Goal: Transaction & Acquisition: Purchase product/service

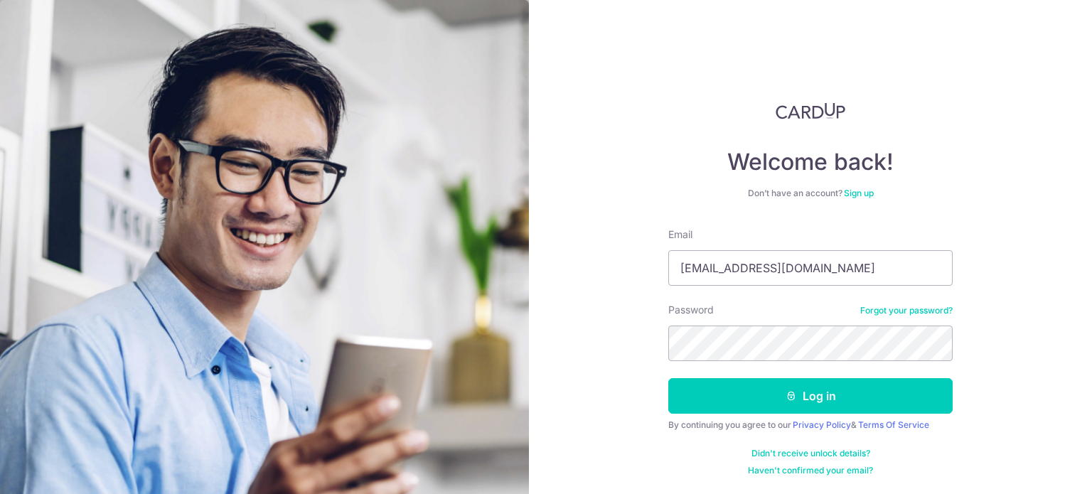
type input "mrgabriellee@icloud.com"
click at [668, 378] on button "Log in" at bounding box center [810, 396] width 284 height 36
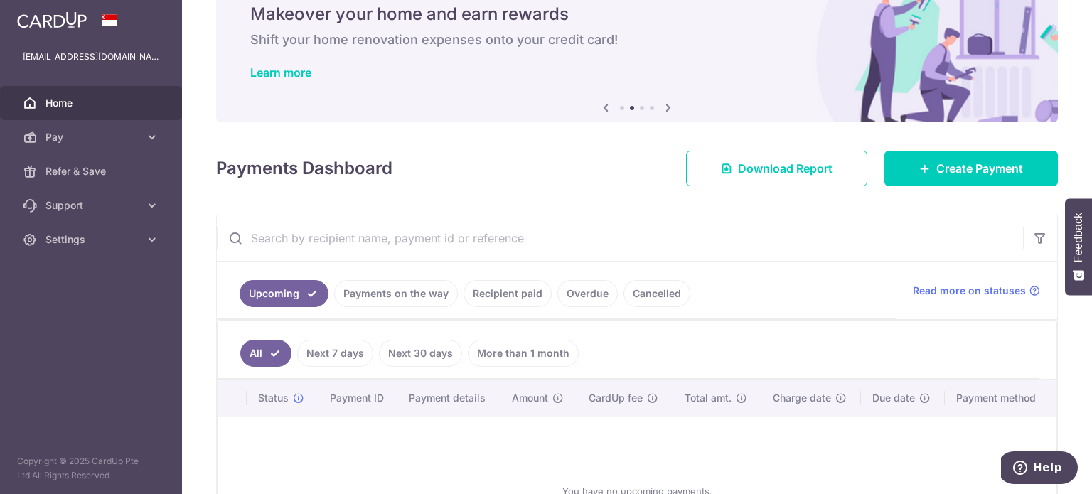
scroll to position [55, 0]
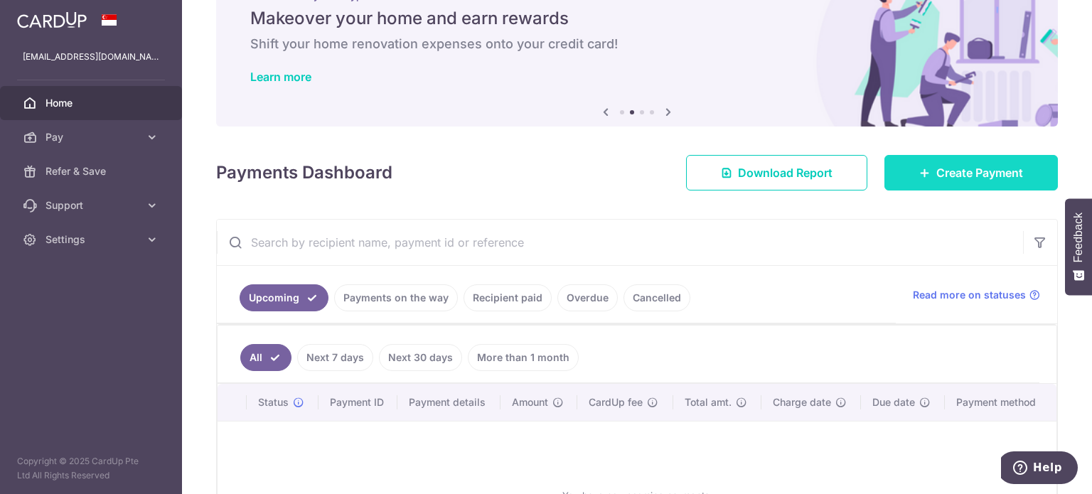
click at [924, 176] on link "Create Payment" at bounding box center [972, 173] width 174 height 36
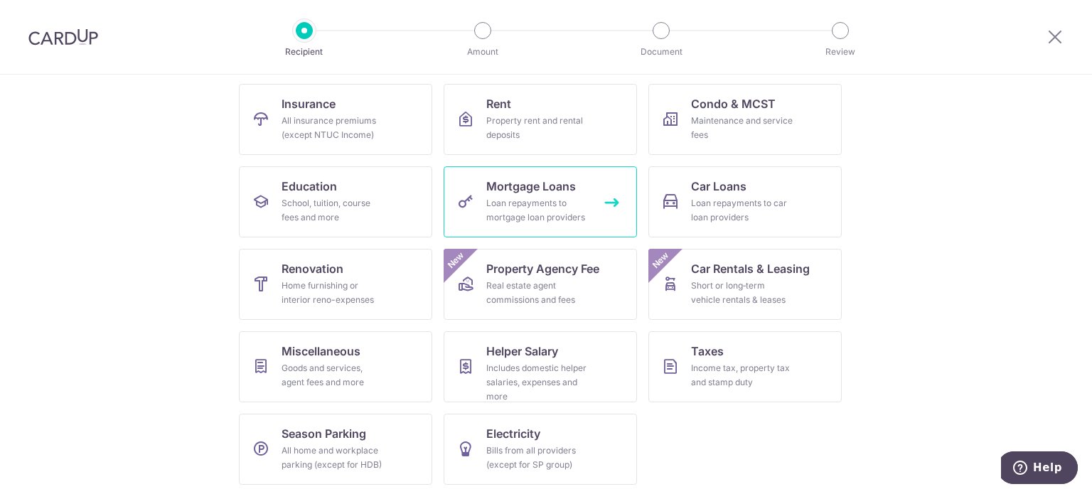
scroll to position [142, 0]
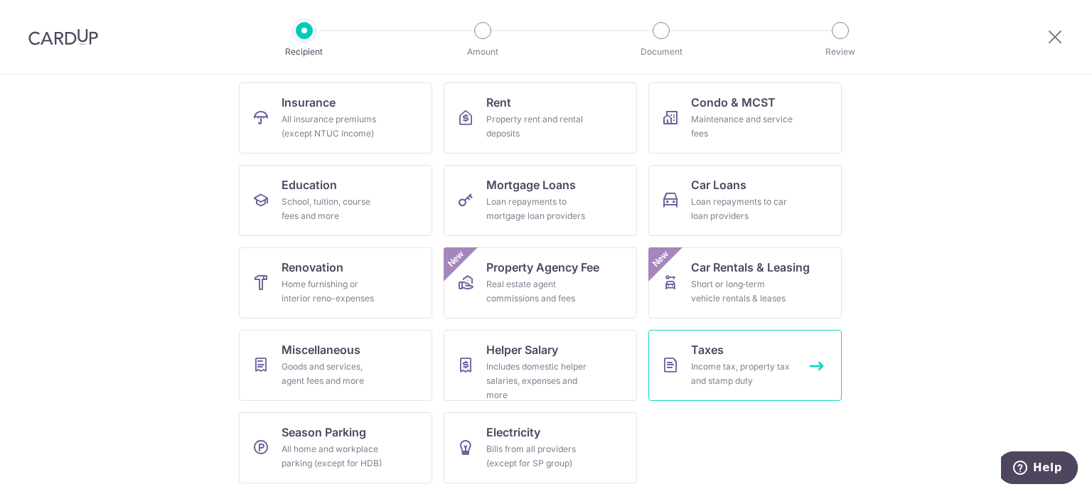
click at [681, 359] on link "Taxes Income tax, property tax and stamp duty" at bounding box center [745, 365] width 193 height 71
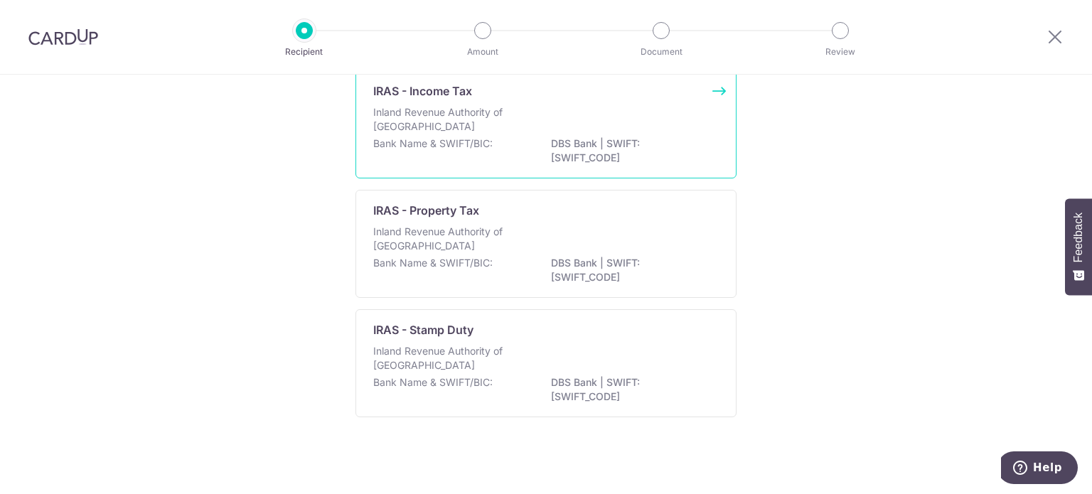
click at [453, 134] on div "Inland Revenue Authority of [GEOGRAPHIC_DATA]" at bounding box center [546, 120] width 346 height 31
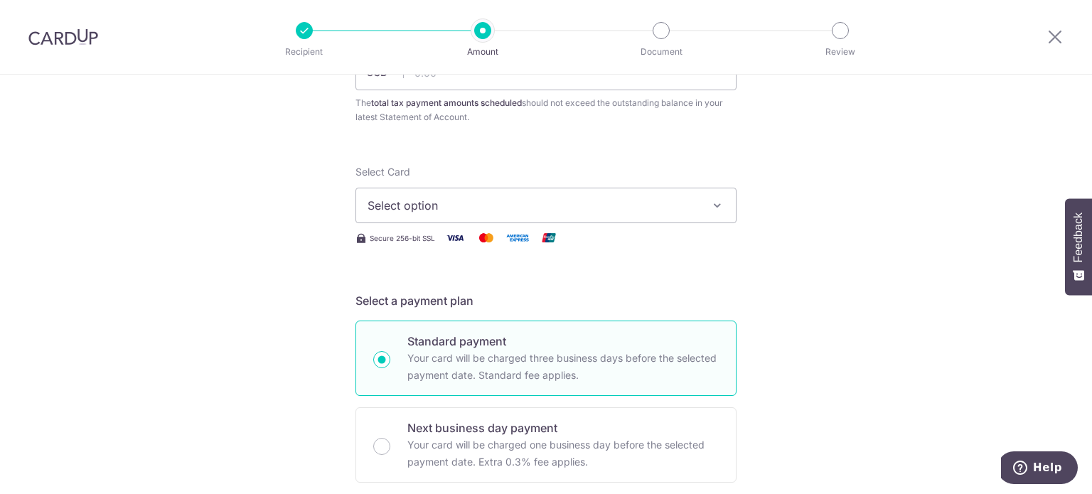
scroll to position [213, 0]
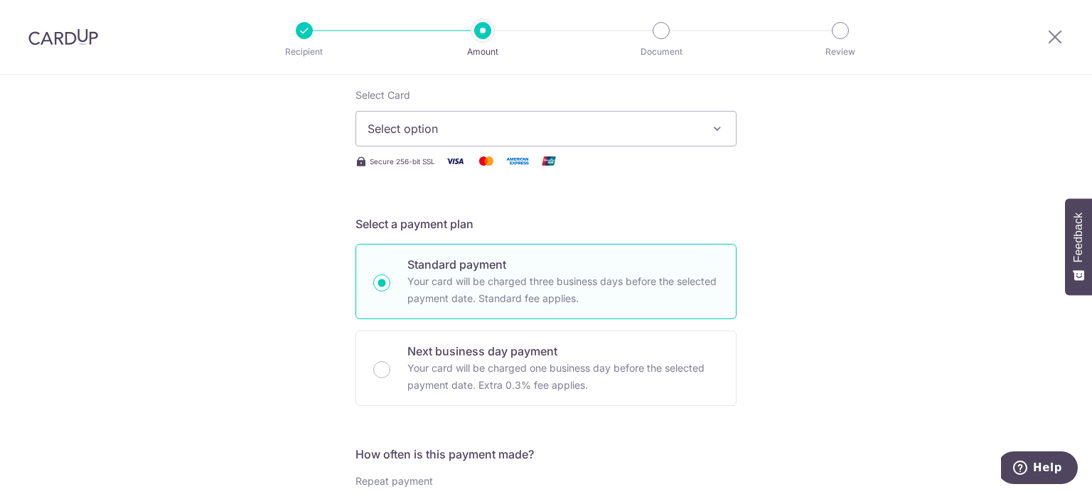
click at [441, 144] on button "Select option" at bounding box center [546, 129] width 381 height 36
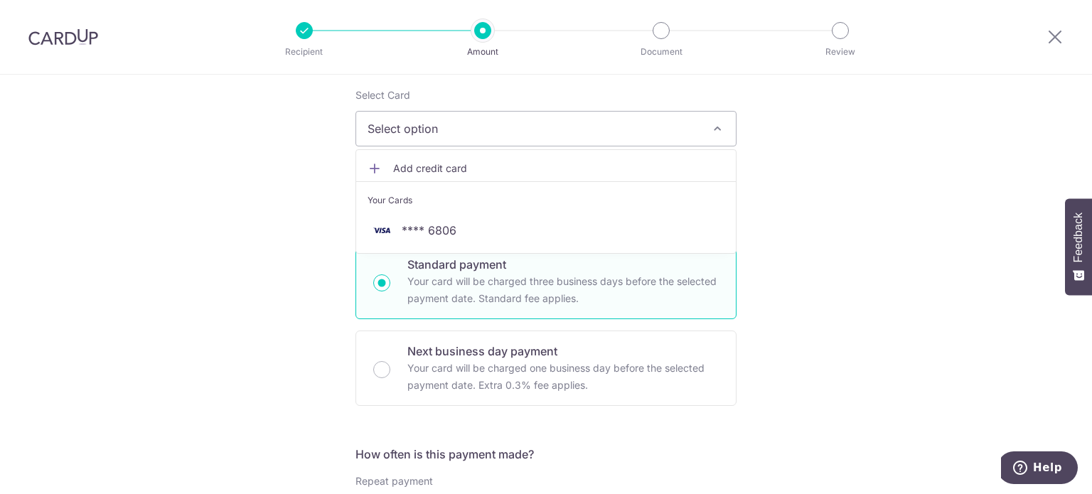
click at [419, 170] on span "Add credit card" at bounding box center [558, 168] width 331 height 14
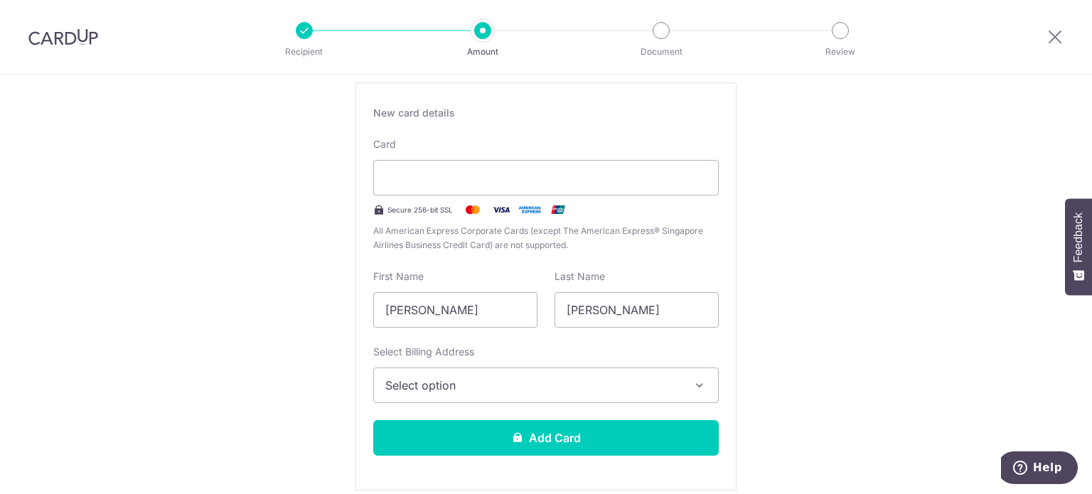
scroll to position [284, 0]
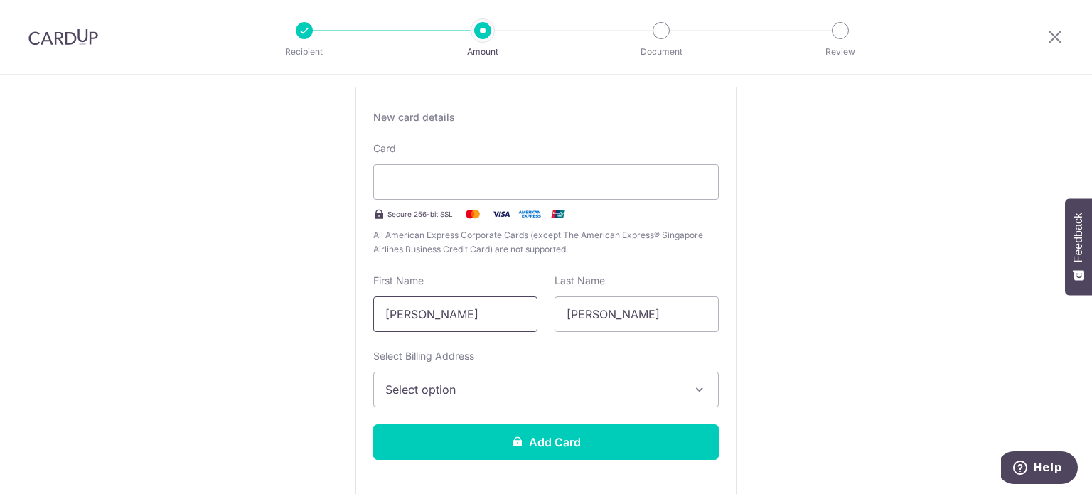
click at [494, 325] on input "[PERSON_NAME]" at bounding box center [455, 315] width 164 height 36
type input "Gabriel"
click at [538, 402] on button "Select option" at bounding box center [546, 390] width 346 height 36
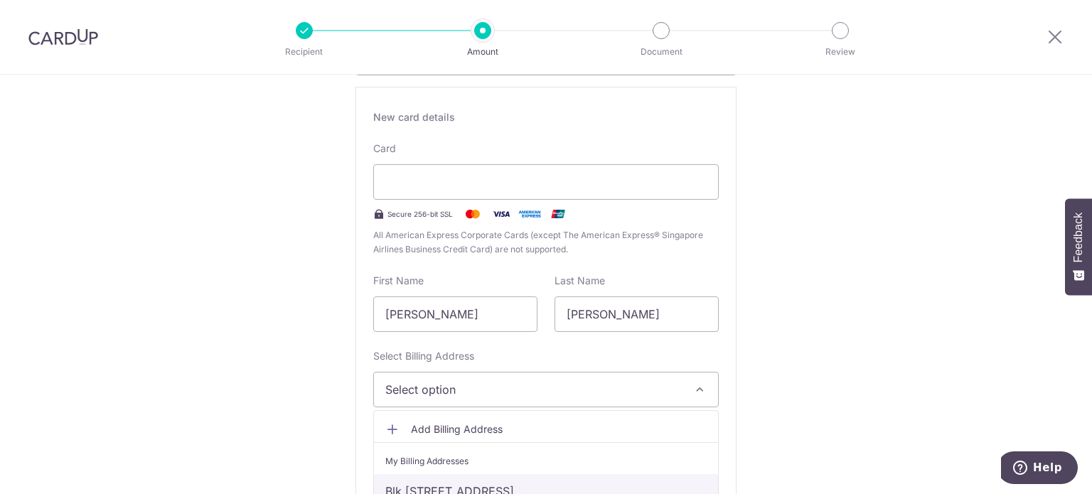
click at [483, 481] on link "Blk [STREET_ADDRESS]" at bounding box center [546, 491] width 344 height 34
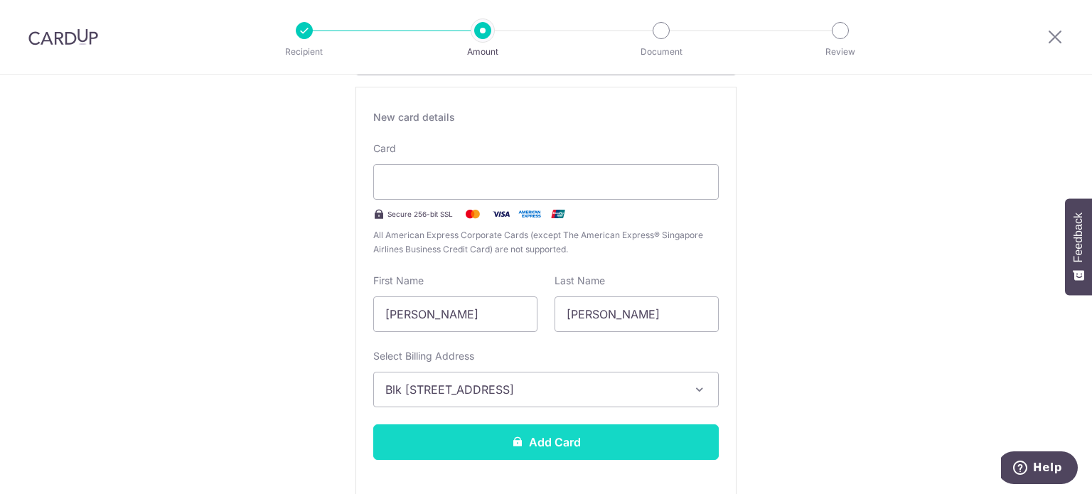
click at [501, 452] on button "Add Card" at bounding box center [546, 443] width 346 height 36
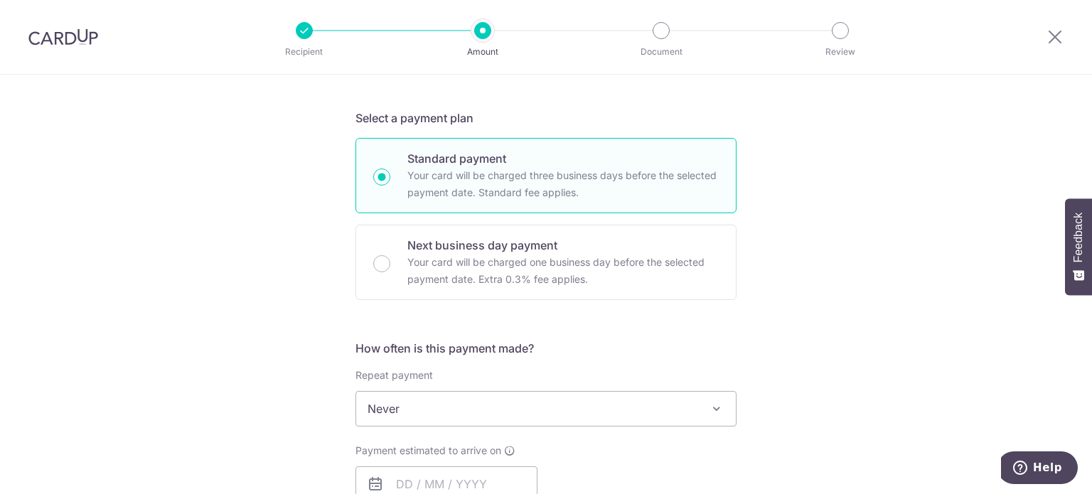
scroll to position [711, 0]
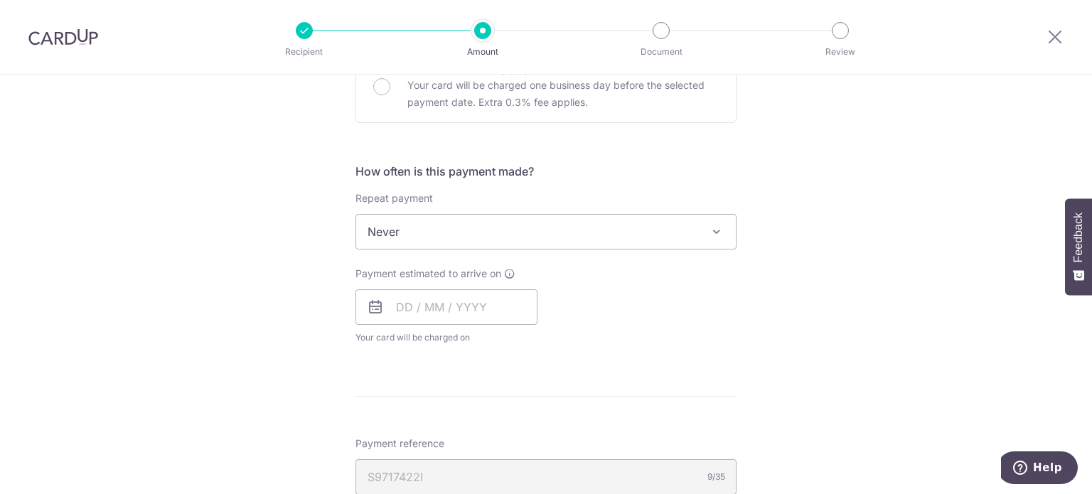
scroll to position [498, 0]
click at [367, 304] on icon at bounding box center [375, 305] width 17 height 17
click at [378, 304] on icon at bounding box center [375, 305] width 17 height 17
click at [398, 306] on input "text" at bounding box center [447, 306] width 182 height 36
click at [464, 429] on link "10" at bounding box center [470, 435] width 23 height 23
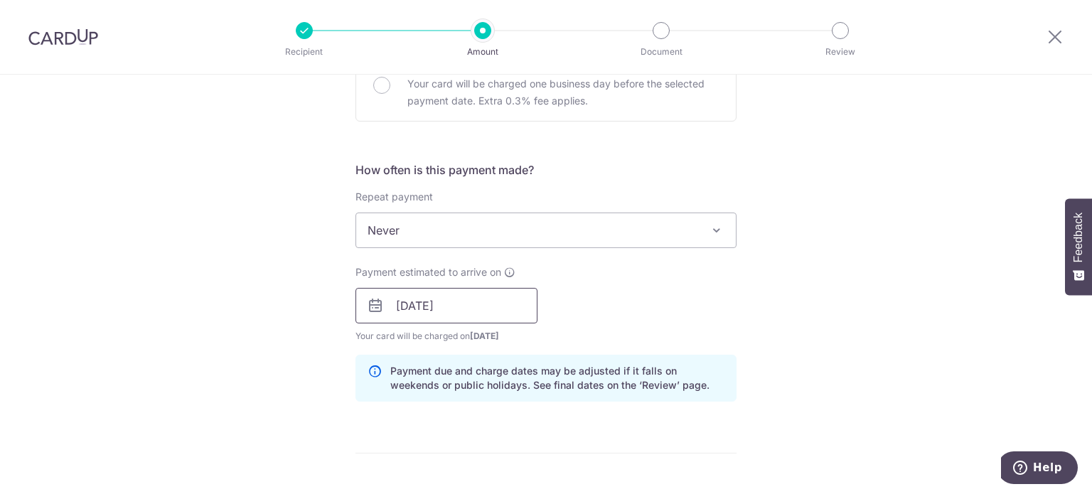
click at [384, 314] on input "10/09/2025" at bounding box center [447, 306] width 182 height 36
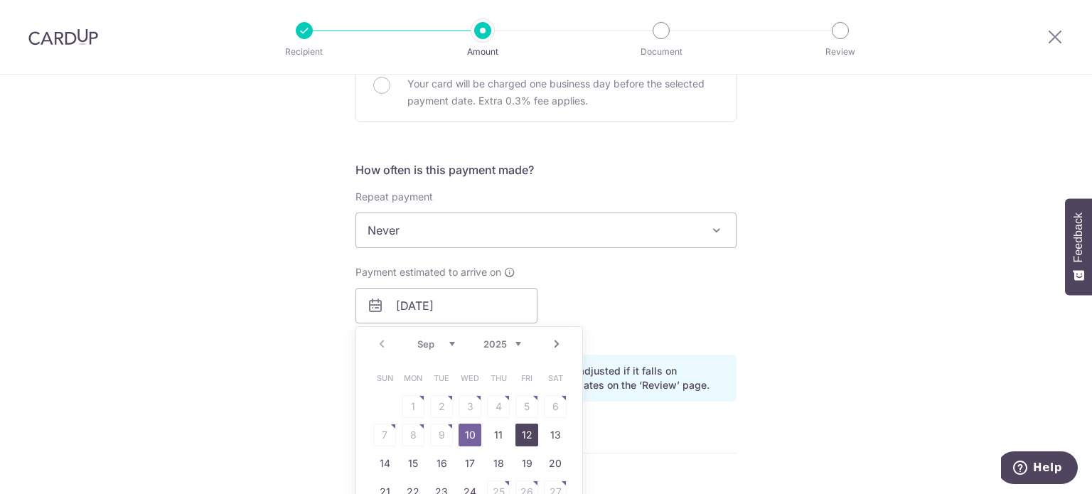
click at [516, 430] on link "12" at bounding box center [527, 435] width 23 height 23
type input "12/09/2025"
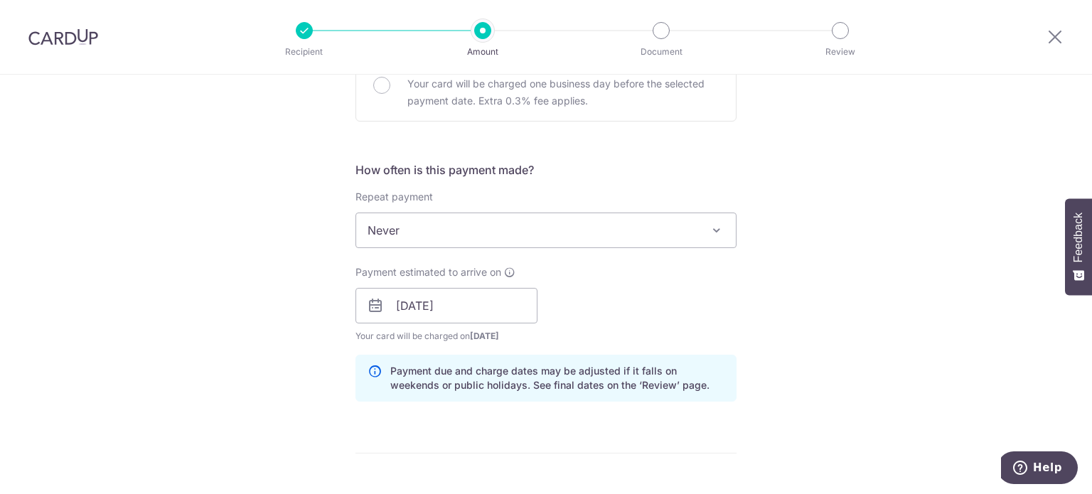
click at [481, 450] on form "Enter one-time or monthly payment amount SGD The total tax payment amounts sche…" at bounding box center [546, 280] width 381 height 1218
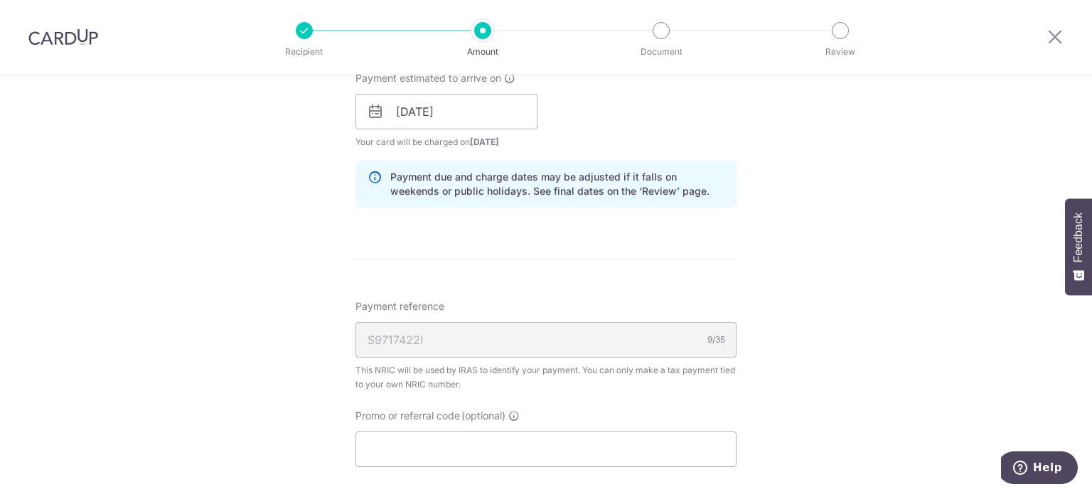
scroll to position [782, 0]
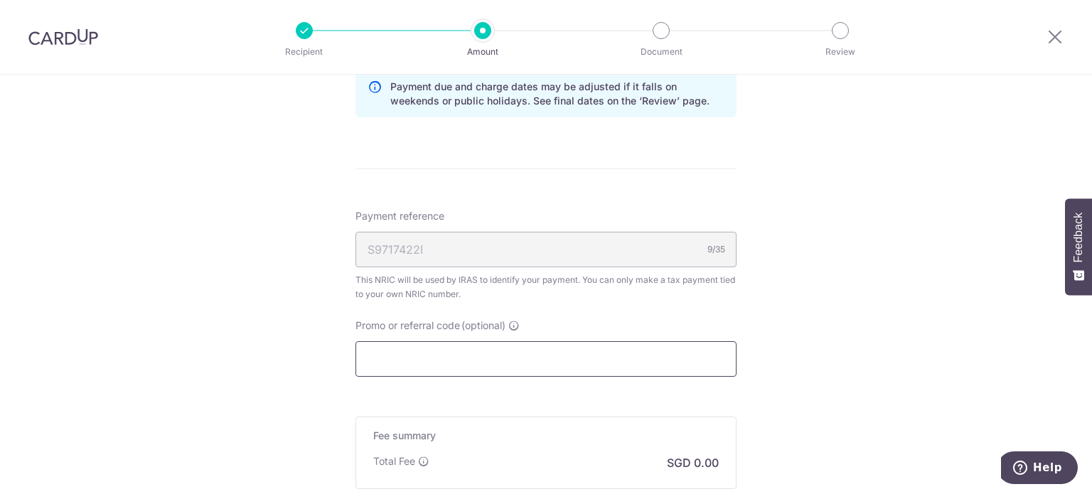
click at [495, 369] on input "Promo or referral code (optional)" at bounding box center [546, 359] width 381 height 36
paste input "25AMEX21"
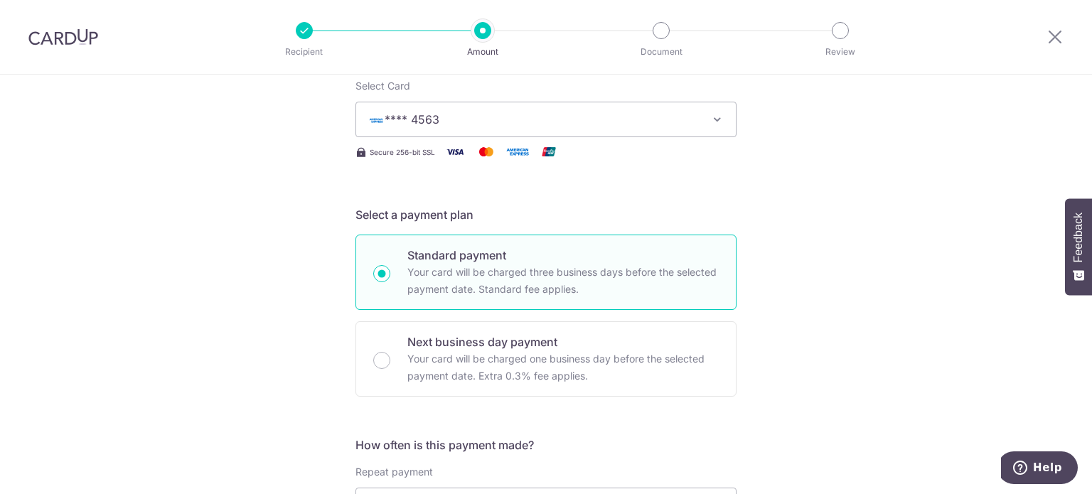
scroll to position [71, 0]
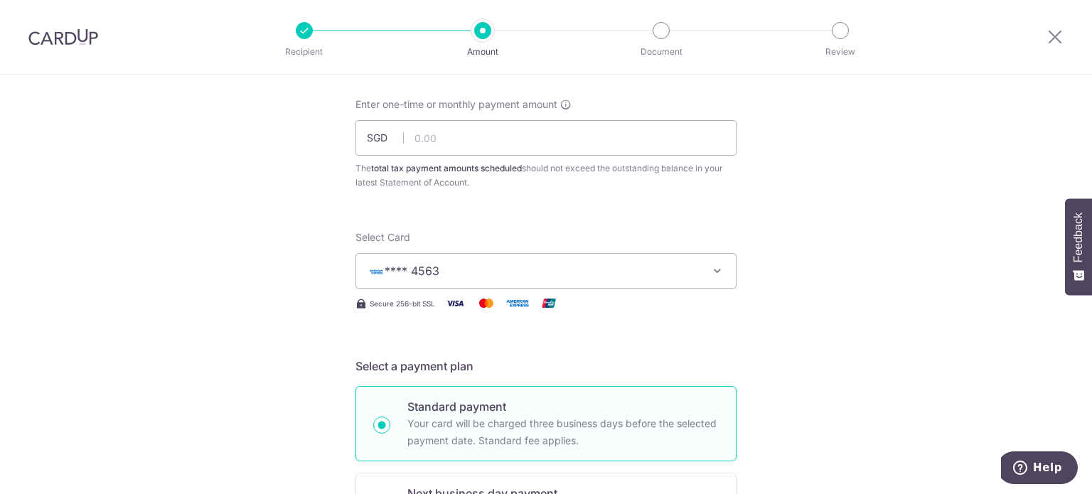
type input "25AMEX21"
click at [499, 119] on div "Enter one-time or monthly payment amount SGD The total tax payment amounts sche…" at bounding box center [546, 143] width 381 height 92
click at [475, 141] on input "text" at bounding box center [546, 138] width 381 height 36
paste input "733.64"
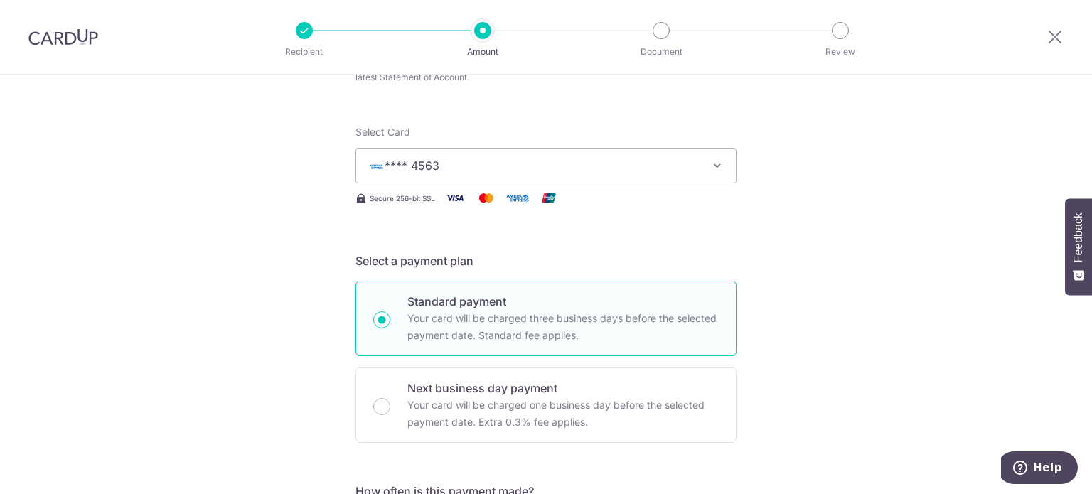
scroll to position [213, 0]
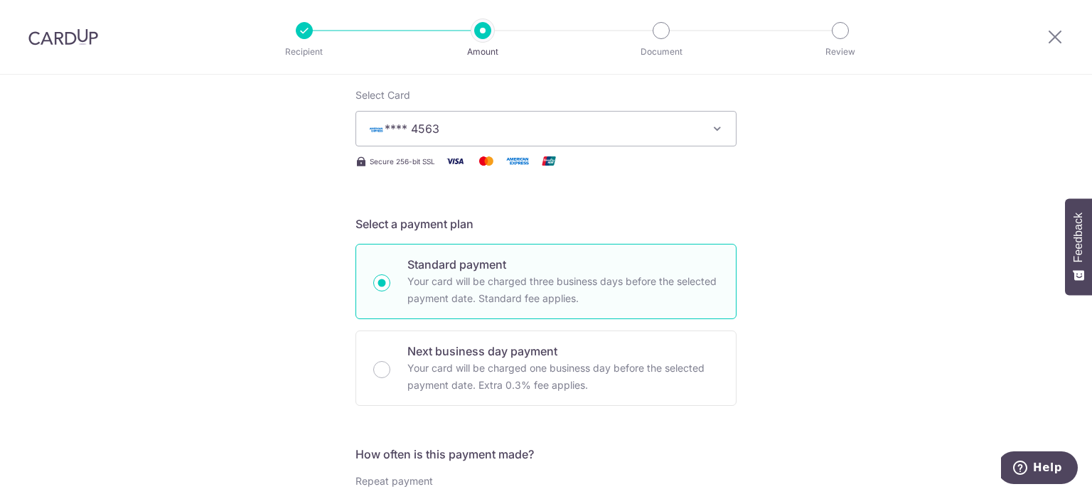
type input "733.64"
click at [449, 136] on span "**** 4563" at bounding box center [533, 128] width 331 height 17
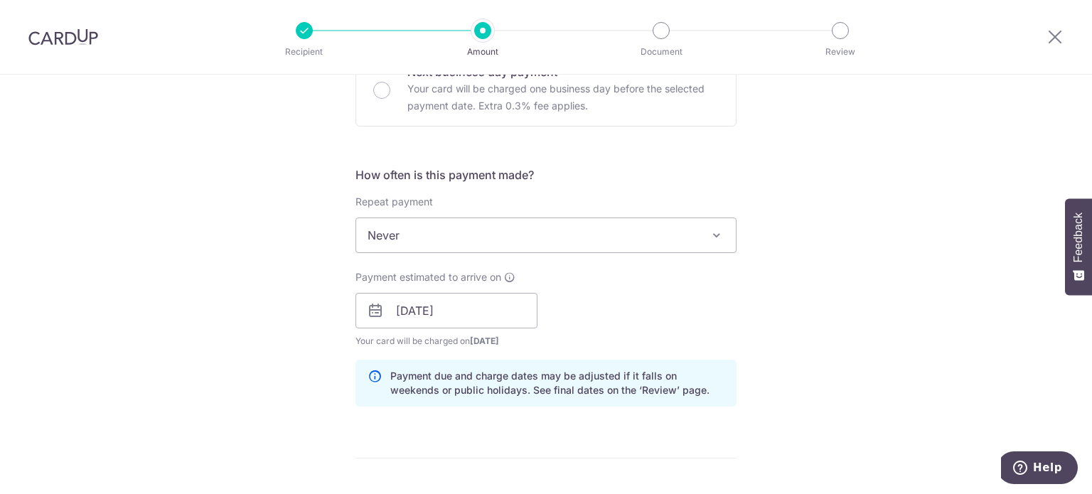
scroll to position [498, 0]
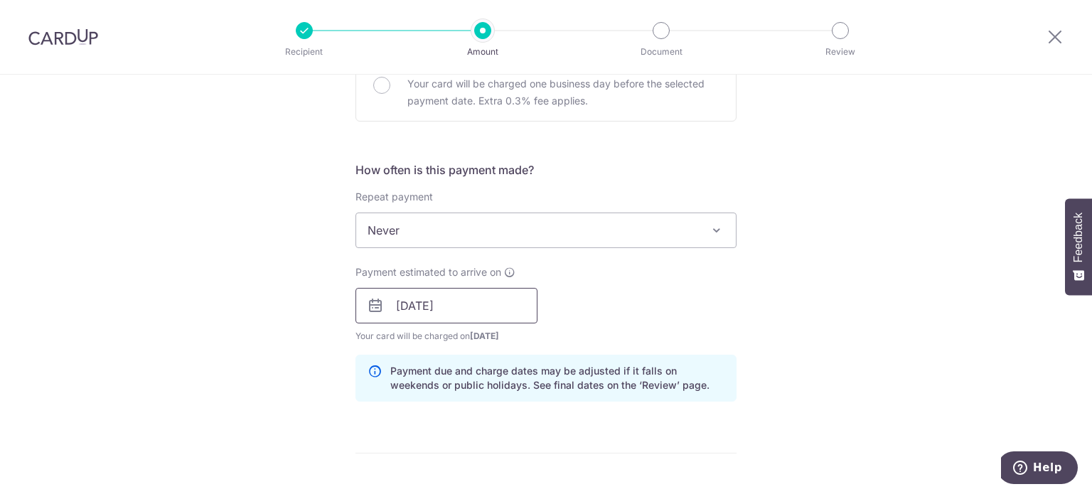
click at [431, 302] on input "12/09/2025" at bounding box center [447, 306] width 182 height 36
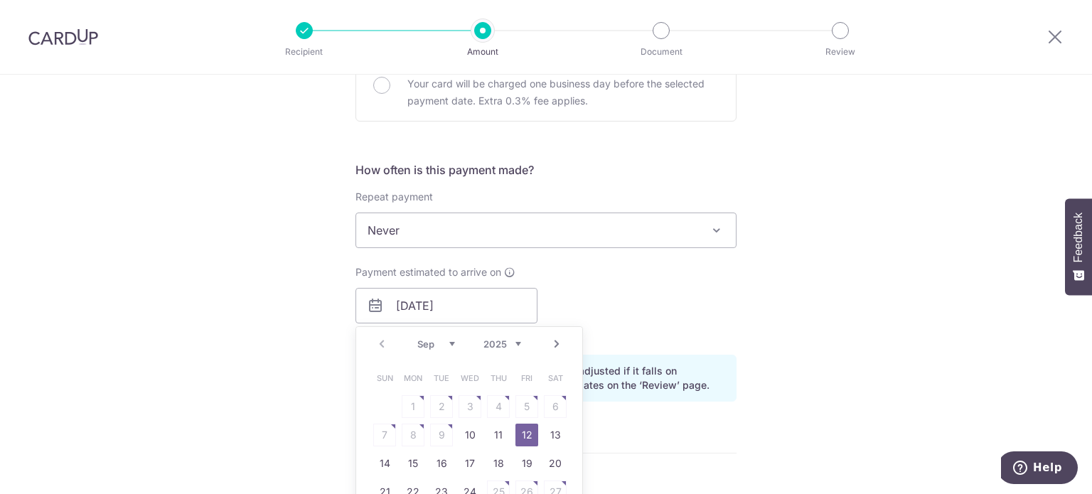
click at [270, 301] on div "Tell us more about your payment Enter one-time or monthly payment amount SGD 73…" at bounding box center [546, 298] width 1092 height 1443
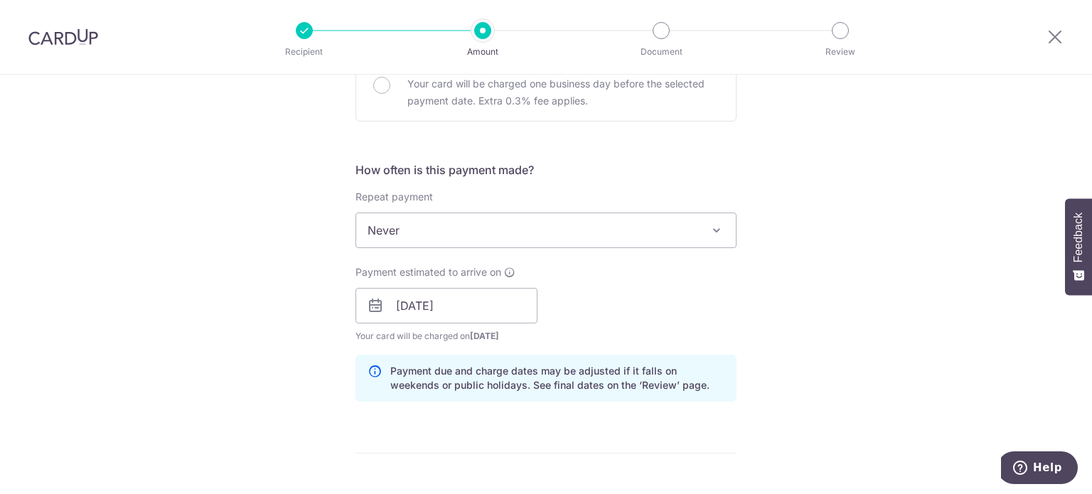
click at [390, 274] on span "Payment estimated to arrive on" at bounding box center [429, 272] width 146 height 14
click at [395, 284] on div "Payment estimated to arrive on 12/09/2025 Prev Next Sep Oct Nov Dec 2025 2026 S…" at bounding box center [447, 304] width 182 height 78
click at [398, 304] on input "12/09/2025" at bounding box center [447, 306] width 182 height 36
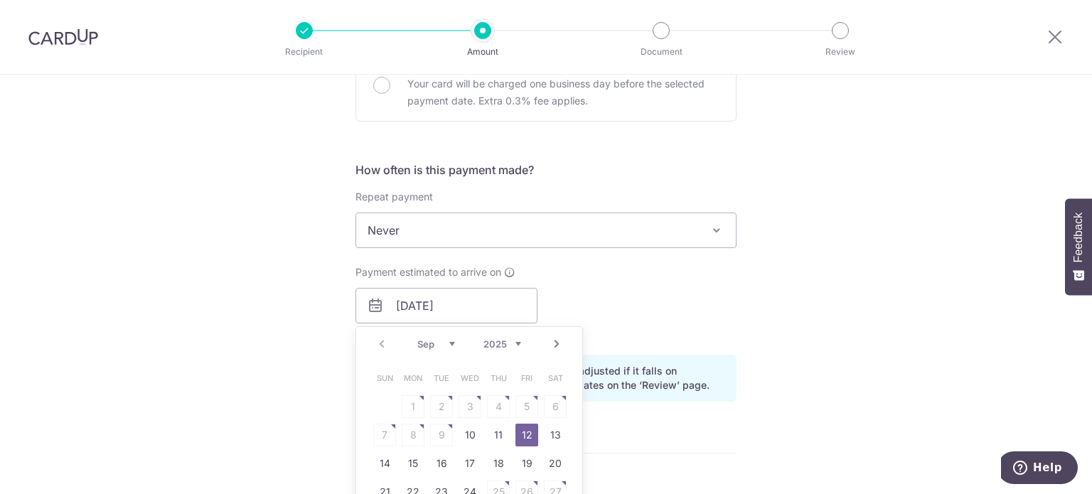
click at [203, 329] on div "Tell us more about your payment Enter one-time or monthly payment amount SGD 73…" at bounding box center [546, 298] width 1092 height 1443
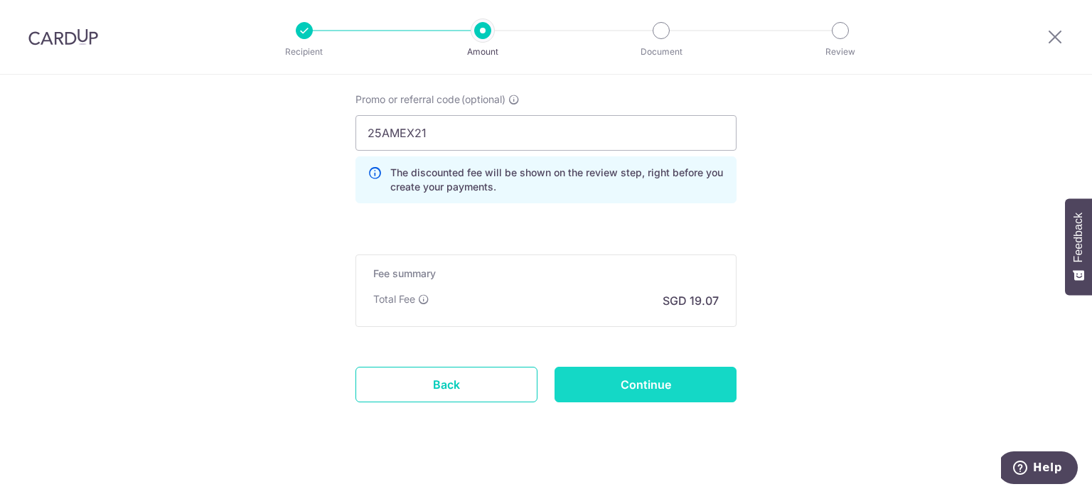
scroll to position [1021, 0]
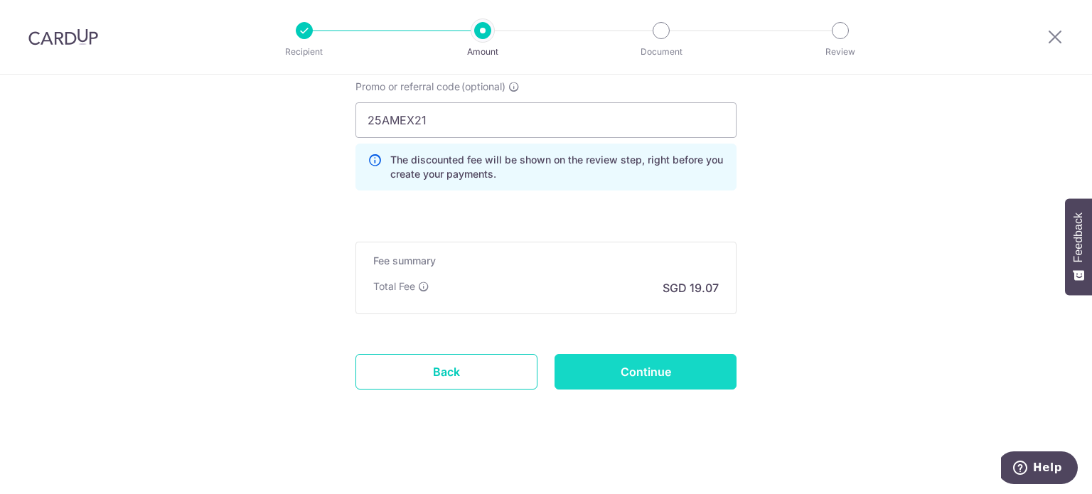
click at [626, 372] on input "Continue" at bounding box center [646, 372] width 182 height 36
type input "Create Schedule"
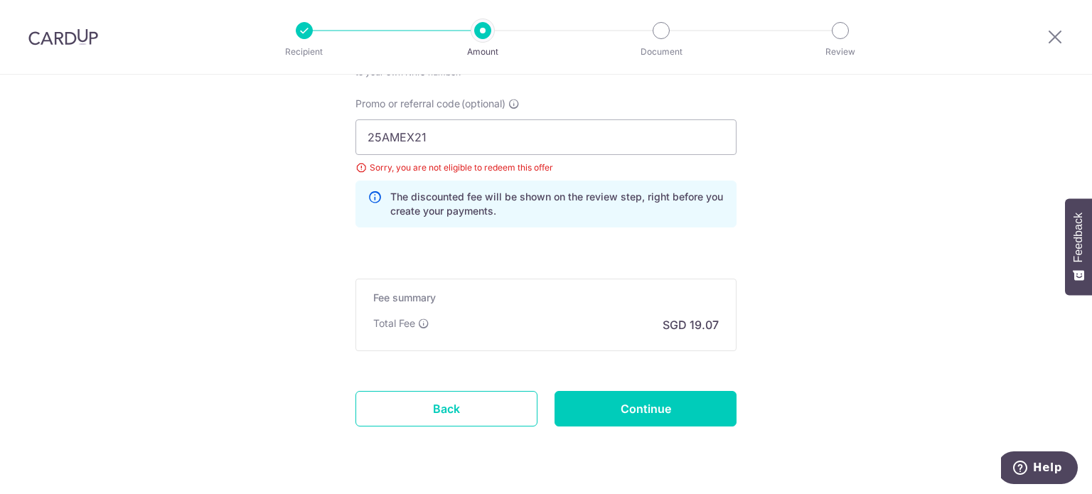
scroll to position [970, 0]
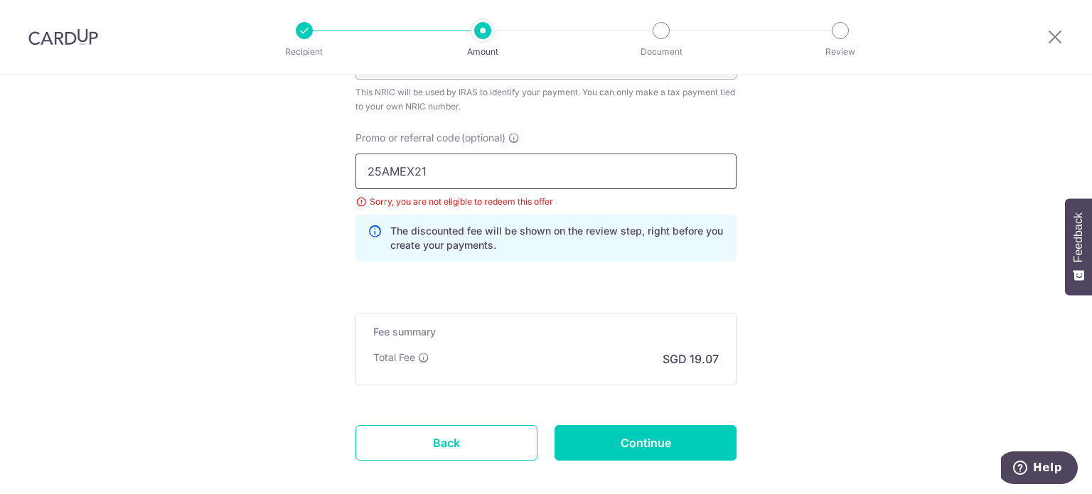
click at [465, 169] on input "25AMEX21" at bounding box center [546, 172] width 381 height 36
paste input "18"
type input "25AMEX18"
click at [622, 438] on input "Continue" at bounding box center [646, 443] width 182 height 36
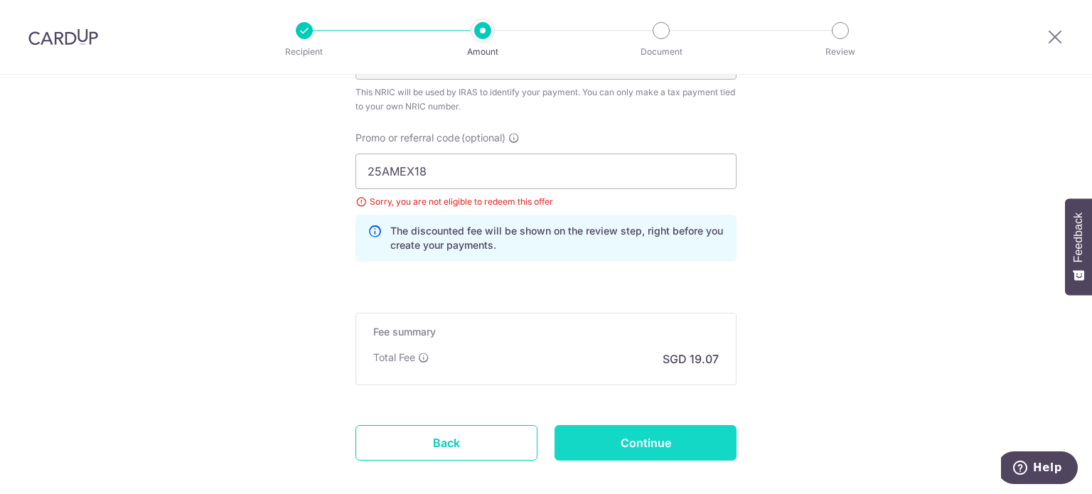
type input "Update Schedule"
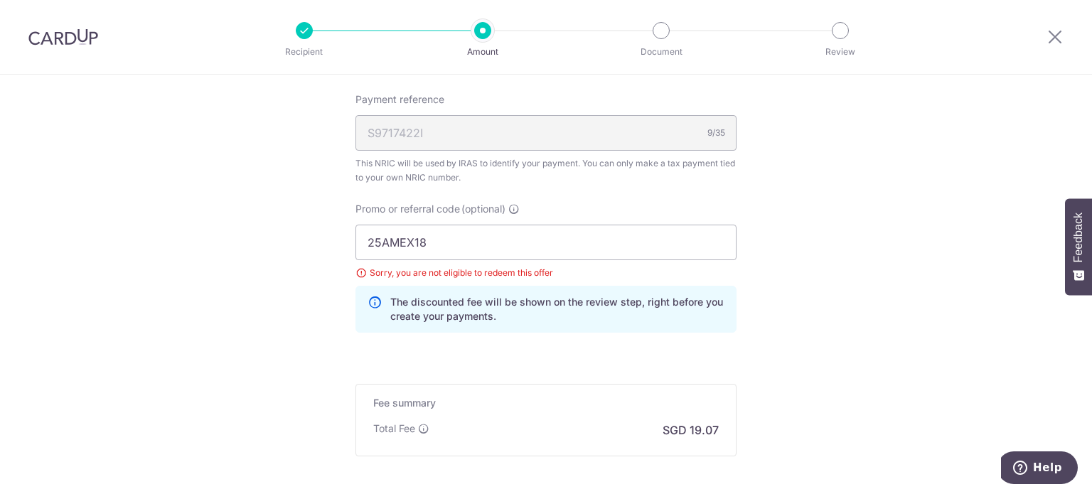
click at [357, 273] on div "Sorry, you are not eligible to redeem this offer" at bounding box center [546, 273] width 381 height 14
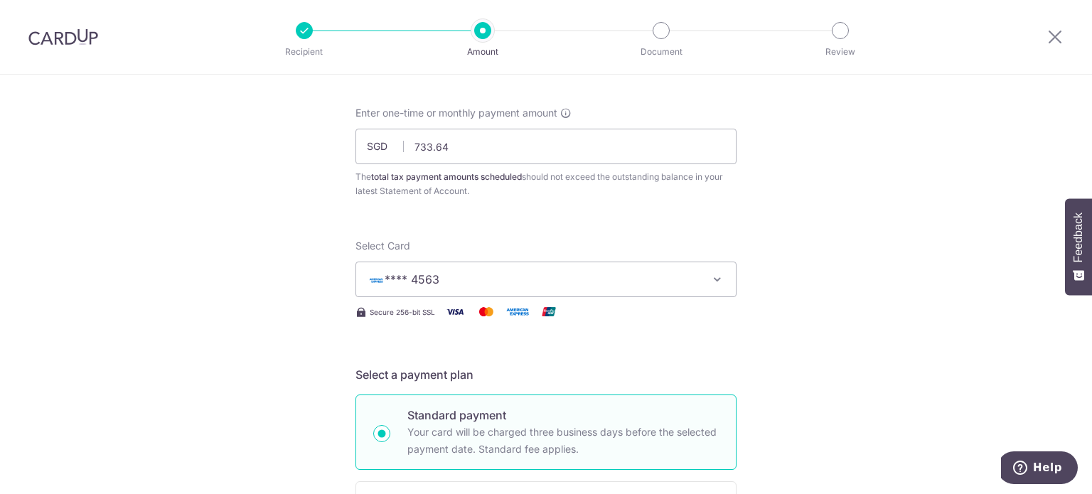
scroll to position [46, 0]
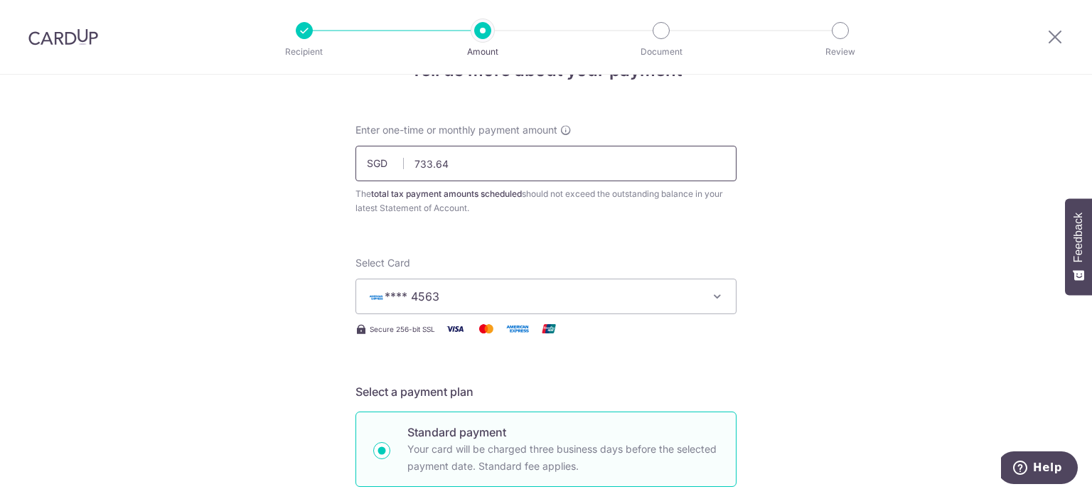
click at [441, 167] on input "733.64" at bounding box center [546, 164] width 381 height 36
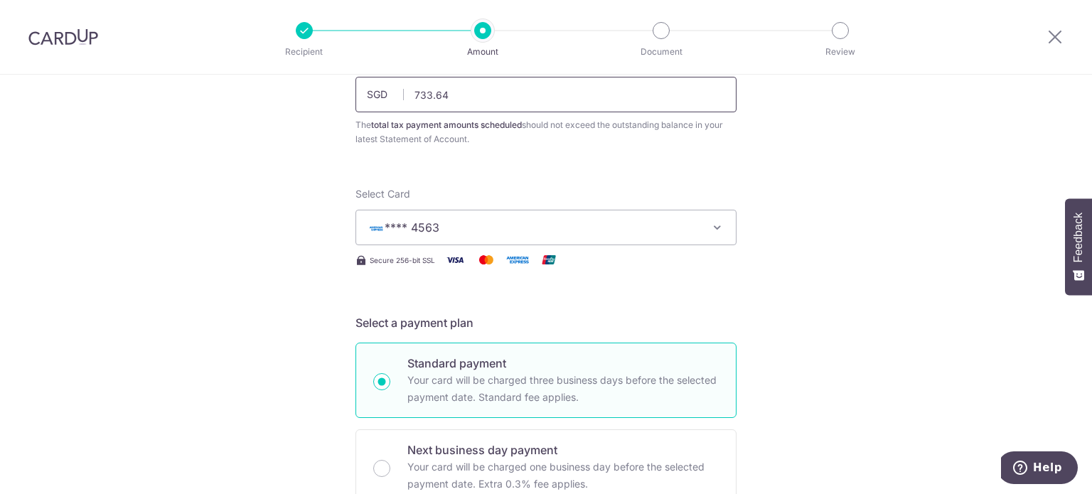
scroll to position [284, 0]
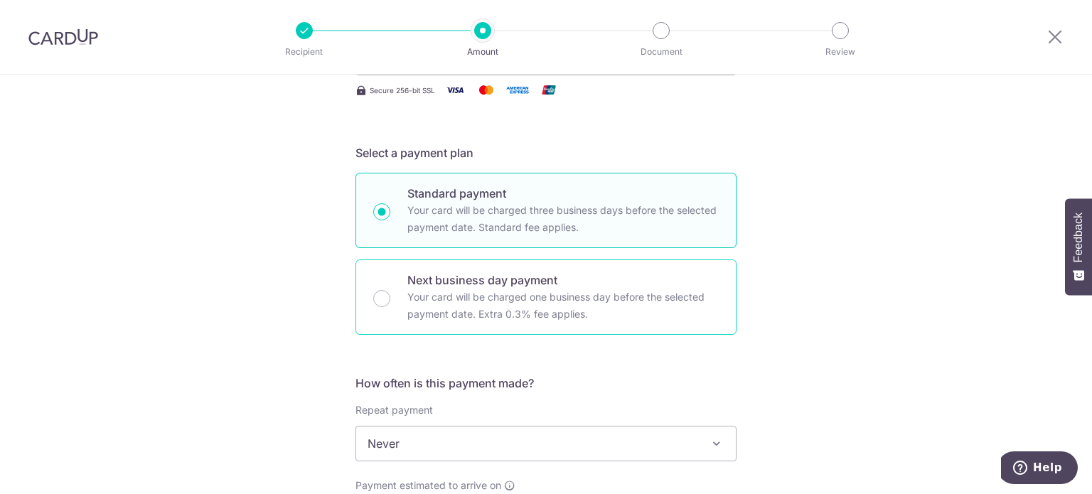
click at [463, 273] on p "Next business day payment" at bounding box center [562, 280] width 311 height 17
click at [390, 290] on input "Next business day payment Your card will be charged one business day before the…" at bounding box center [381, 298] width 17 height 17
radio input "false"
radio input "true"
click at [469, 219] on p "Your card will be charged three business days before the selected payment date.…" at bounding box center [562, 219] width 311 height 34
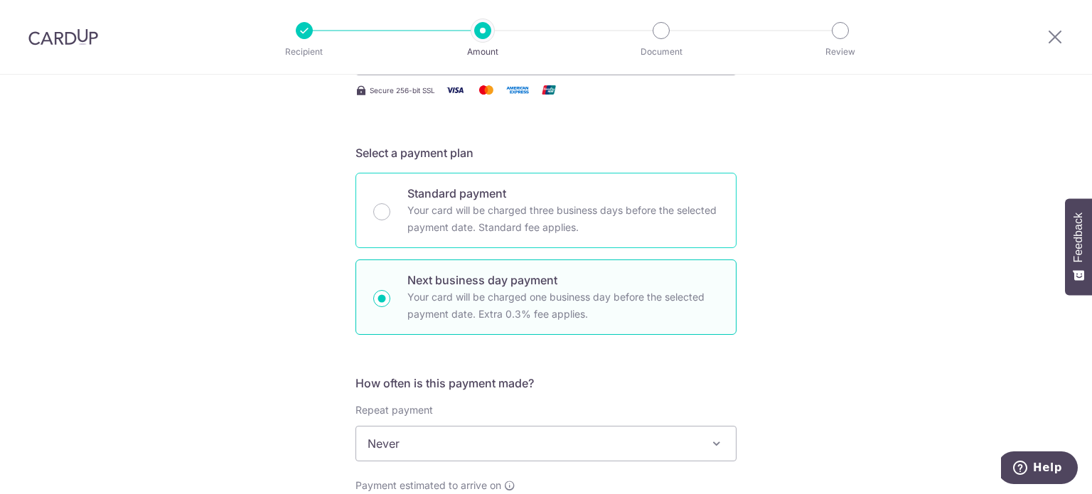
click at [390, 219] on input "Standard payment Your card will be charged three business days before the selec…" at bounding box center [381, 211] width 17 height 17
radio input "true"
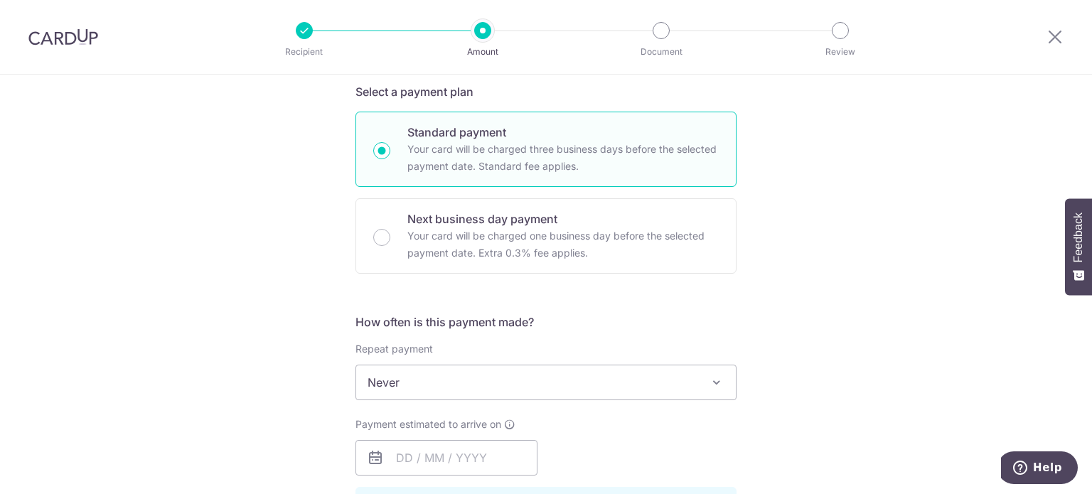
scroll to position [427, 0]
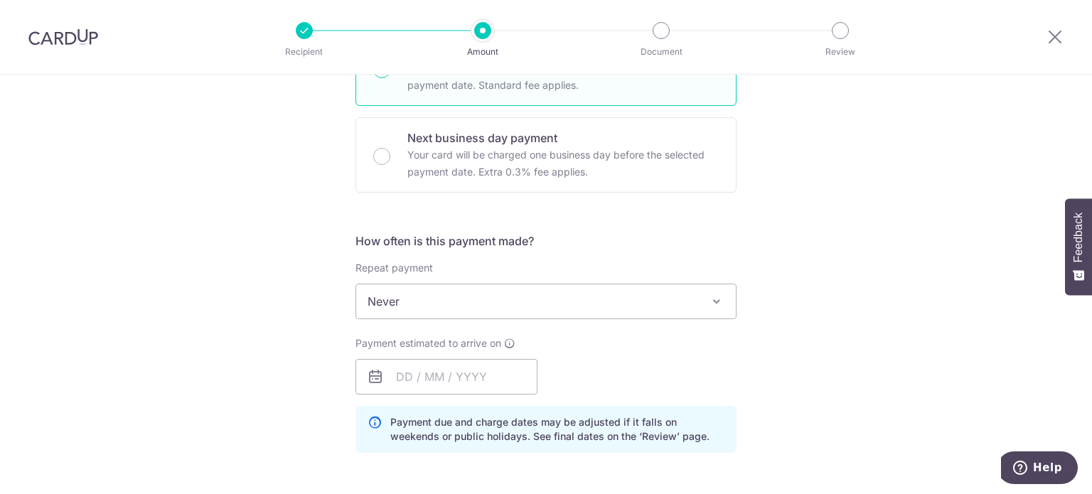
click at [469, 311] on span "Never" at bounding box center [546, 301] width 380 height 34
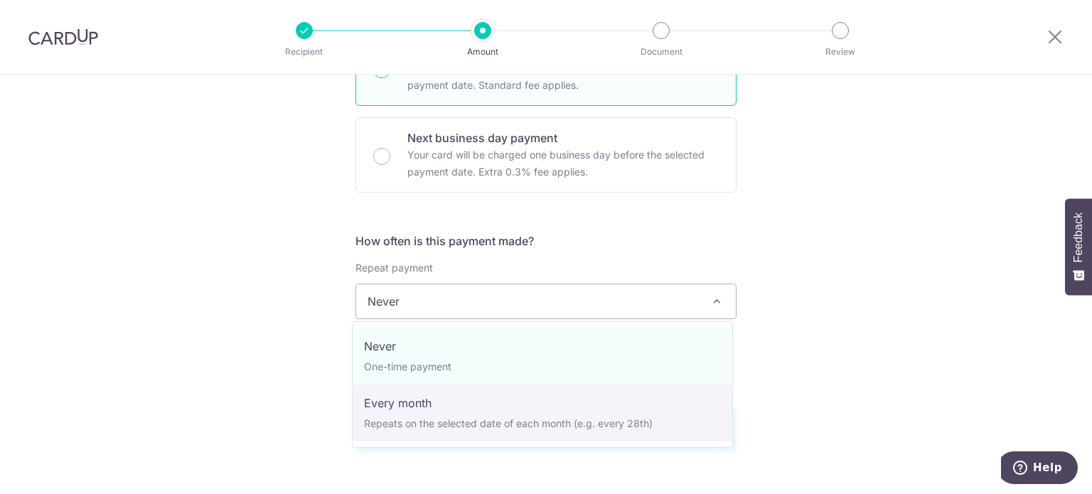
select select "3"
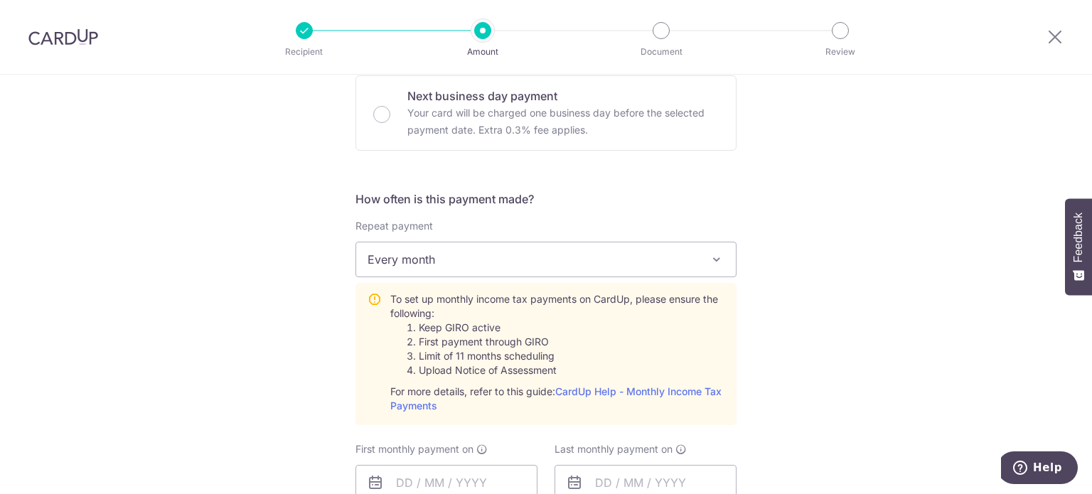
scroll to position [569, 0]
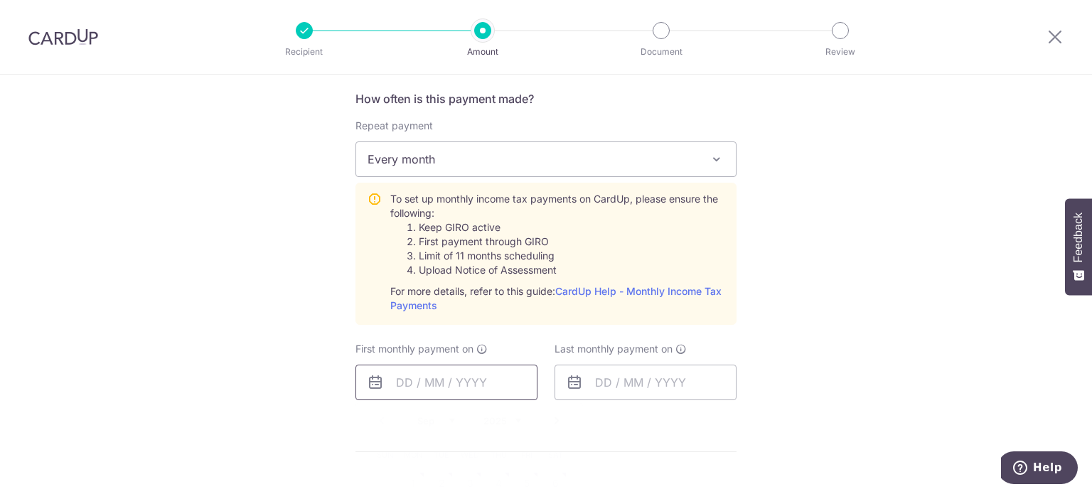
click at [469, 375] on input "text" at bounding box center [447, 383] width 182 height 36
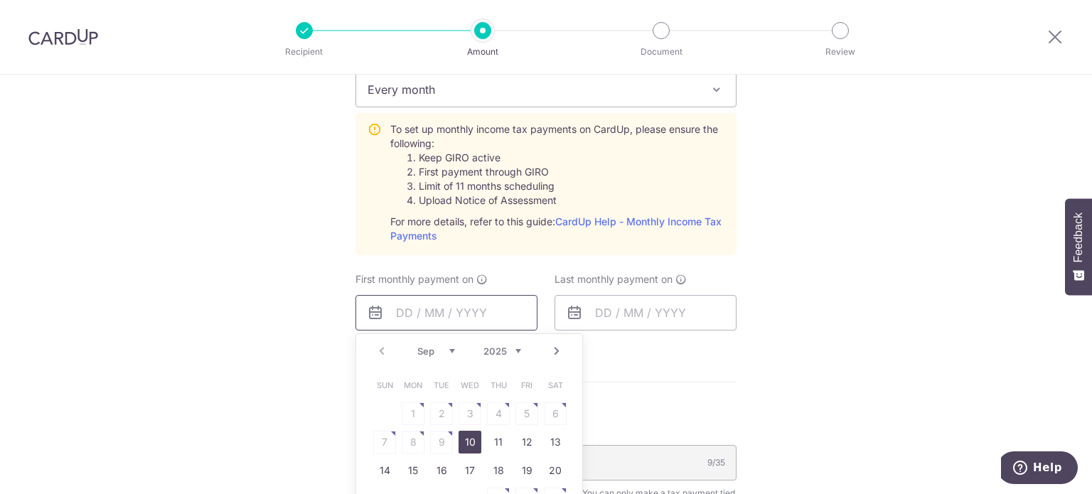
scroll to position [640, 0]
click at [489, 437] on link "11" at bounding box center [498, 441] width 23 height 23
type input "[DATE]"
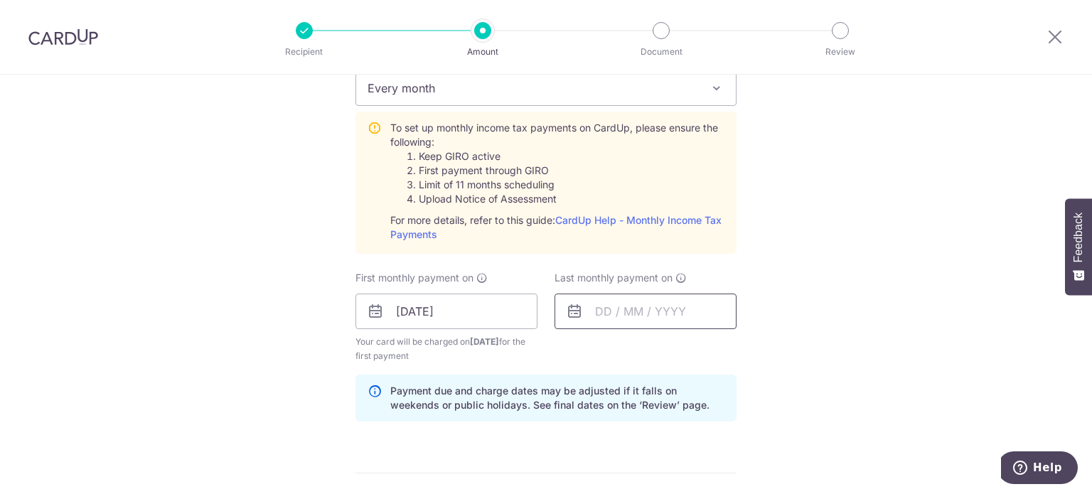
click at [585, 316] on input "text" at bounding box center [646, 312] width 182 height 36
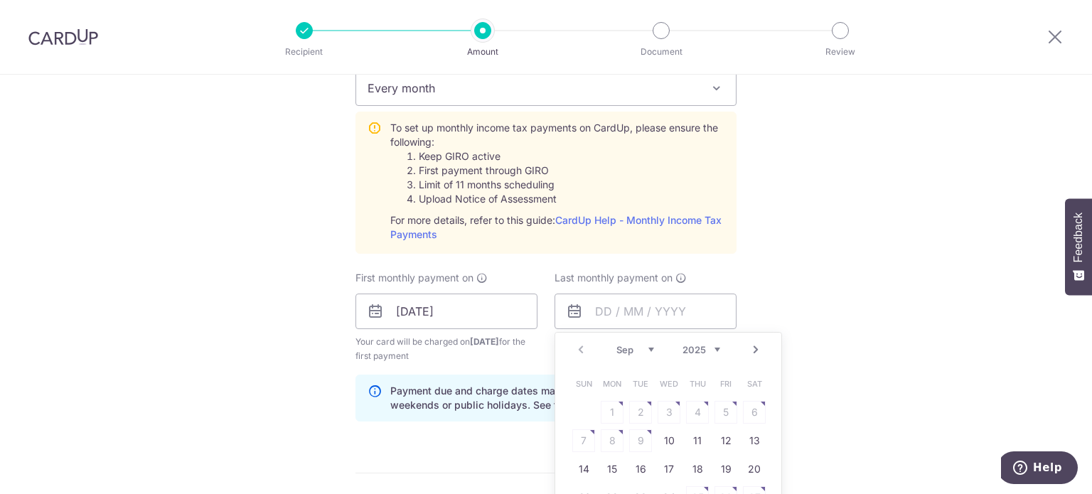
click at [742, 351] on div "Prev Next Sep Oct Nov Dec 2025 2026" at bounding box center [668, 350] width 226 height 34
click at [747, 352] on link "Next" at bounding box center [755, 349] width 17 height 17
click at [695, 437] on link "9" at bounding box center [697, 441] width 23 height 23
type input "09/10/2025"
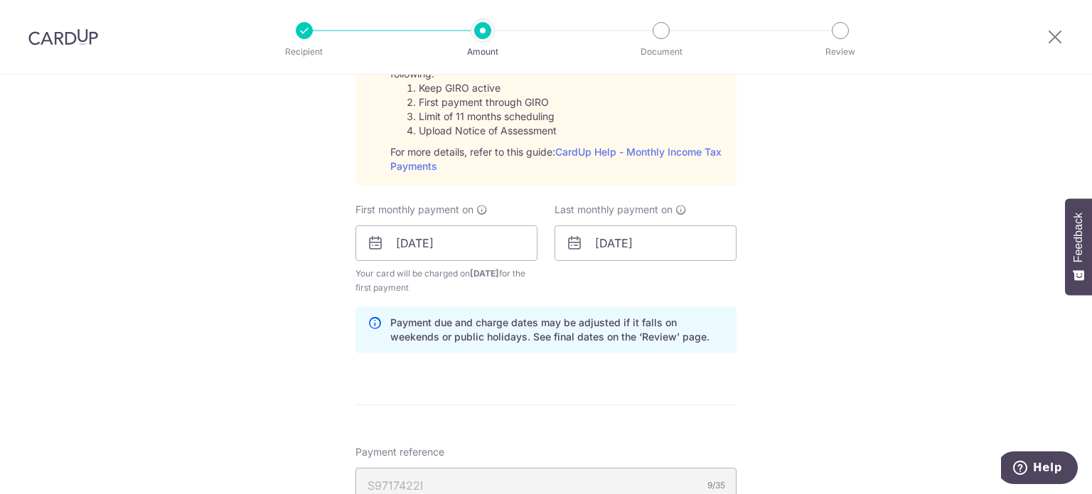
scroll to position [711, 0]
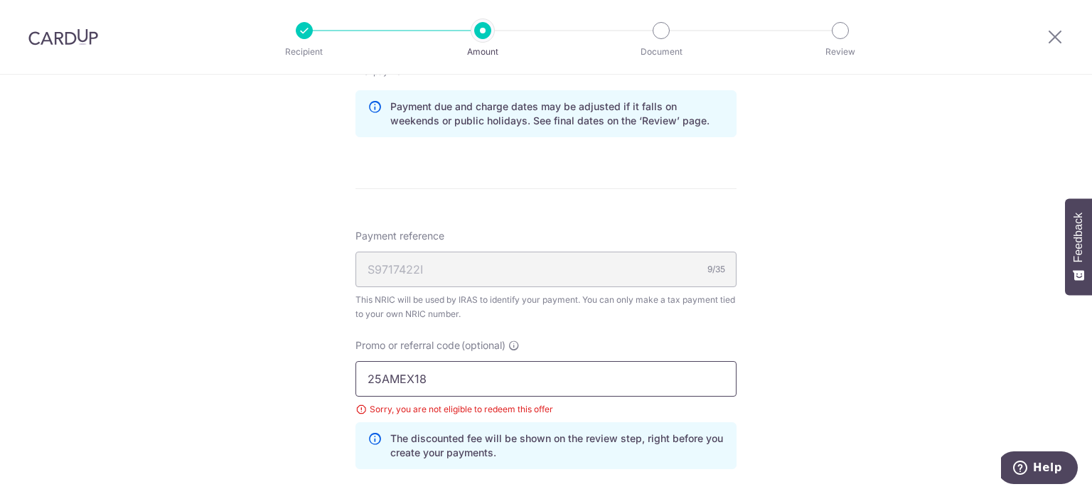
click at [520, 366] on input "25AMEX18" at bounding box center [546, 379] width 381 height 36
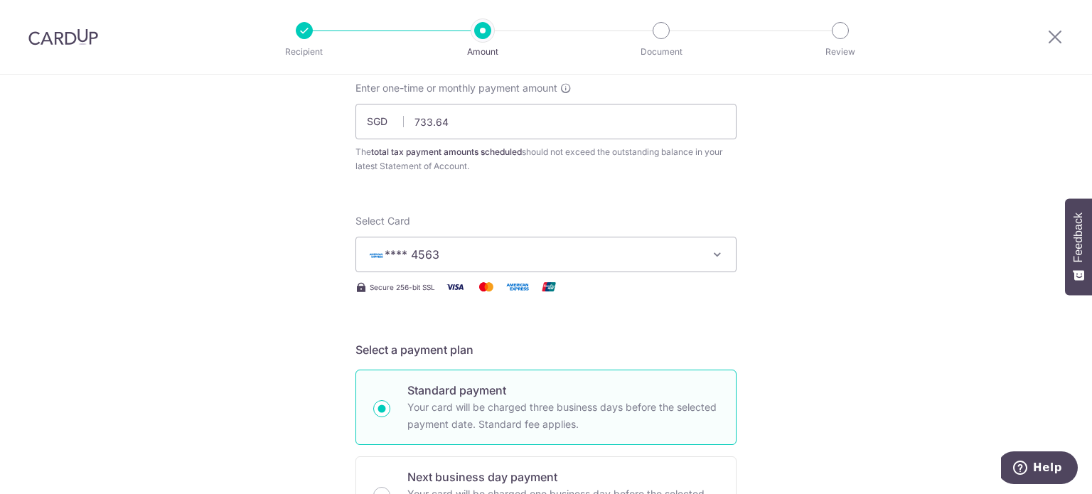
scroll to position [65, 0]
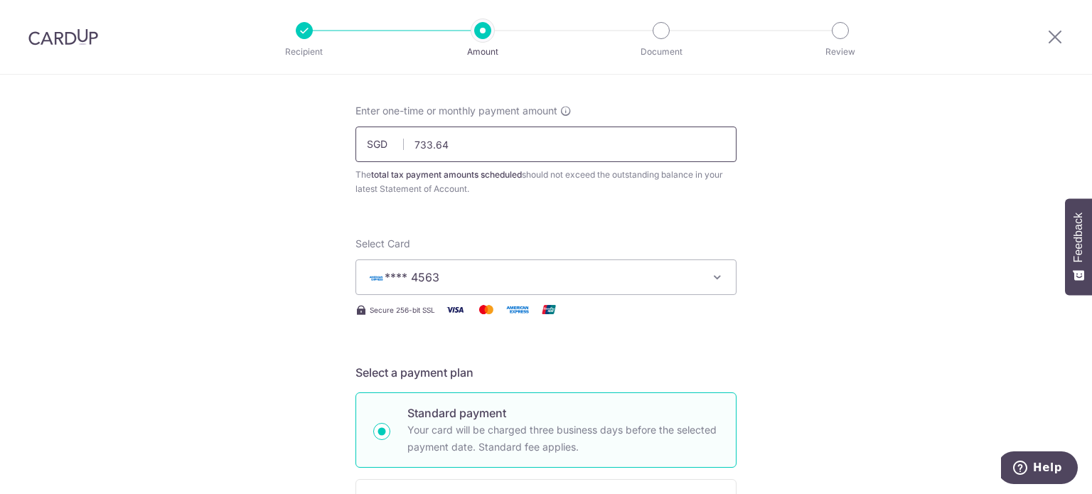
drag, startPoint x: 476, startPoint y: 148, endPoint x: 303, endPoint y: 155, distance: 173.7
paste input "366.82"
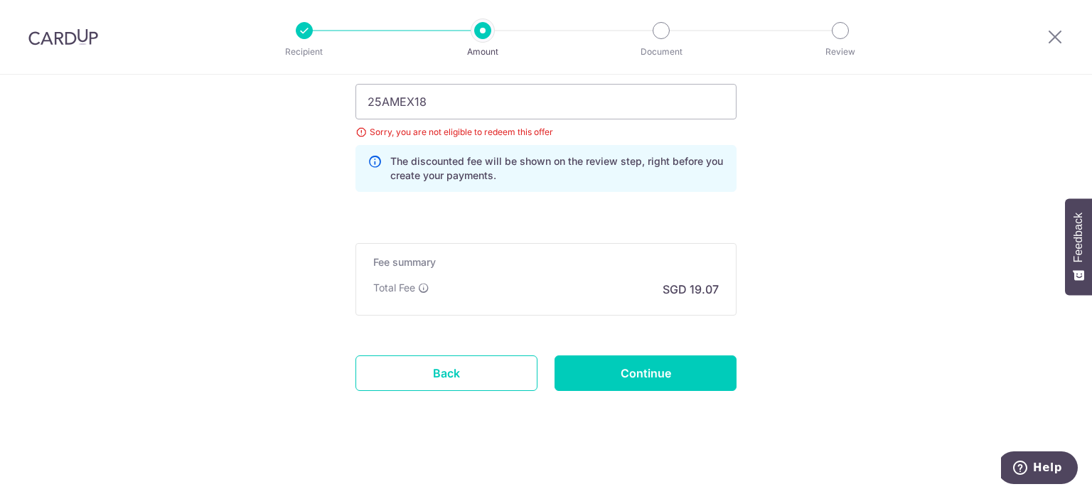
scroll to position [1202, 0]
type input "366.82"
click at [606, 363] on input "Continue" at bounding box center [646, 373] width 182 height 36
type input "Update Schedule"
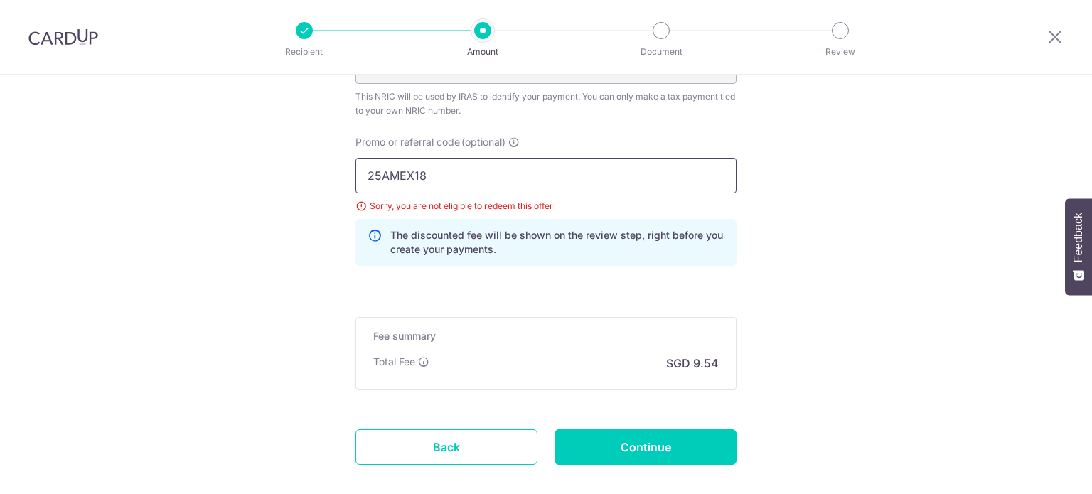
click at [500, 174] on input "25AMEX18" at bounding box center [546, 176] width 381 height 36
paste input "21"
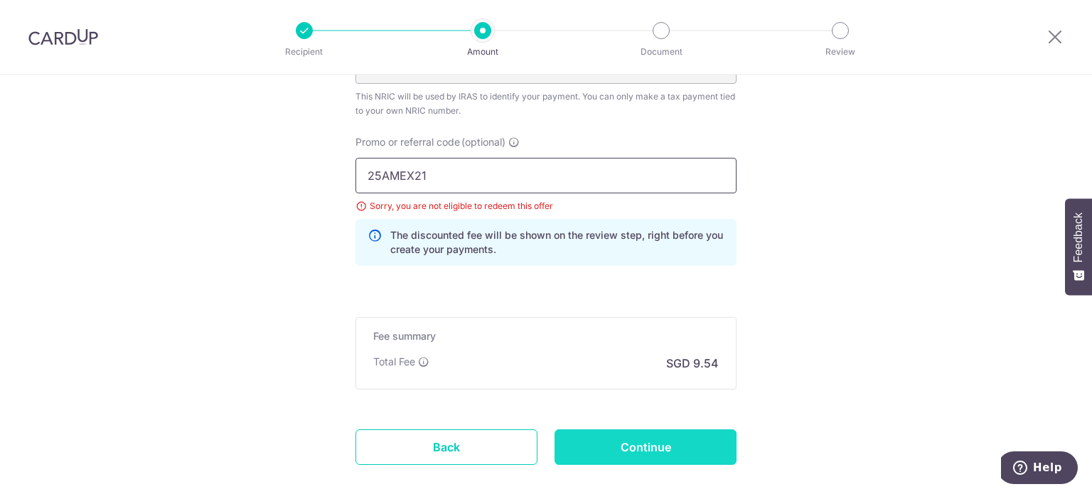
type input "25AMEX21"
click at [620, 432] on input "Continue" at bounding box center [646, 448] width 182 height 36
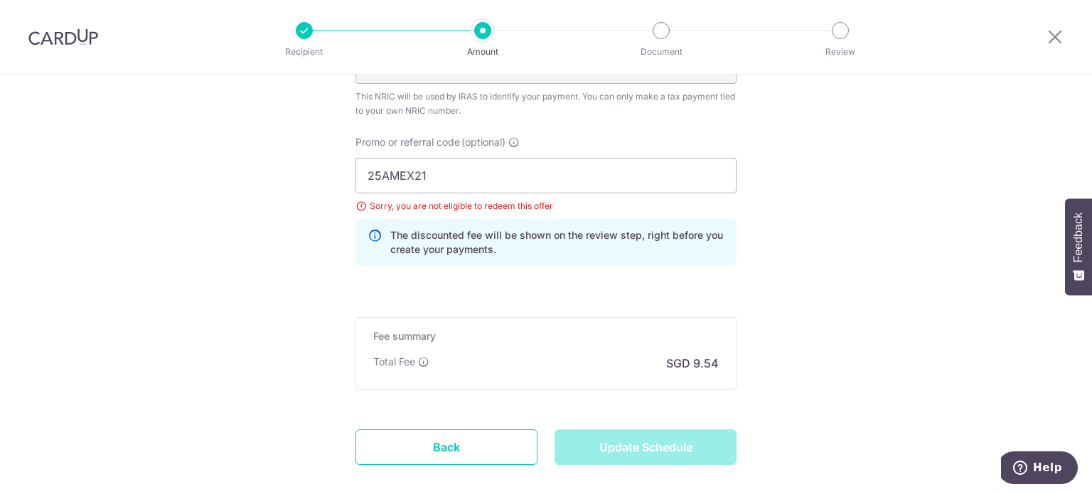
type input "Update Schedule"
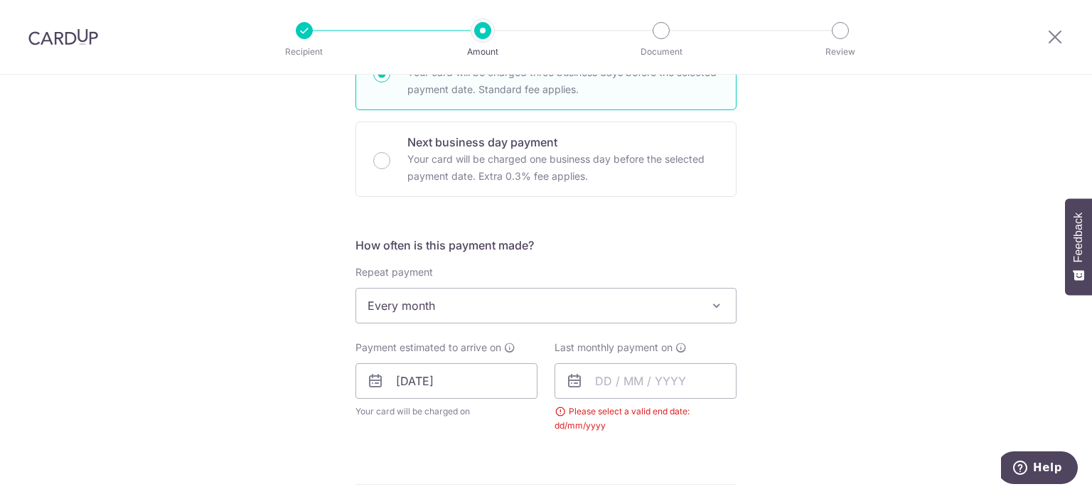
scroll to position [427, 0]
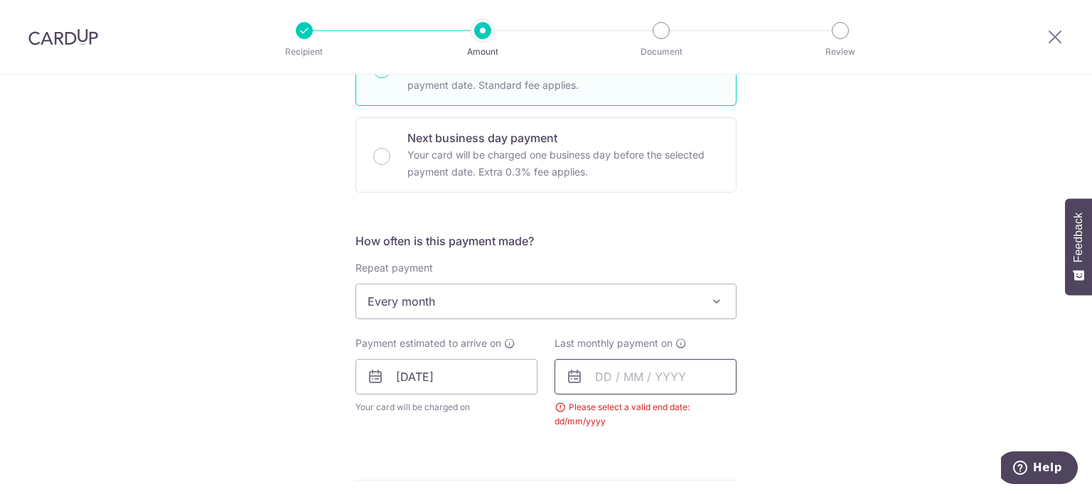
click at [610, 376] on input "text" at bounding box center [646, 377] width 182 height 36
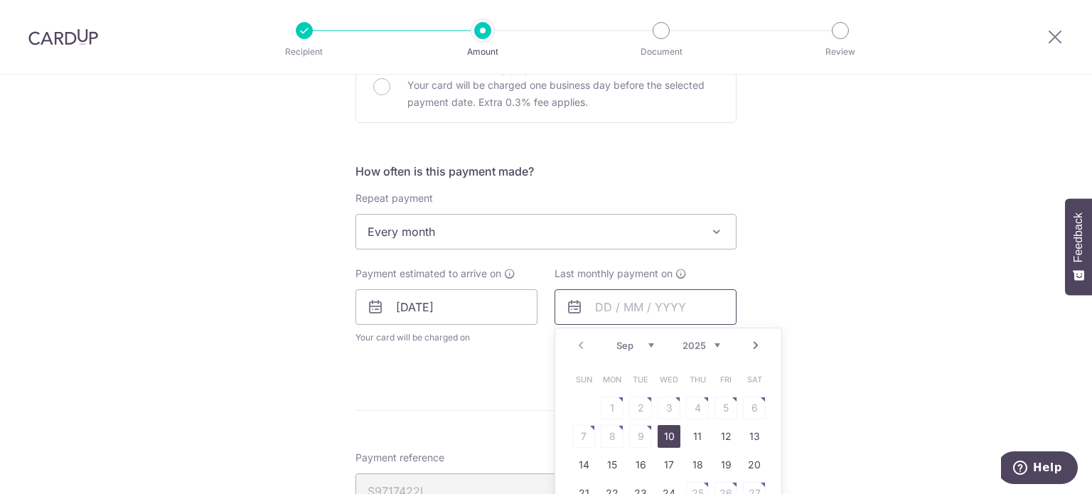
scroll to position [498, 0]
click at [747, 346] on link "Next" at bounding box center [755, 344] width 17 height 17
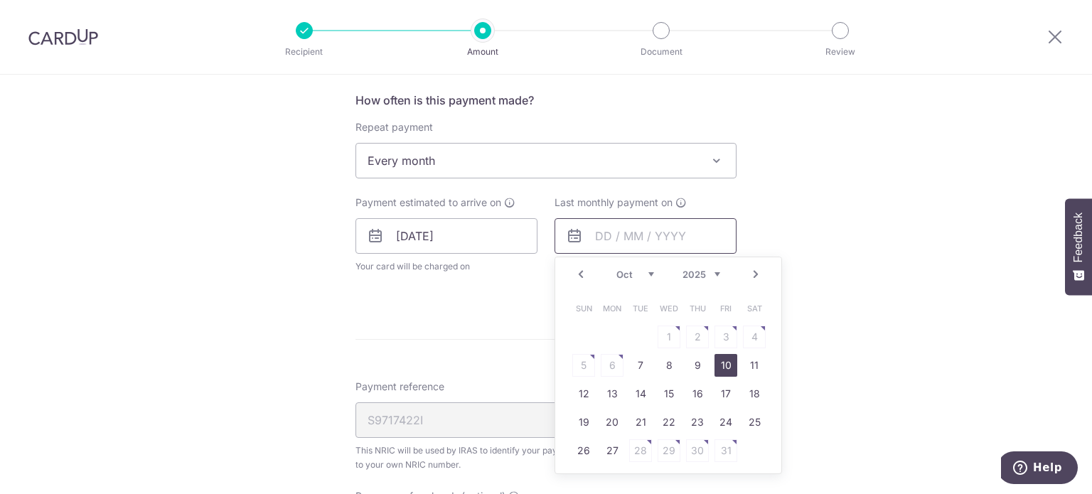
scroll to position [569, 0]
click at [745, 363] on link "11" at bounding box center [754, 364] width 23 height 23
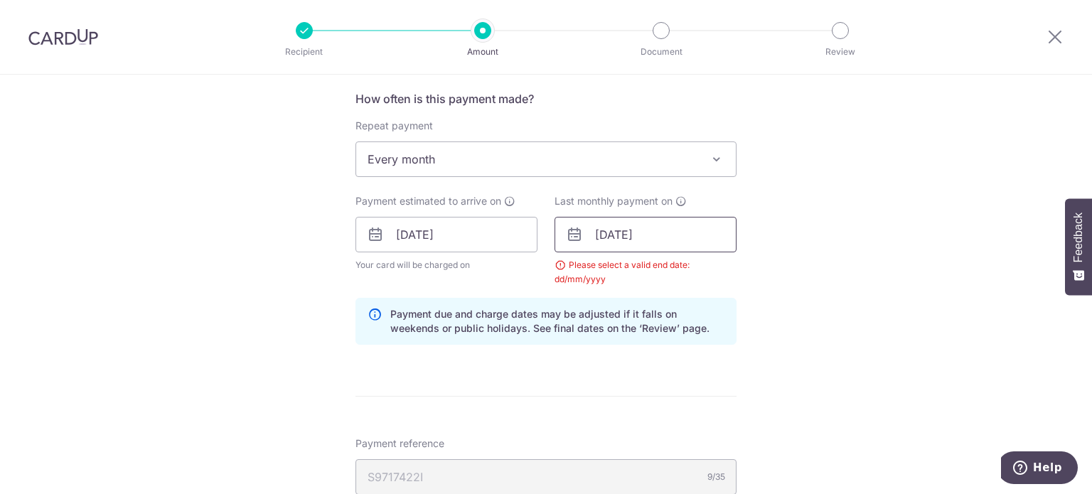
click at [649, 239] on input "[DATE]" at bounding box center [646, 235] width 182 height 36
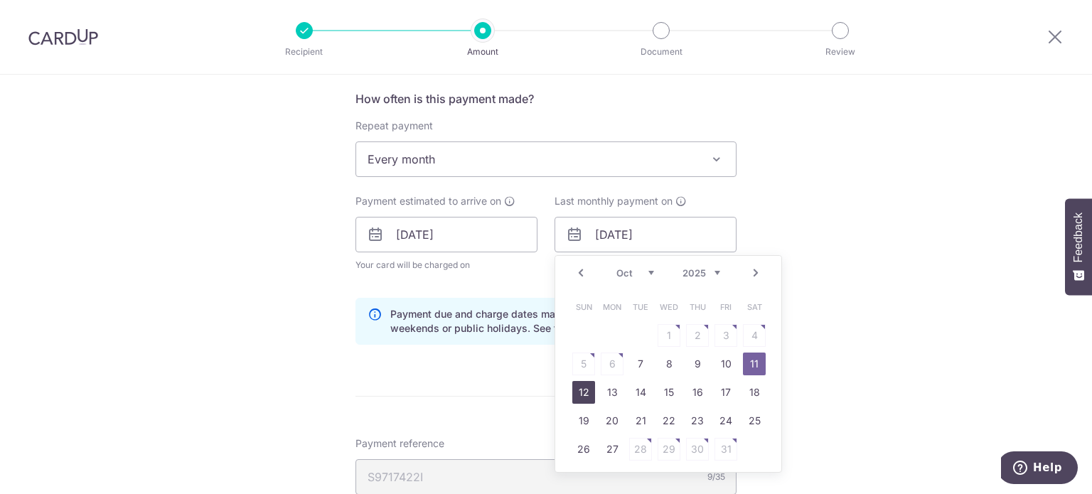
click at [587, 384] on link "12" at bounding box center [583, 392] width 23 height 23
type input "[DATE]"
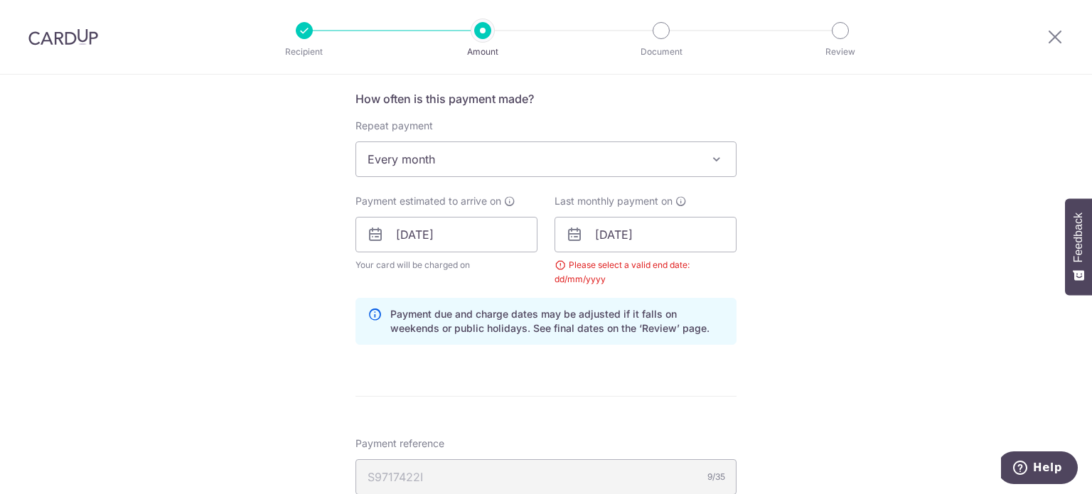
click at [599, 358] on form "Enter one-time or monthly payment amount SGD 366.82 366.82 The total tax paymen…" at bounding box center [546, 216] width 381 height 1232
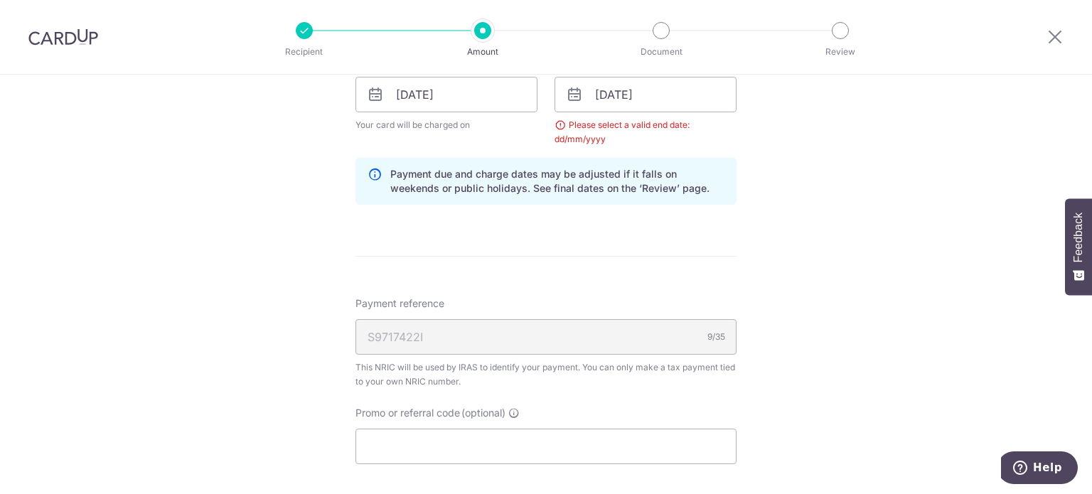
scroll to position [711, 0]
click at [498, 438] on input "Promo or referral code (optional)" at bounding box center [546, 445] width 381 height 36
paste input "25AMEX21"
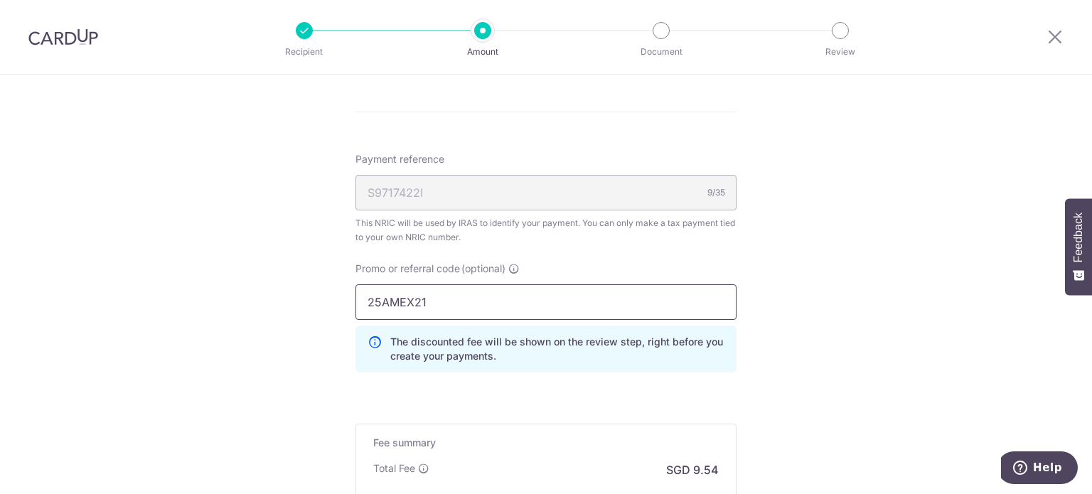
type input "25AMEX21"
click at [623, 380] on div "Promo or referral code (optional) 25AMEX21 The discounted fee will be shown on …" at bounding box center [546, 323] width 398 height 122
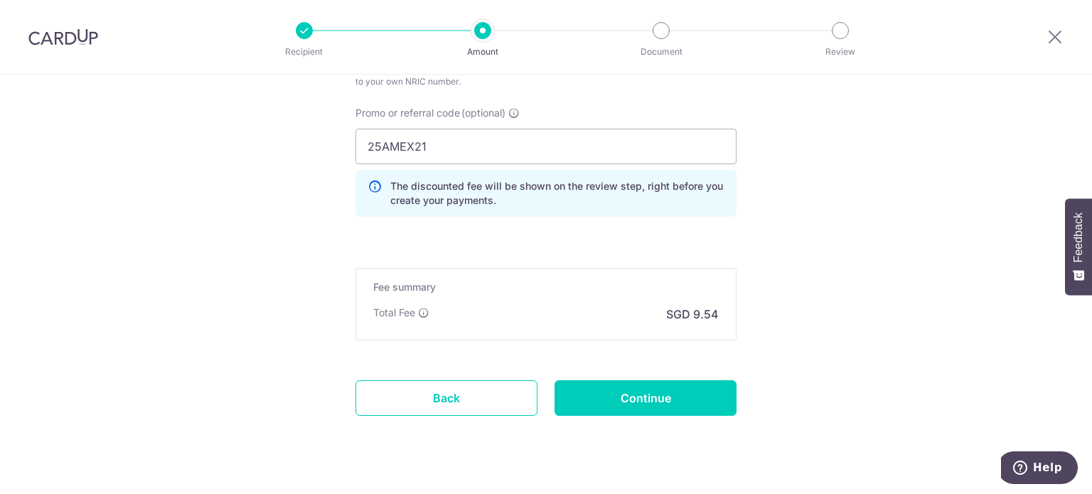
scroll to position [1035, 0]
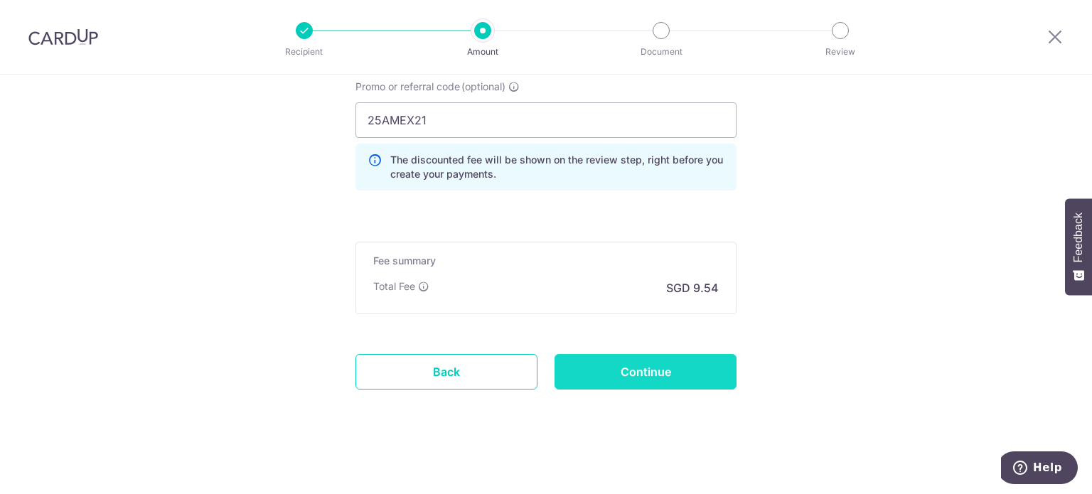
click at [625, 386] on input "Continue" at bounding box center [646, 372] width 182 height 36
type input "Update Schedule"
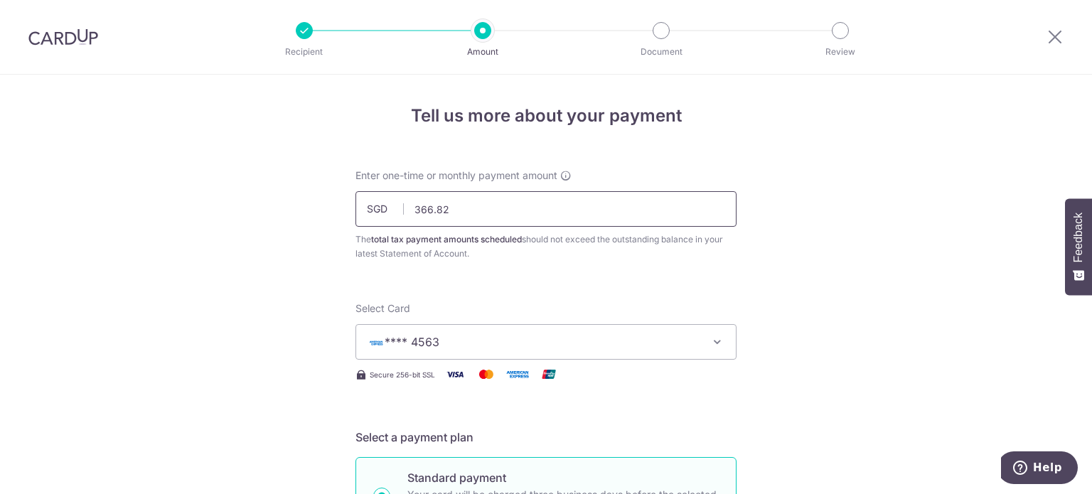
click at [506, 208] on input "366.82" at bounding box center [546, 209] width 381 height 36
paste input "733.64"
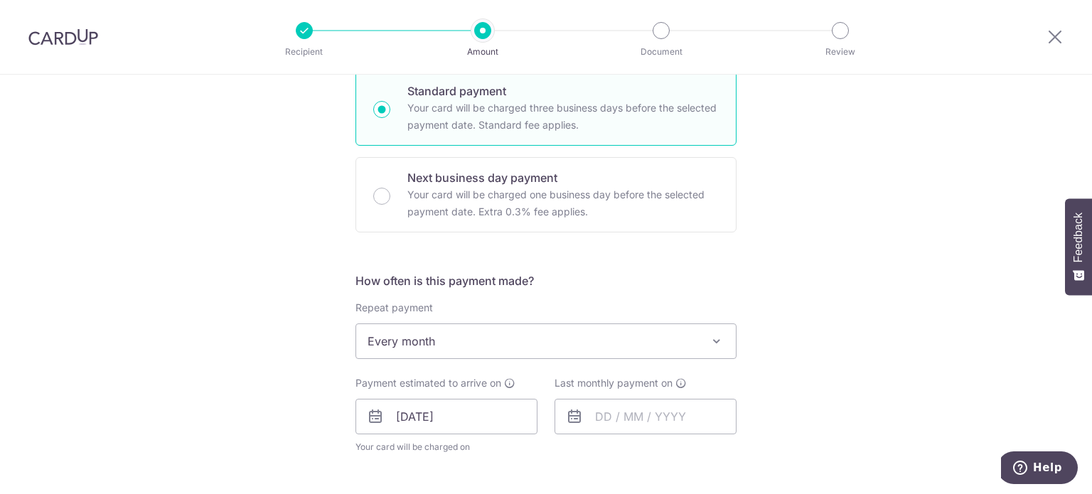
scroll to position [427, 0]
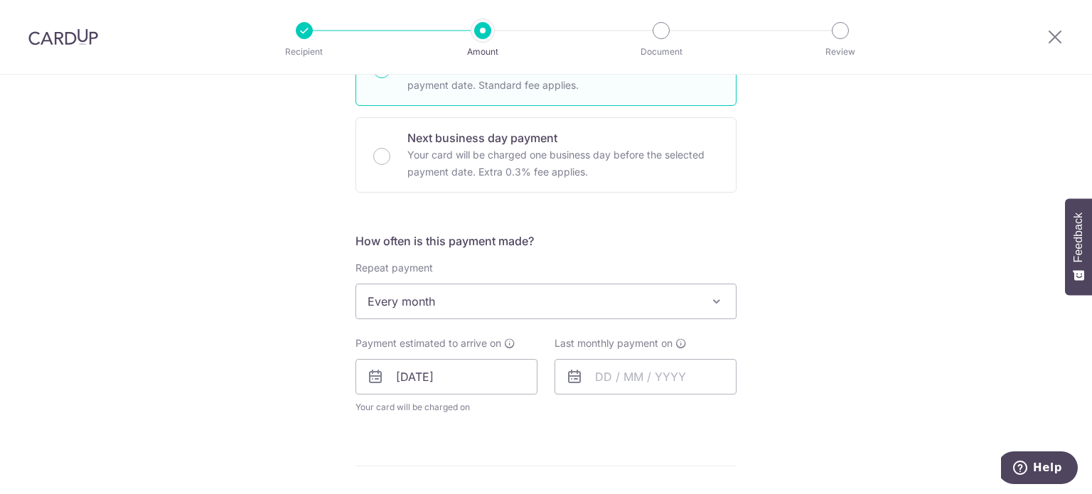
type input "733.64"
click at [474, 299] on span "Every month" at bounding box center [546, 301] width 380 height 34
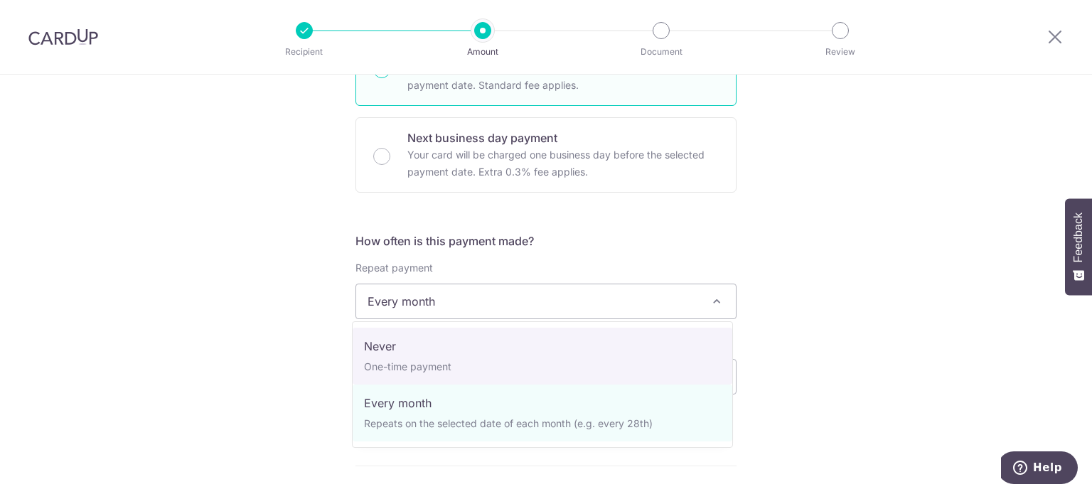
select select "1"
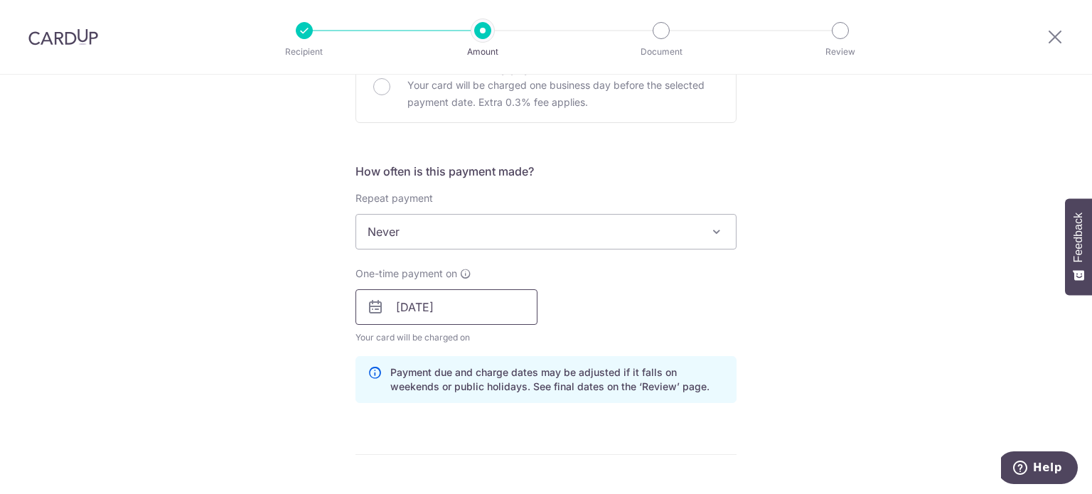
scroll to position [498, 0]
click at [468, 306] on input "[DATE]" at bounding box center [447, 306] width 182 height 36
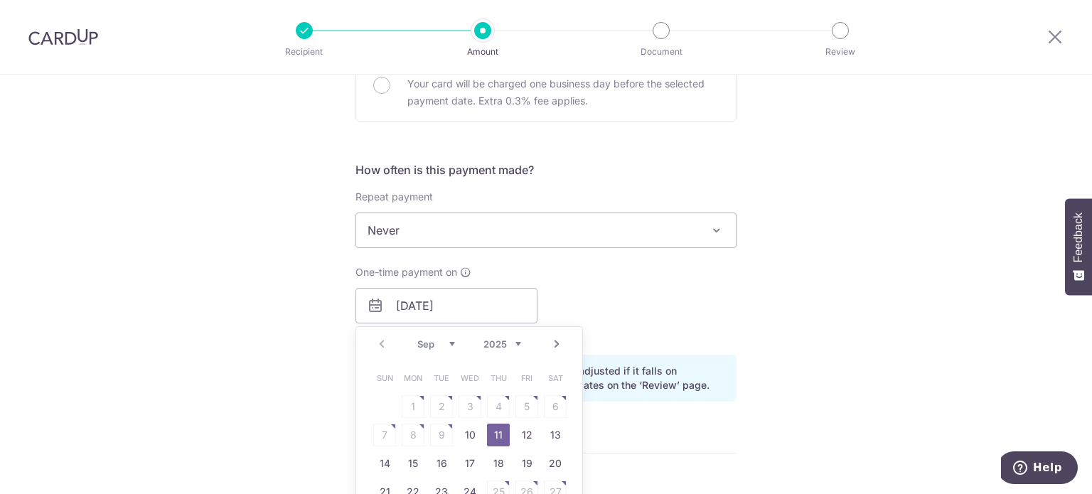
click at [489, 435] on link "11" at bounding box center [498, 435] width 23 height 23
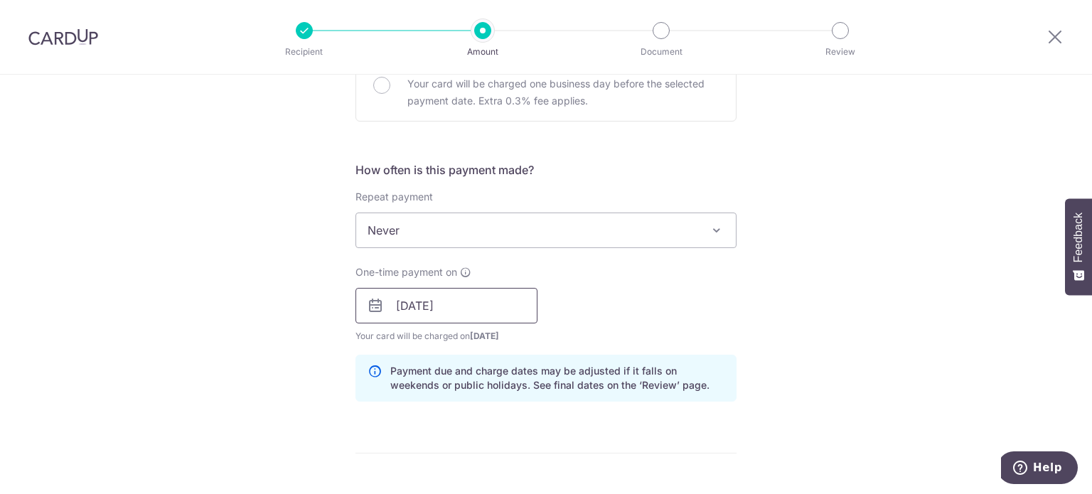
click at [462, 306] on input "[DATE]" at bounding box center [447, 306] width 182 height 36
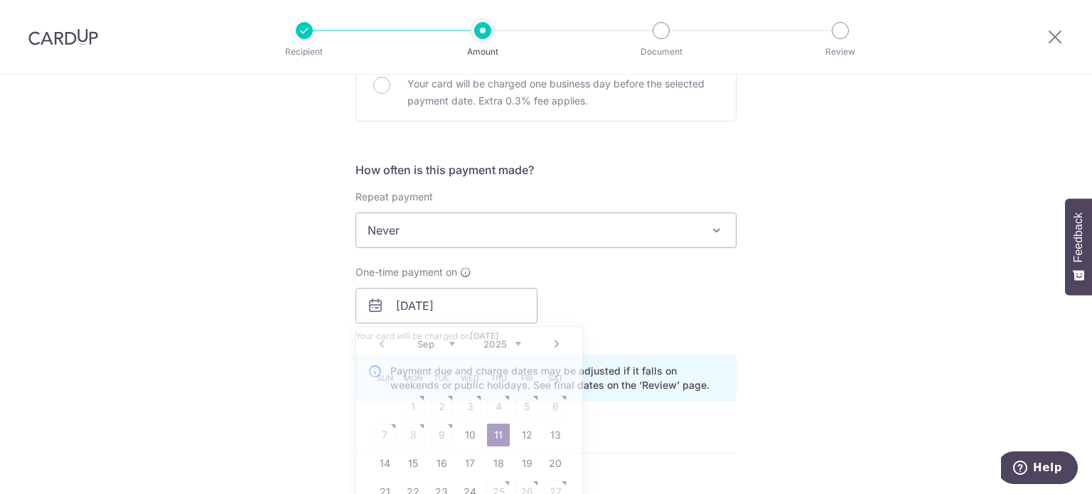
click at [601, 268] on div "One-time payment on [DATE] Prev Next Sep Oct Nov [DATE] 2026 Sun Mon Tue Wed Th…" at bounding box center [546, 304] width 398 height 78
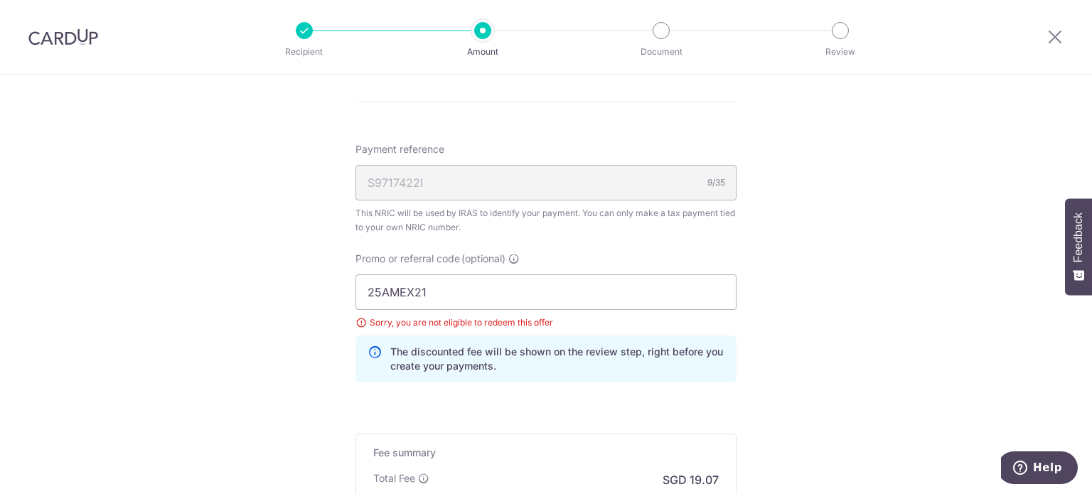
scroll to position [853, 0]
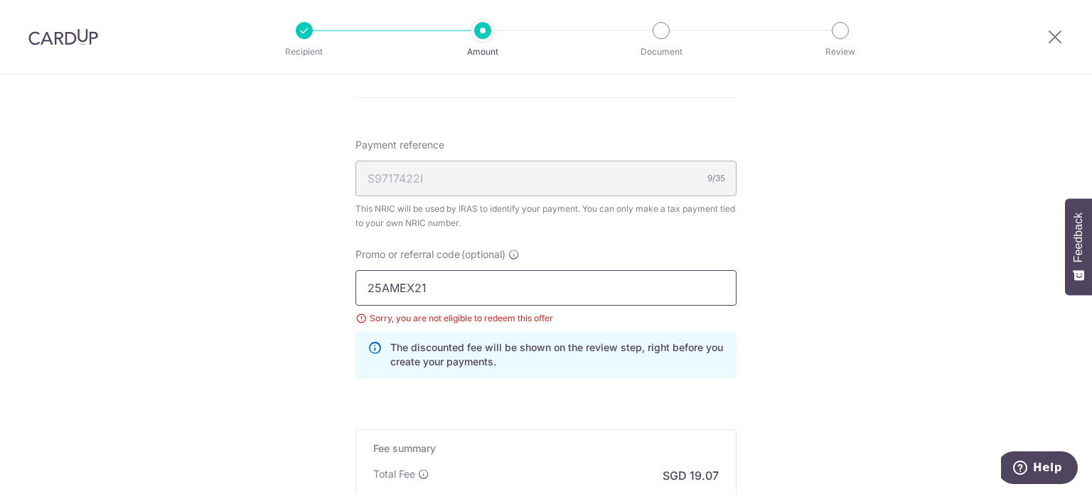
click at [474, 294] on input "25AMEX21" at bounding box center [546, 288] width 381 height 36
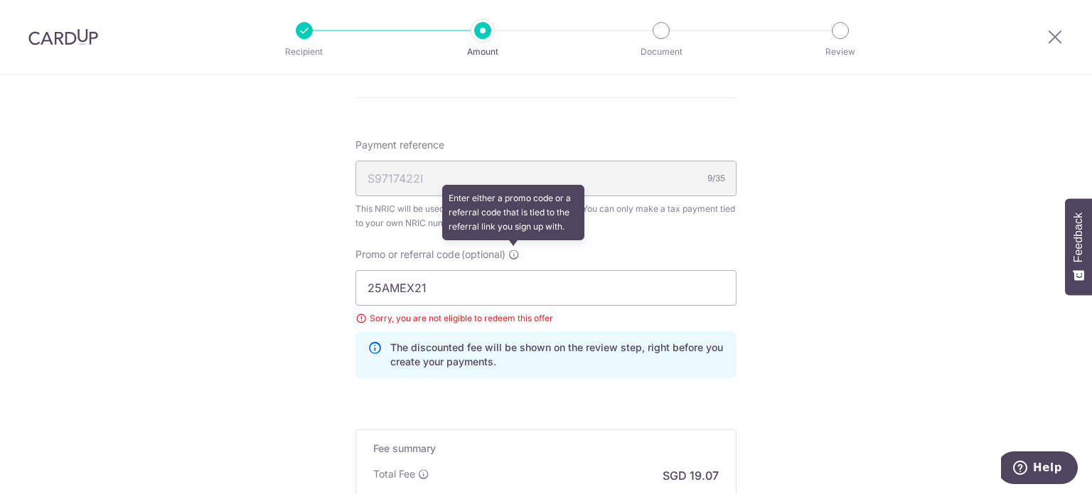
click at [508, 252] on icon at bounding box center [513, 254] width 11 height 11
click at [508, 270] on input "25AMEX21" at bounding box center [546, 288] width 381 height 36
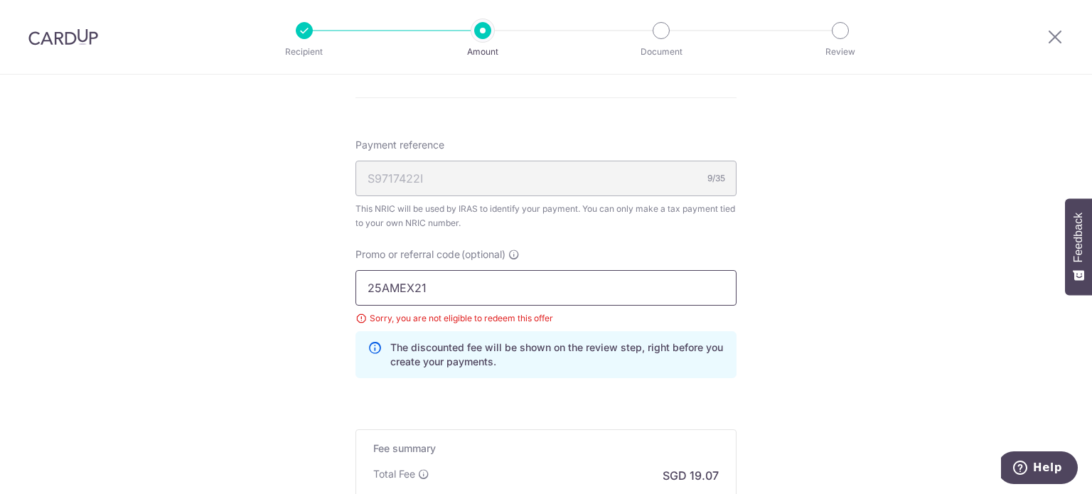
drag, startPoint x: 479, startPoint y: 280, endPoint x: 308, endPoint y: 296, distance: 171.4
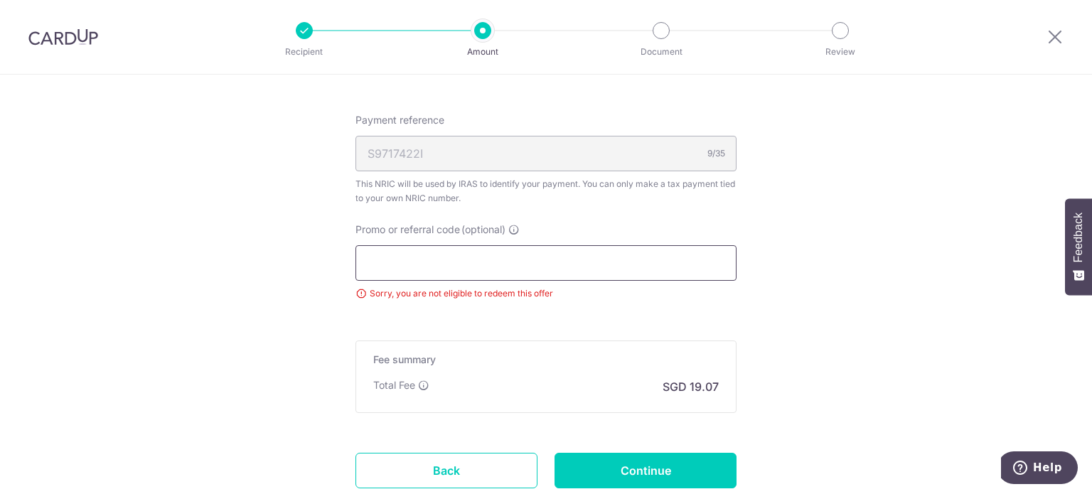
scroll to position [977, 0]
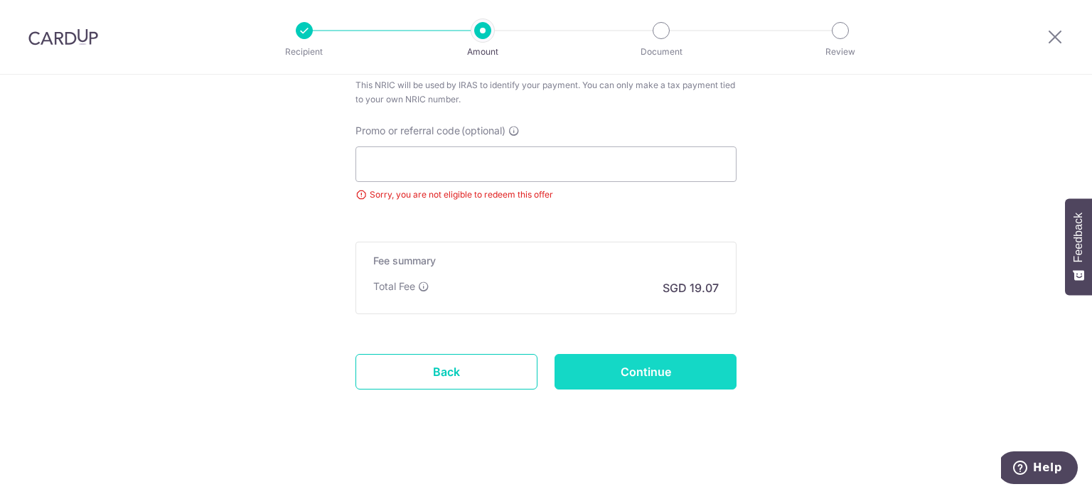
click at [629, 370] on input "Continue" at bounding box center [646, 372] width 182 height 36
type input "Update Schedule"
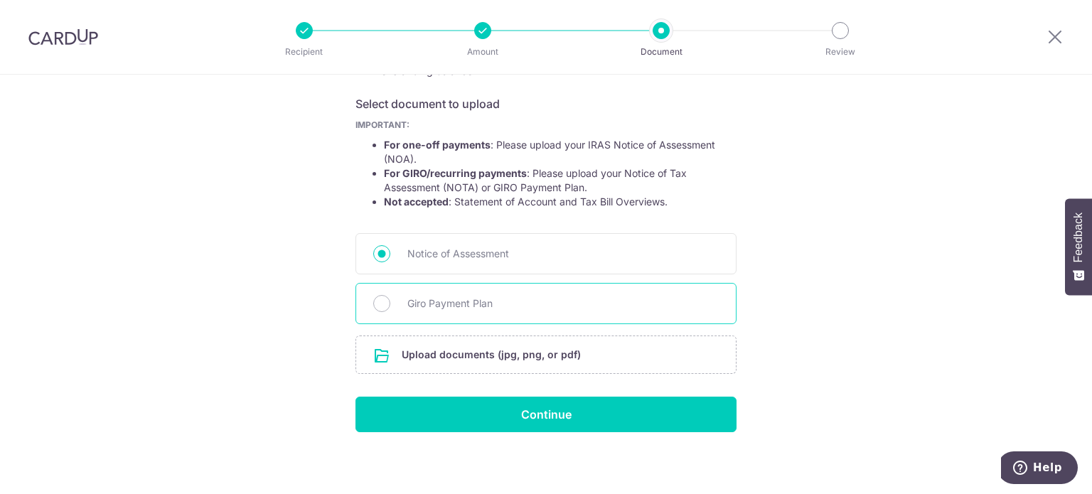
scroll to position [230, 0]
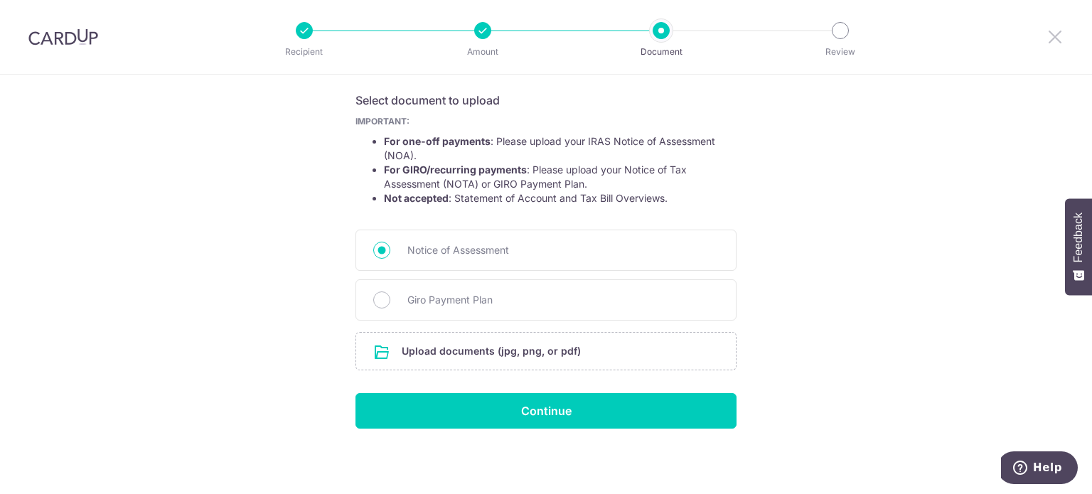
click at [1057, 37] on icon at bounding box center [1055, 37] width 17 height 18
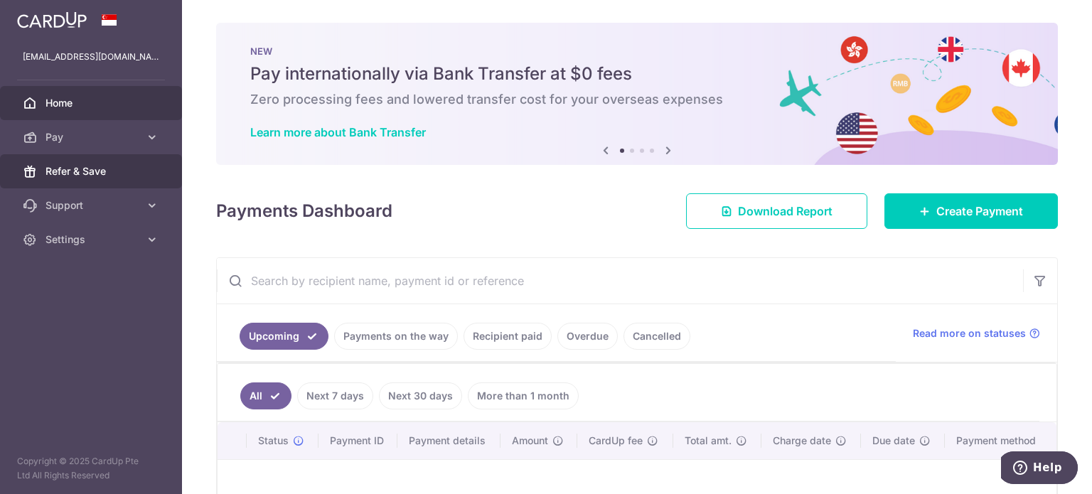
click at [90, 172] on span "Refer & Save" at bounding box center [93, 171] width 94 height 14
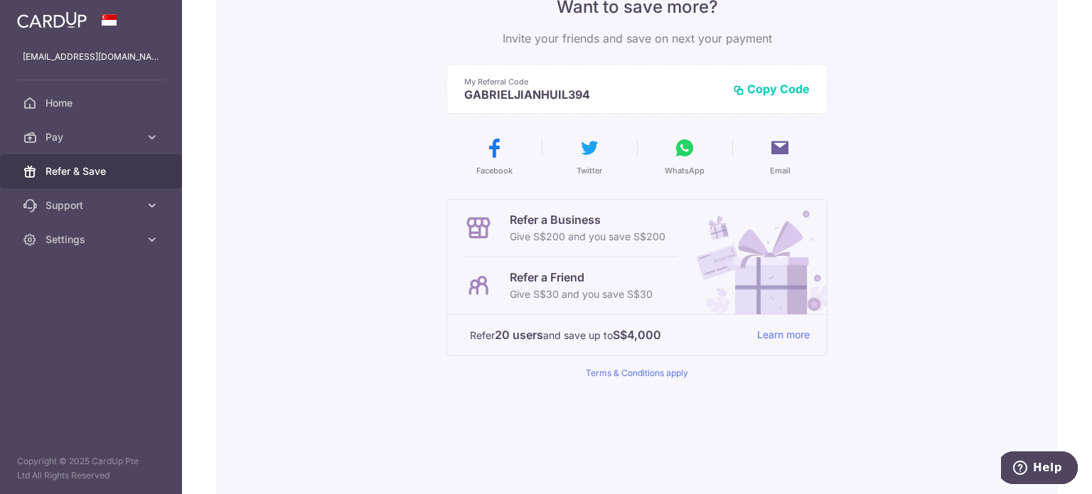
scroll to position [142, 0]
click at [528, 284] on p "Give S$30 and you save S$30" at bounding box center [581, 292] width 143 height 17
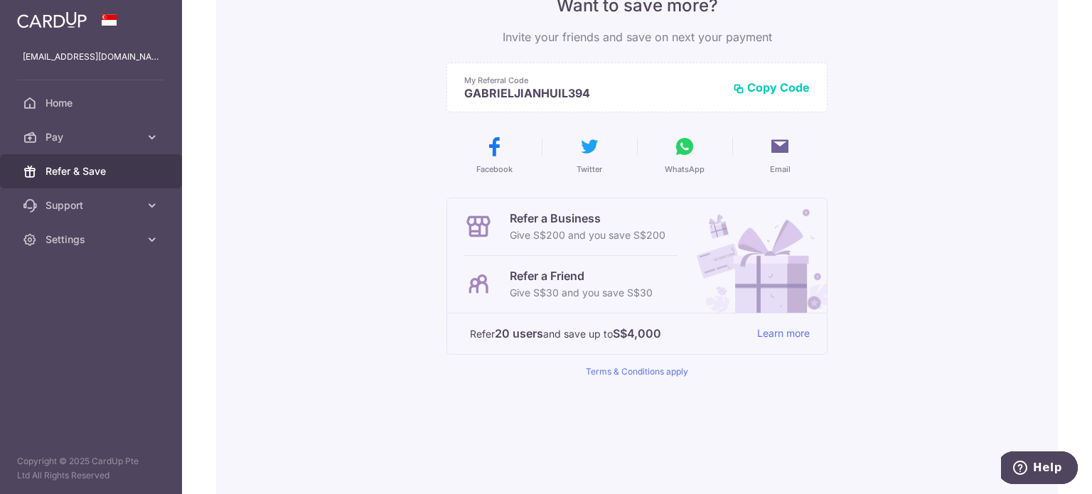
click at [523, 280] on p "Refer a Friend" at bounding box center [581, 275] width 143 height 17
click at [523, 279] on p "Refer a Friend" at bounding box center [581, 275] width 143 height 17
click at [510, 289] on p "Give S$30 and you save S$30" at bounding box center [581, 292] width 143 height 17
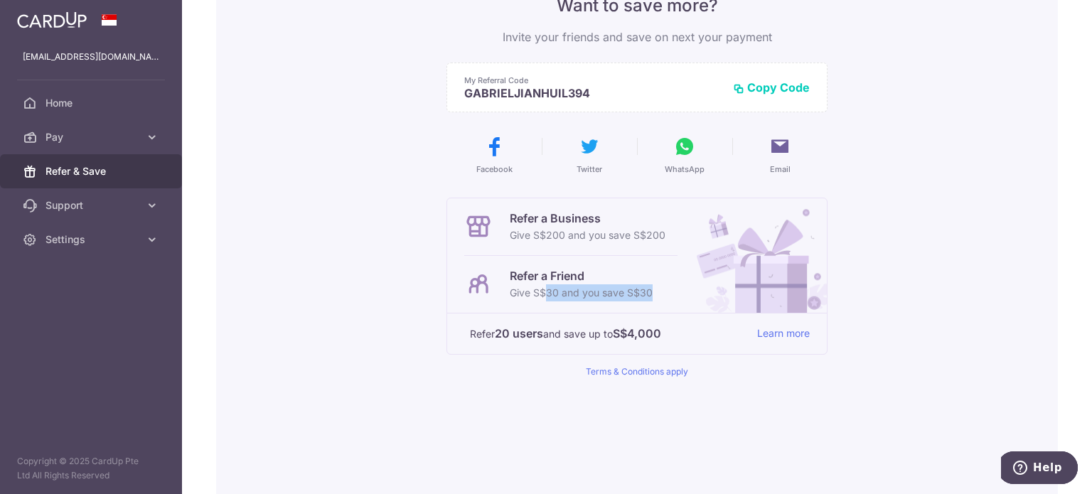
click at [510, 289] on p "Give S$30 and you save S$30" at bounding box center [581, 292] width 143 height 17
click at [743, 325] on div "Refer 20 users and save up to S$4,000 Learn more" at bounding box center [640, 334] width 340 height 18
click at [757, 330] on link "Learn more" at bounding box center [783, 334] width 53 height 18
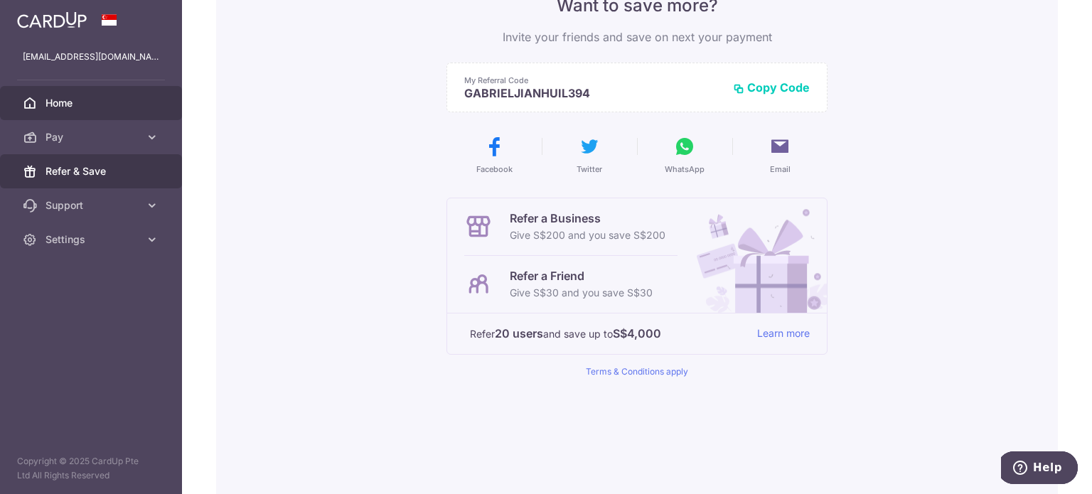
click at [102, 90] on link "Home" at bounding box center [91, 103] width 182 height 34
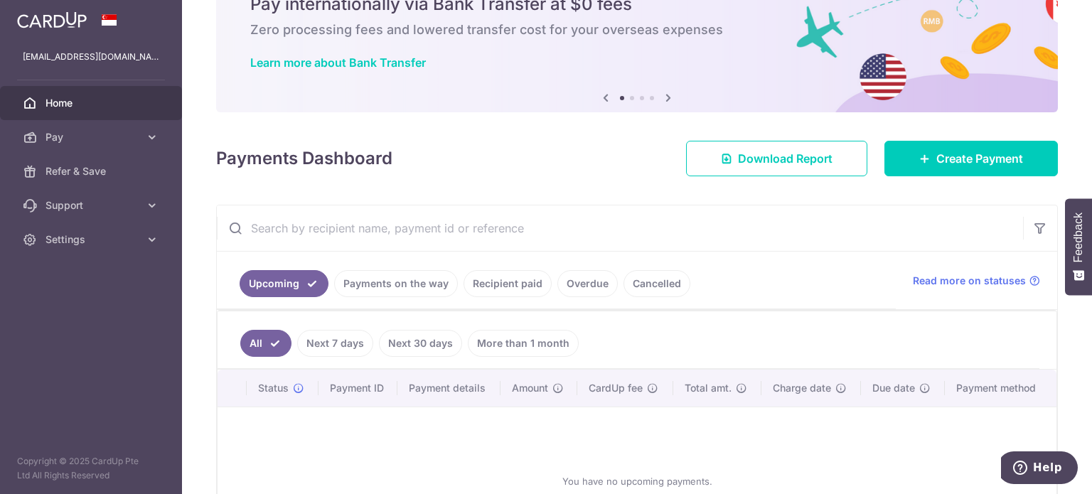
scroll to position [71, 0]
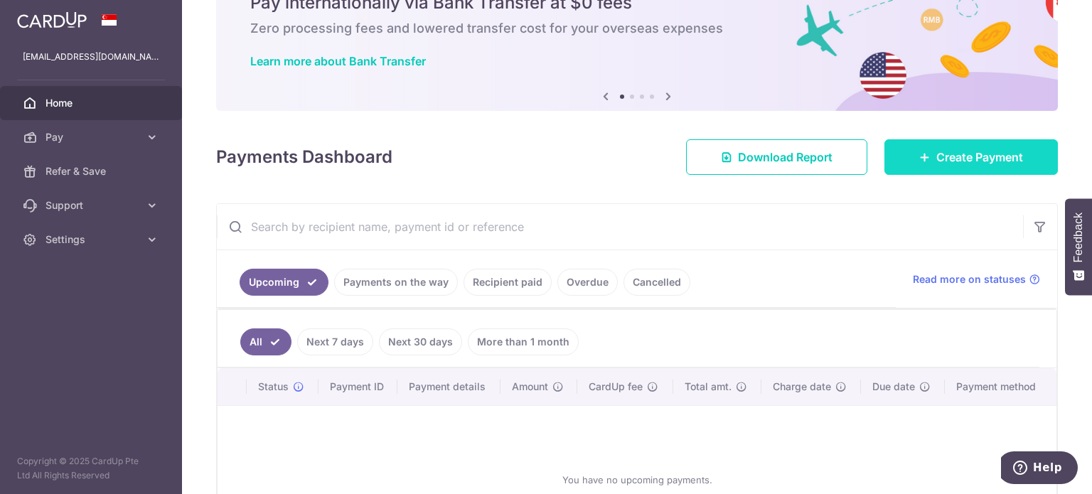
click at [937, 153] on span "Create Payment" at bounding box center [980, 157] width 87 height 17
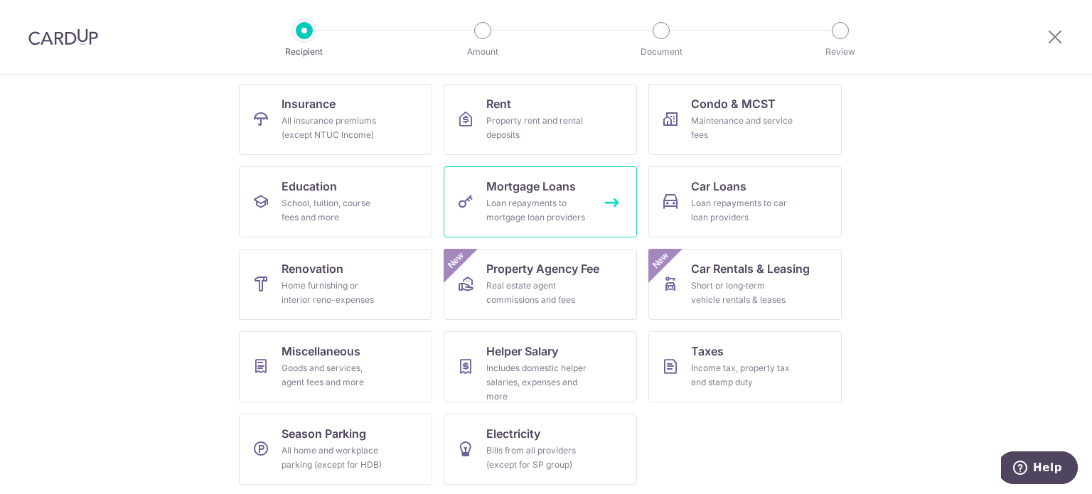
scroll to position [142, 0]
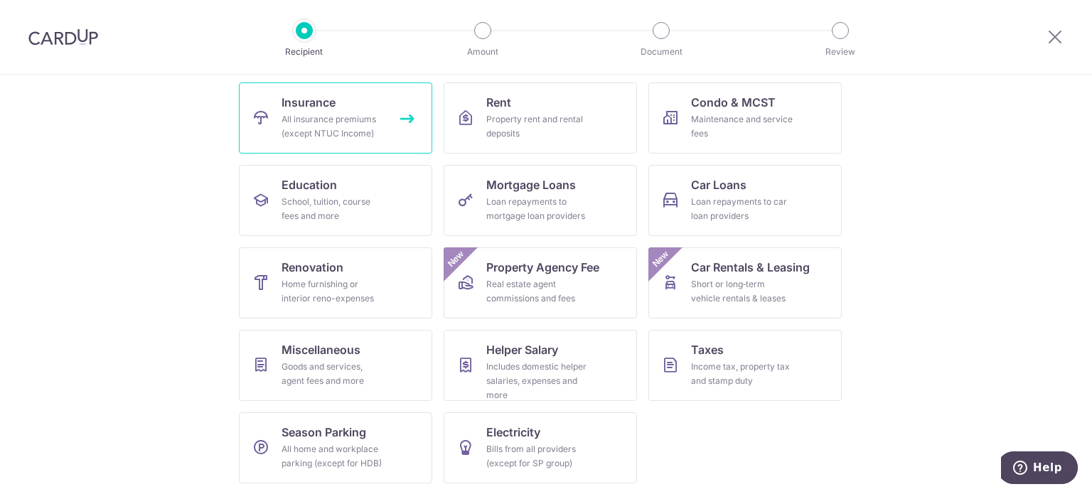
click at [360, 141] on link "Insurance All insurance premiums (except NTUC Income)" at bounding box center [335, 117] width 193 height 71
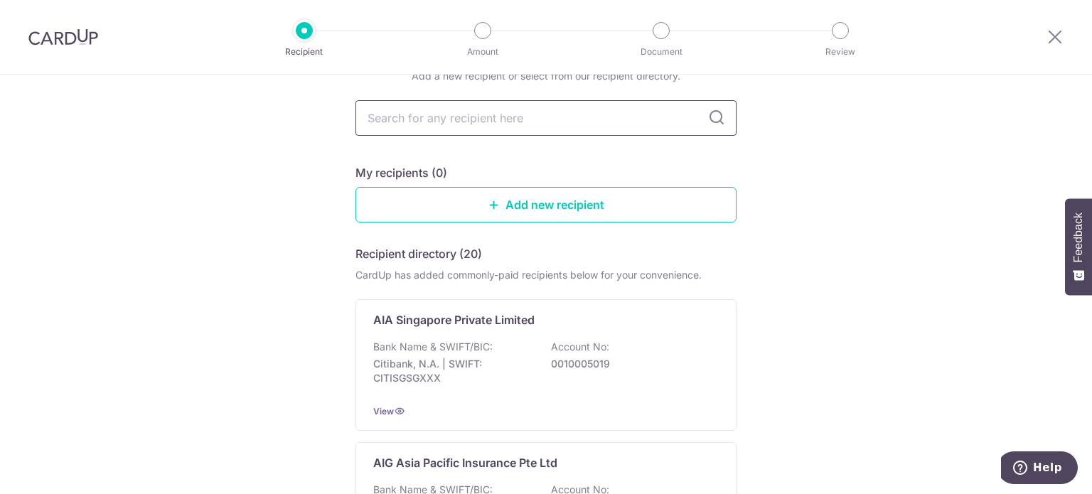
click at [492, 108] on input "text" at bounding box center [546, 118] width 381 height 36
type input "Prudential"
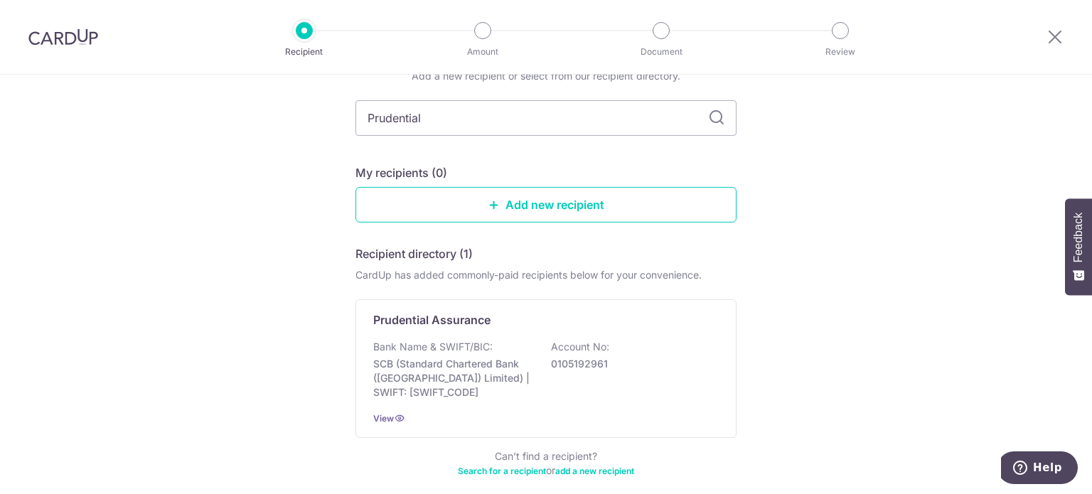
click at [494, 321] on div "Prudential Assurance" at bounding box center [537, 319] width 329 height 17
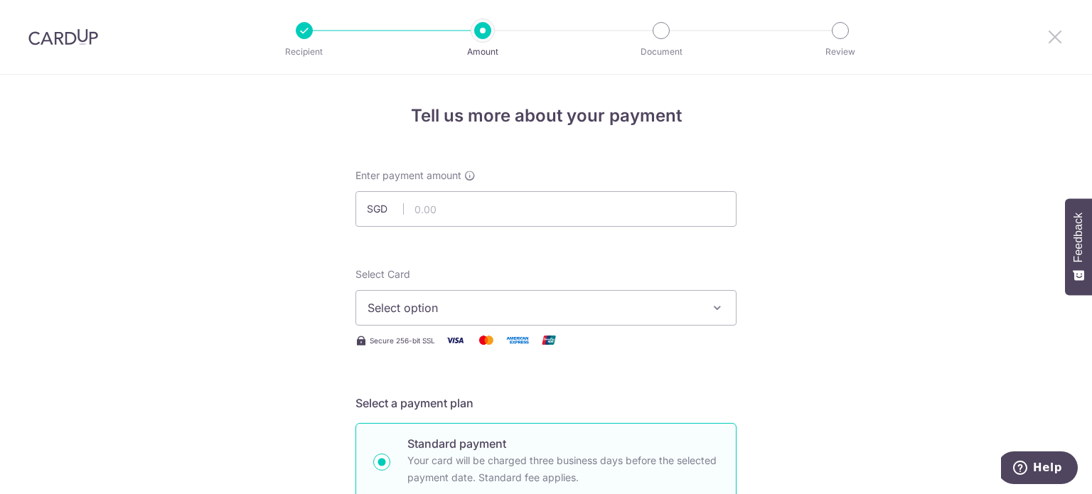
click at [1052, 36] on icon at bounding box center [1055, 37] width 17 height 18
click at [412, 215] on input "text" at bounding box center [546, 209] width 381 height 36
paste input "733.64"
click at [447, 314] on span "Select option" at bounding box center [533, 307] width 331 height 17
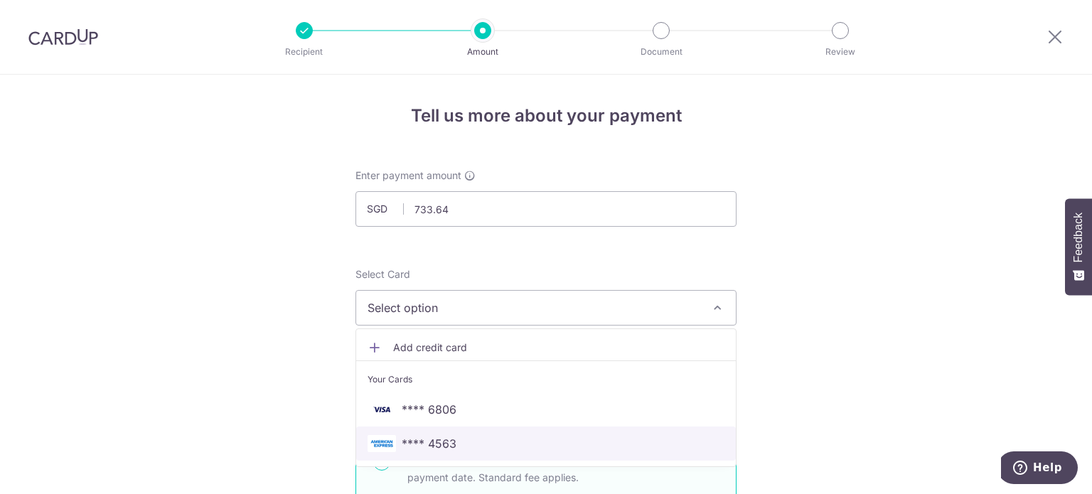
click at [428, 434] on link "**** 4563" at bounding box center [546, 444] width 380 height 34
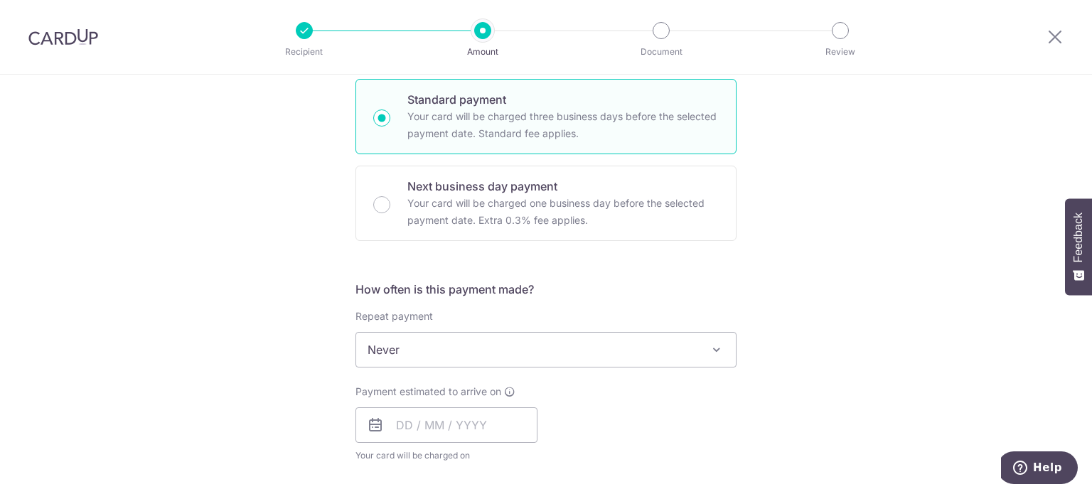
scroll to position [356, 0]
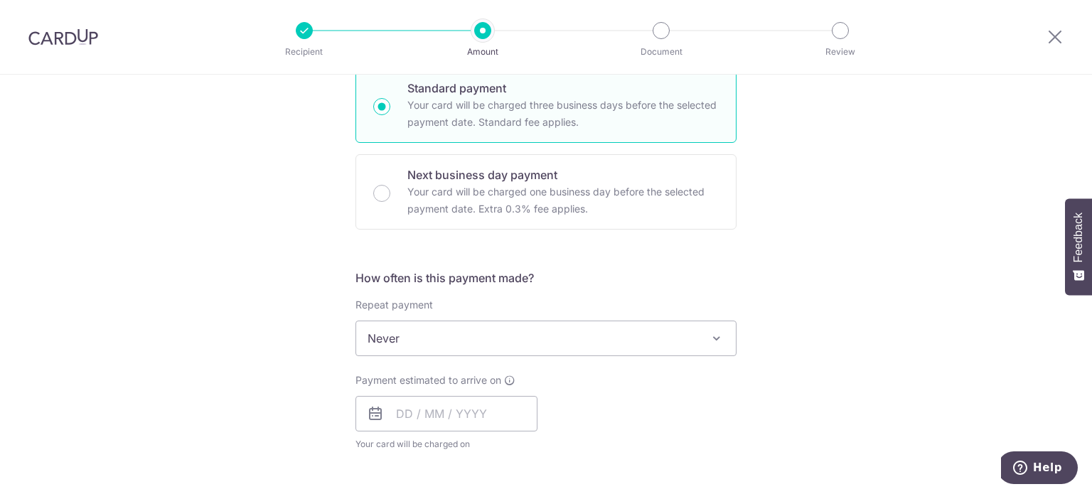
click at [435, 328] on span "Never" at bounding box center [546, 338] width 380 height 34
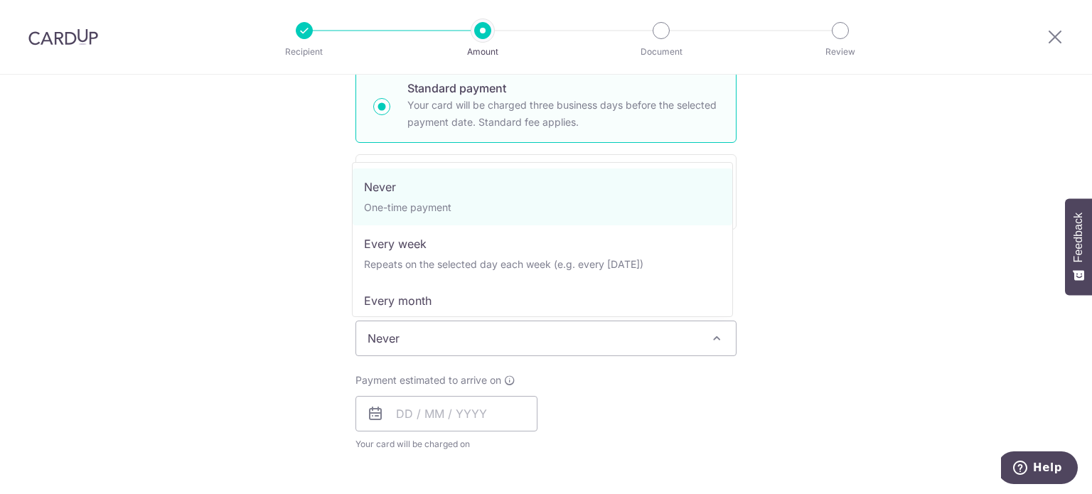
click at [435, 328] on span "Never" at bounding box center [546, 338] width 380 height 34
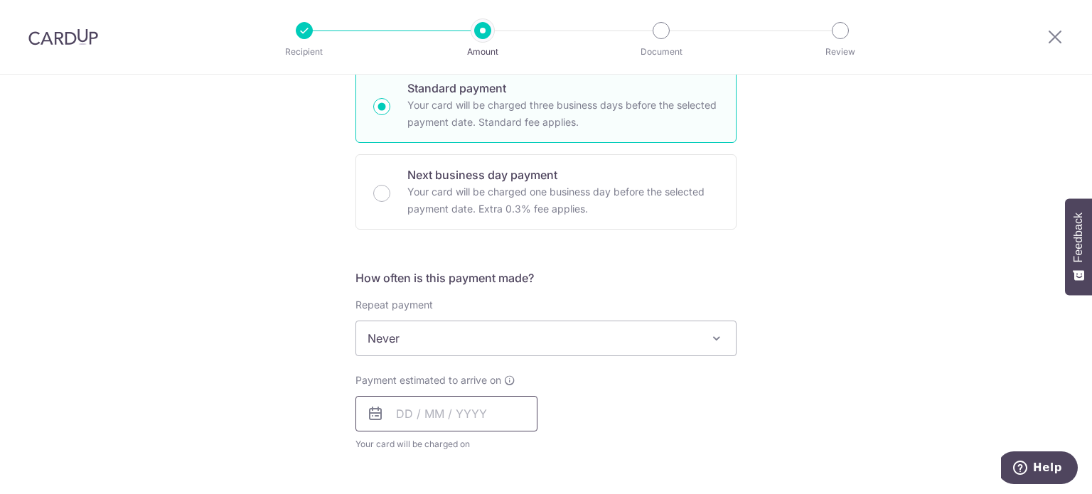
click at [438, 396] on input "text" at bounding box center [447, 414] width 182 height 36
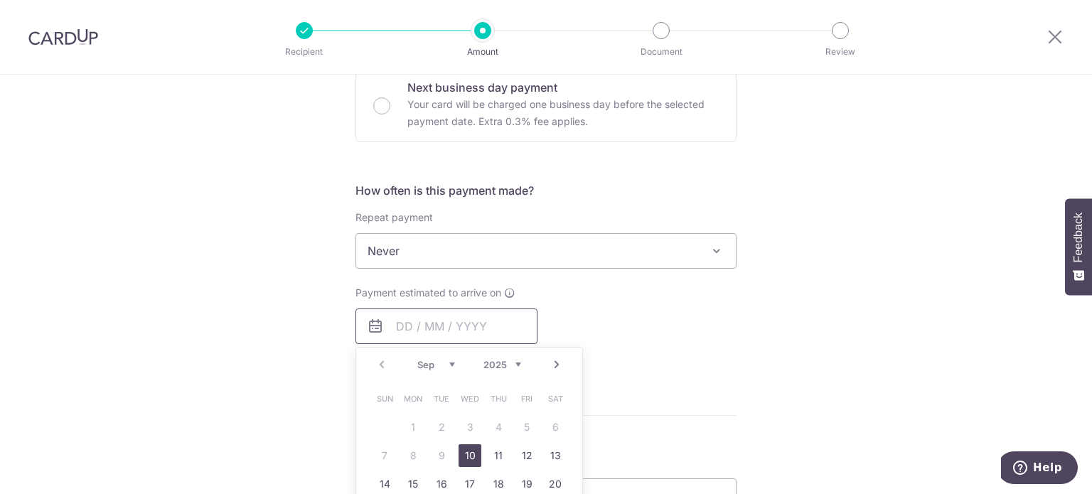
scroll to position [498, 0]
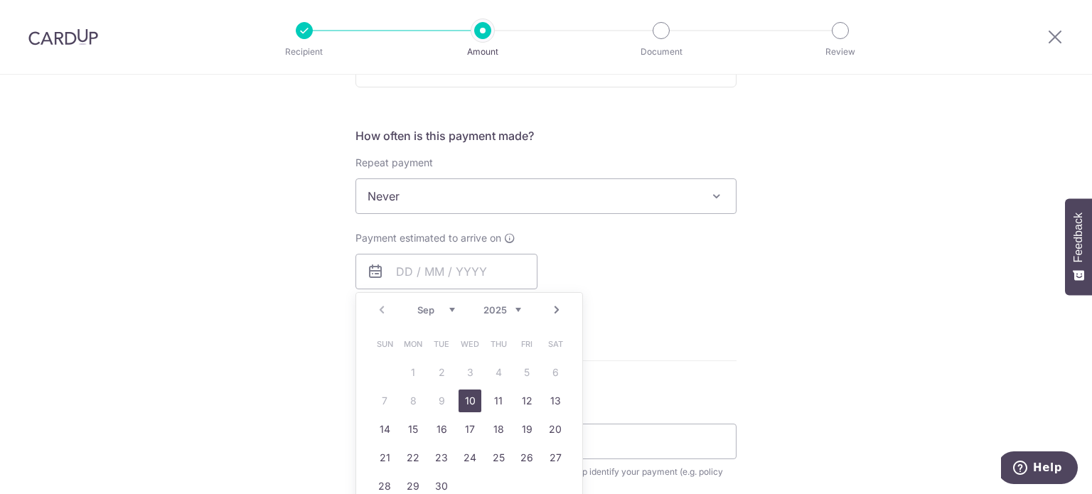
click at [719, 383] on form "Enter payment amount SGD 733.64 733.64 Select Card **** 4563 Add credit card Yo…" at bounding box center [546, 234] width 381 height 1126
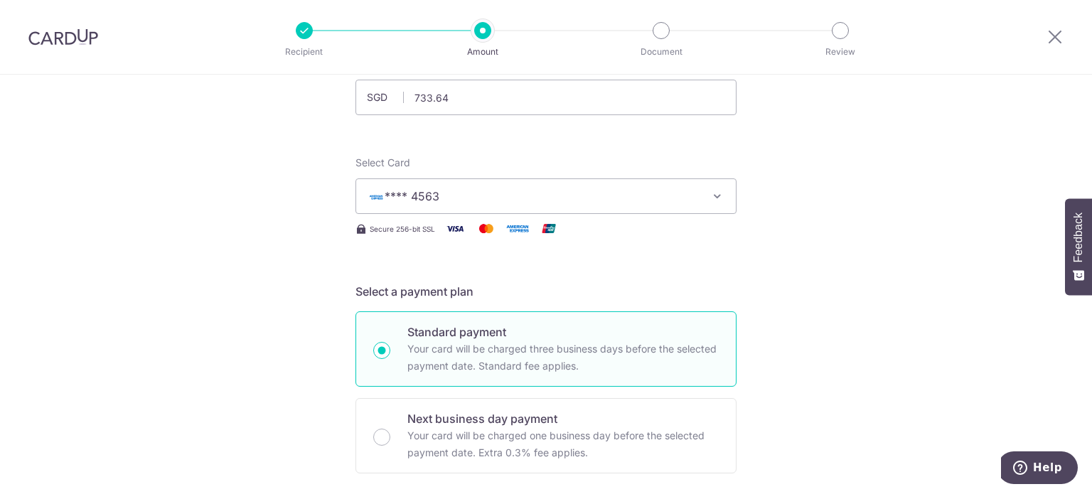
scroll to position [71, 0]
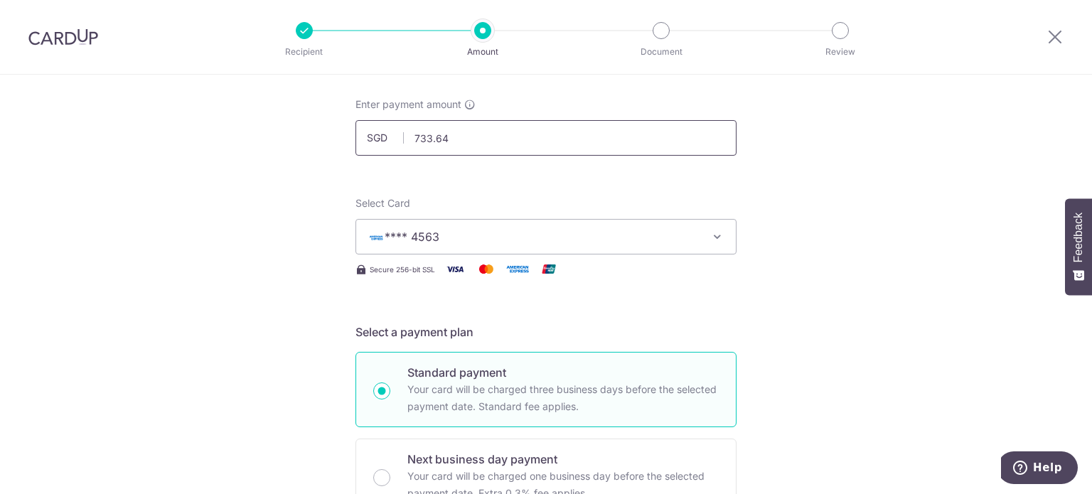
drag, startPoint x: 464, startPoint y: 150, endPoint x: 394, endPoint y: 142, distance: 70.8
click at [394, 142] on div "SGD 733.64 733.64" at bounding box center [546, 138] width 381 height 36
paste input "366.82"
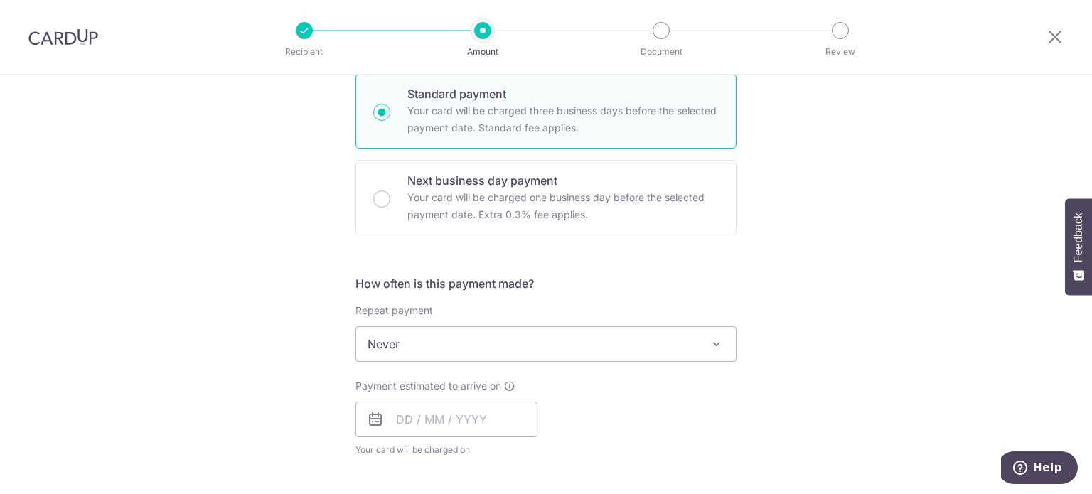
scroll to position [356, 0]
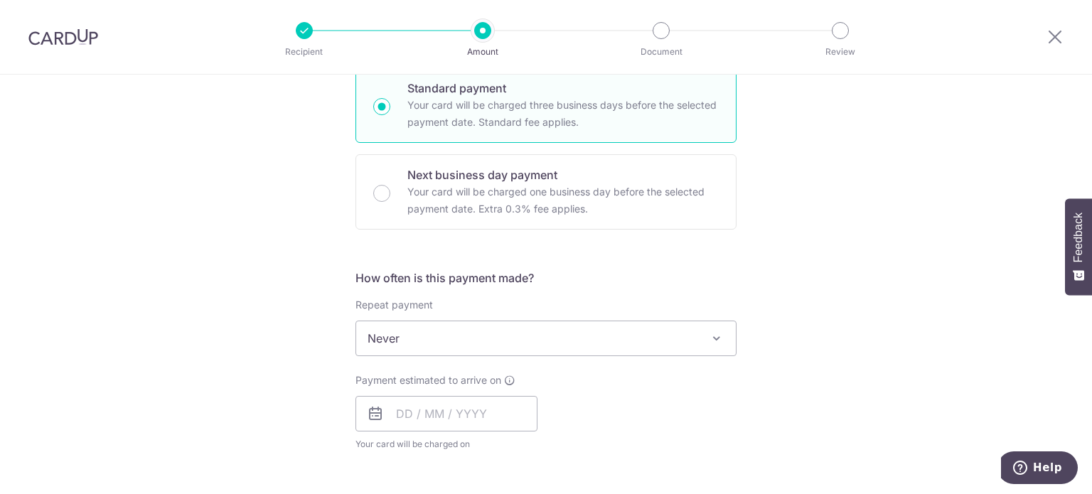
type input "366.82"
click at [418, 341] on span "Never" at bounding box center [546, 338] width 380 height 34
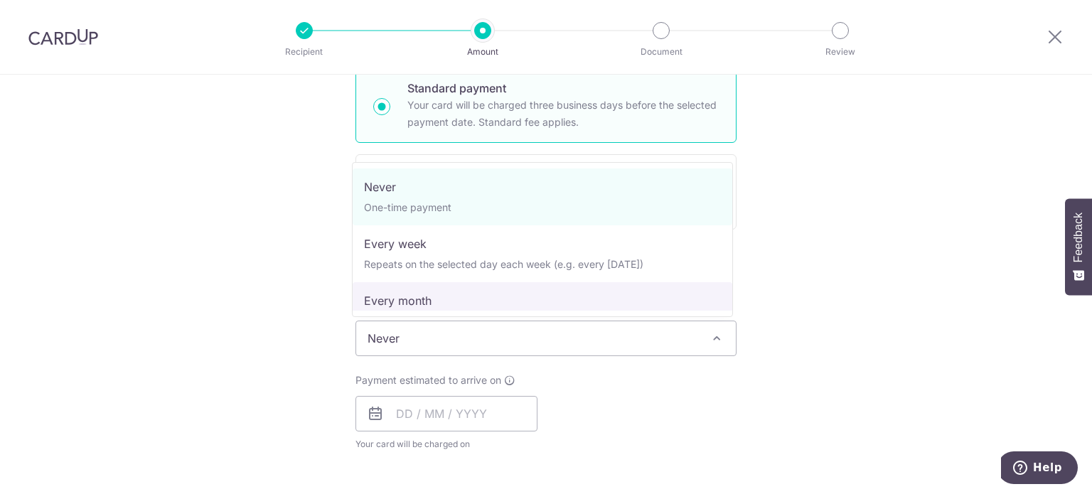
select select "3"
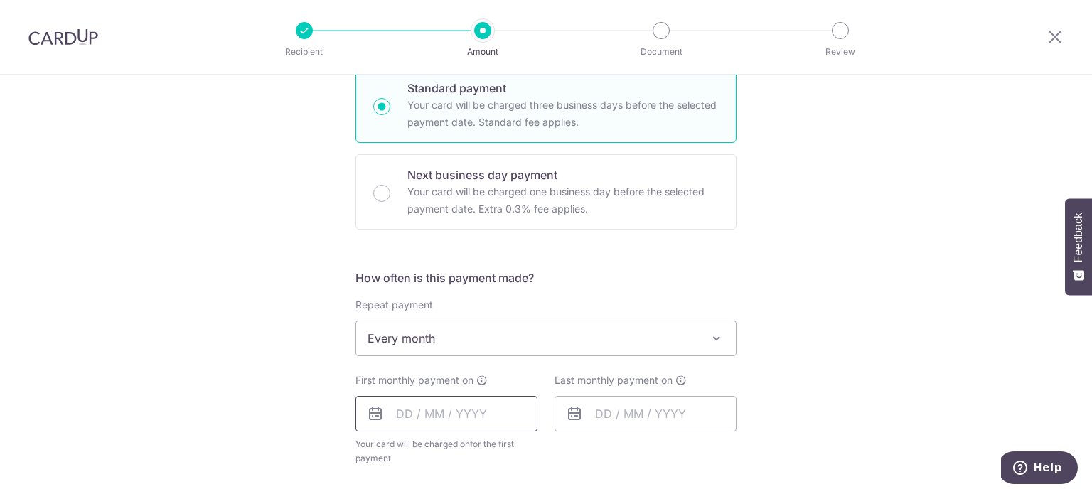
click at [471, 403] on input "text" at bounding box center [447, 414] width 182 height 36
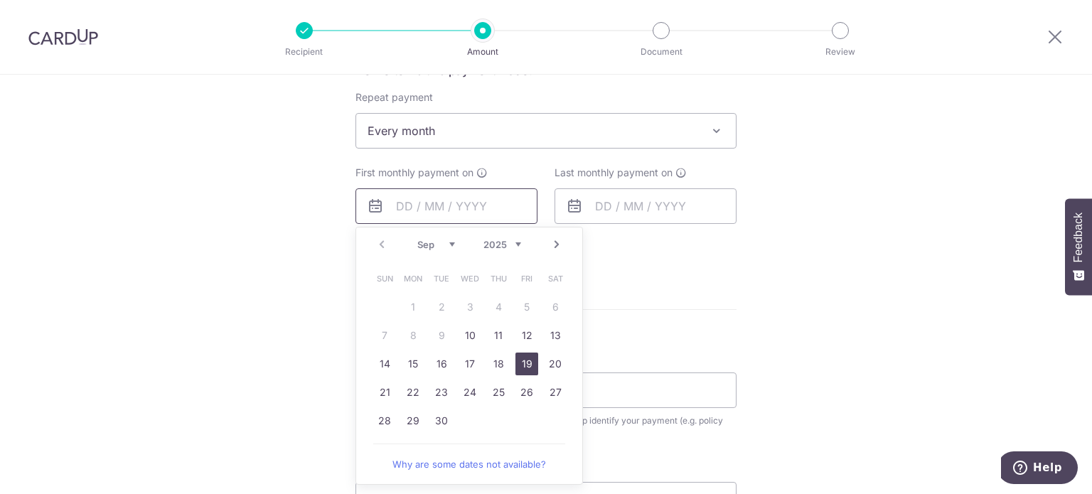
scroll to position [569, 0]
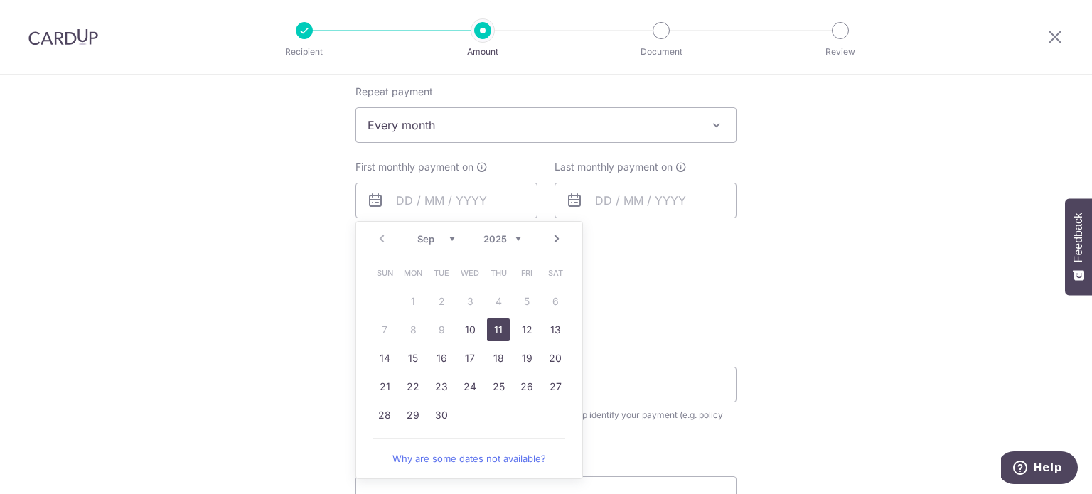
click at [497, 332] on link "11" at bounding box center [498, 330] width 23 height 23
type input "11/09/2025"
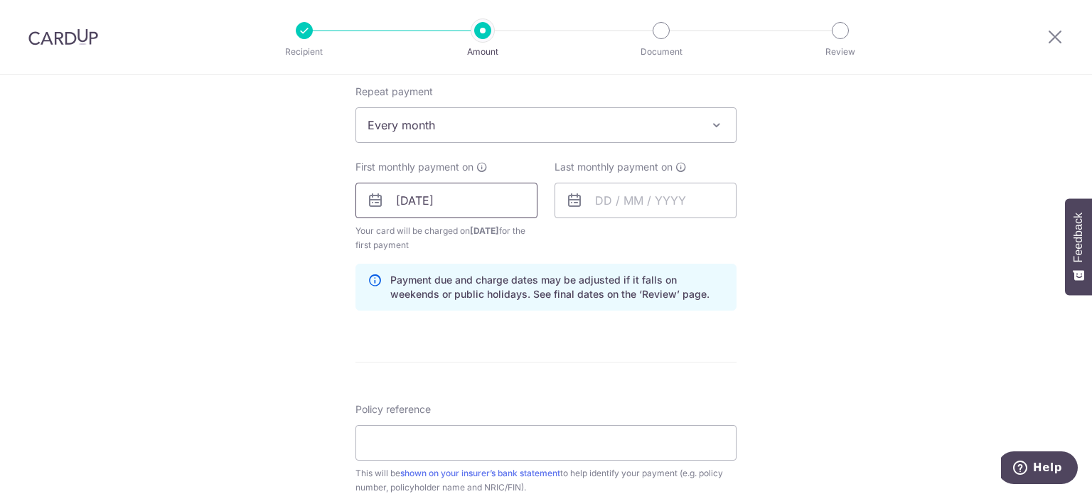
click at [508, 199] on input "11/09/2025" at bounding box center [447, 201] width 182 height 36
click at [612, 208] on input "text" at bounding box center [646, 201] width 182 height 36
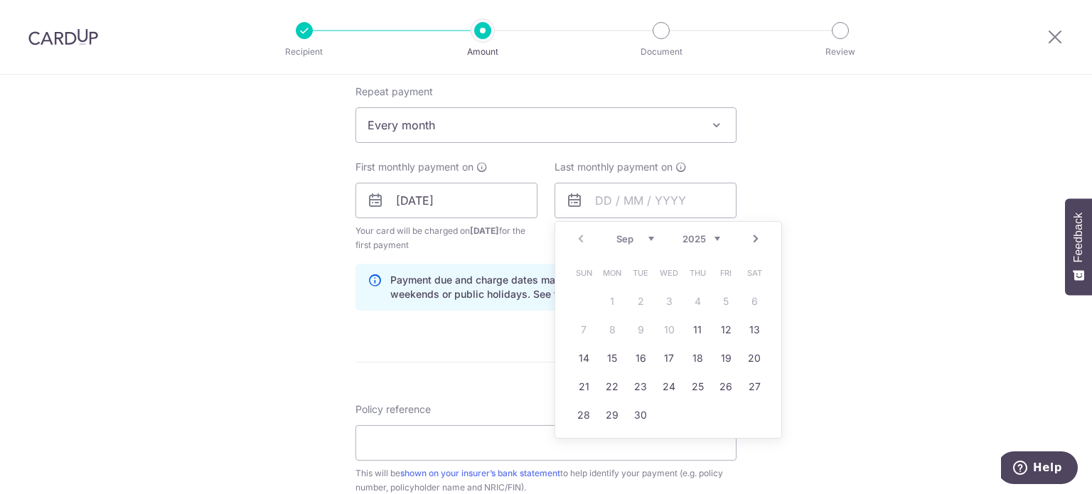
click at [749, 238] on link "Next" at bounding box center [755, 238] width 17 height 17
click at [715, 328] on link "10" at bounding box center [726, 330] width 23 height 23
type input "10/10/2025"
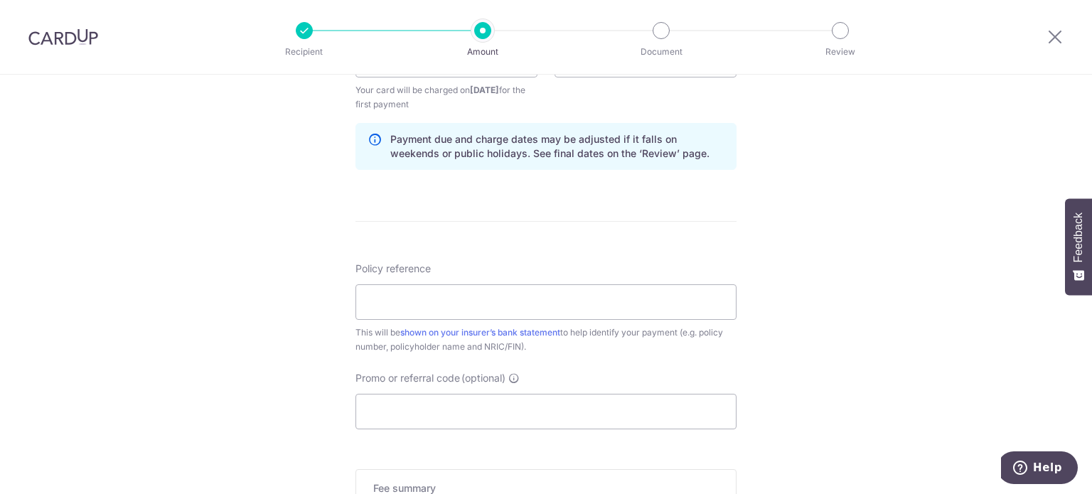
scroll to position [711, 0]
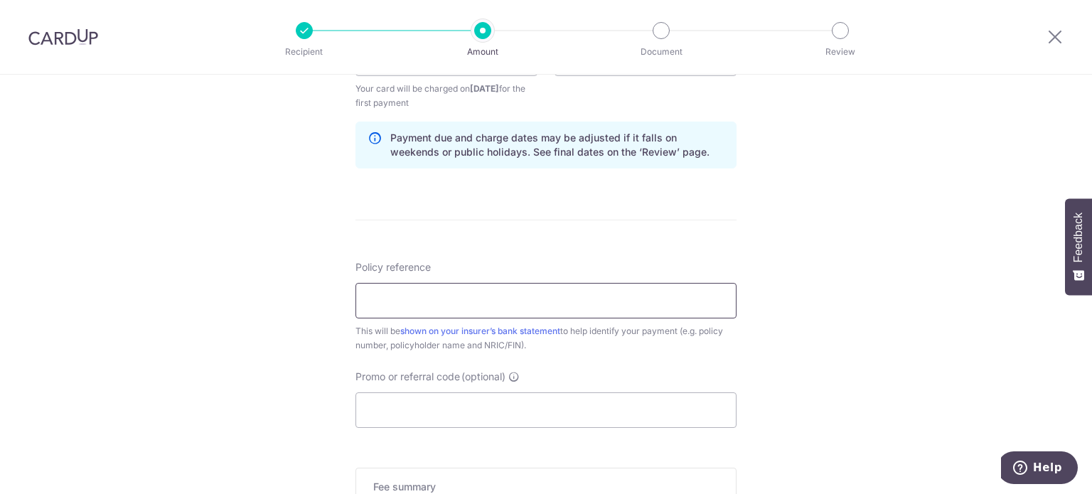
click at [498, 304] on input "Policy reference" at bounding box center [546, 301] width 381 height 36
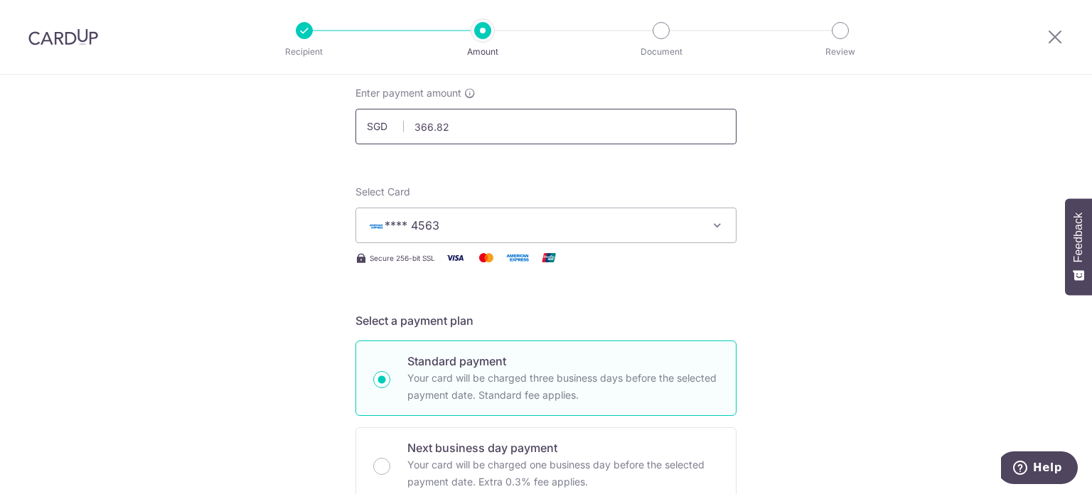
scroll to position [0, 0]
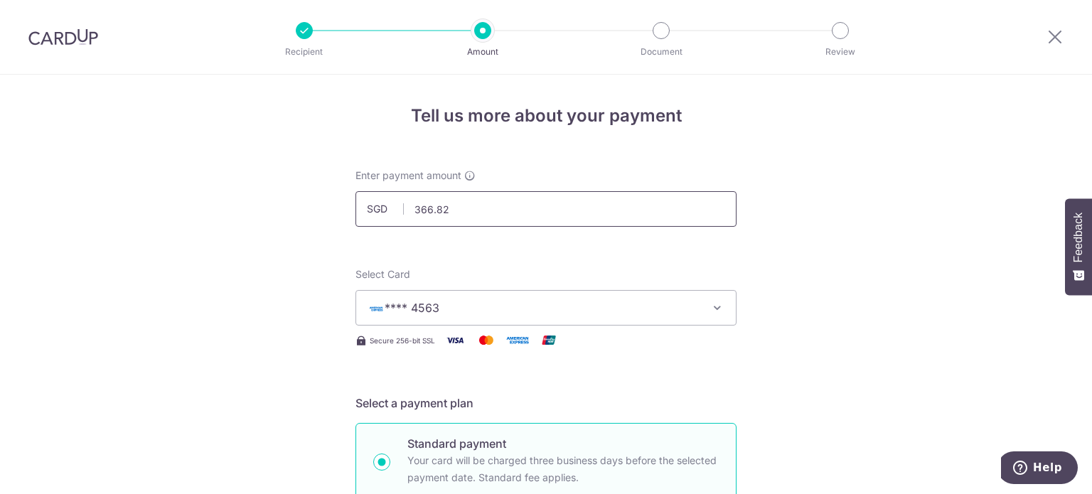
click at [590, 203] on input "366.82" at bounding box center [546, 209] width 381 height 36
click at [1054, 36] on icon at bounding box center [1055, 37] width 17 height 18
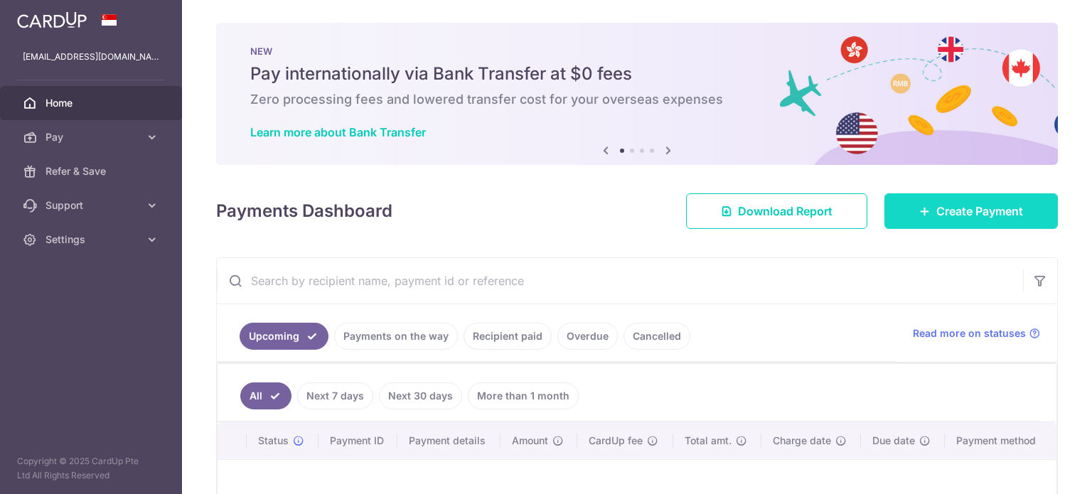
click at [892, 206] on link "Create Payment" at bounding box center [972, 211] width 174 height 36
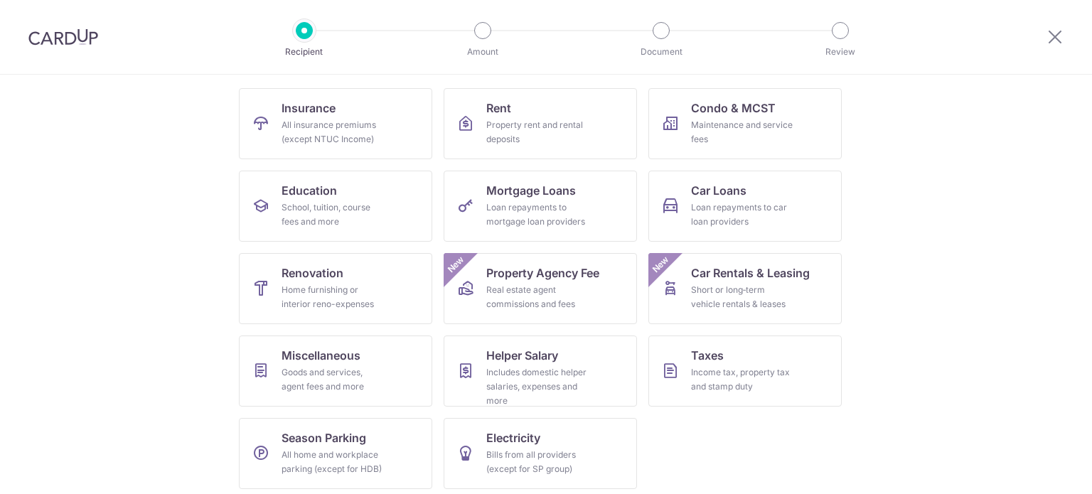
scroll to position [142, 0]
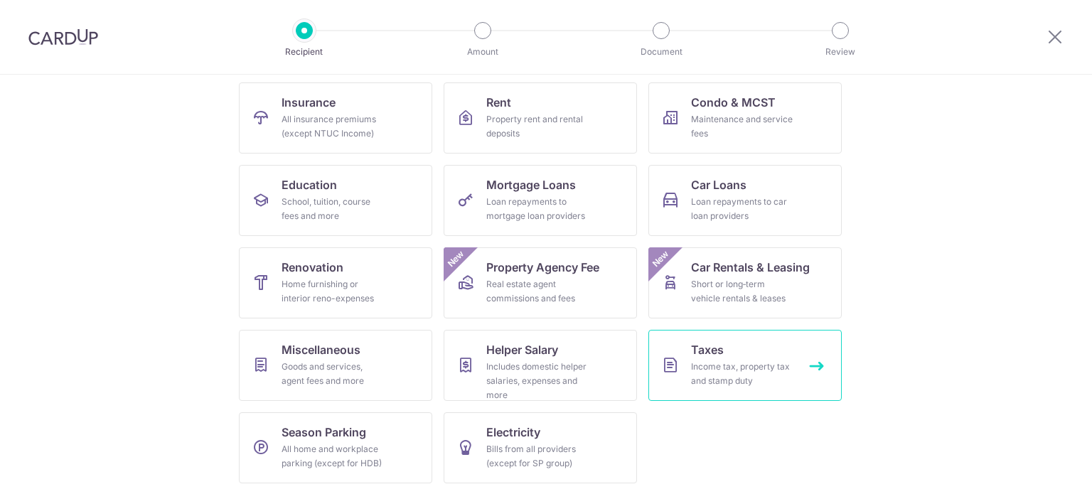
click at [737, 358] on link "Taxes Income tax, property tax and stamp duty" at bounding box center [745, 365] width 193 height 71
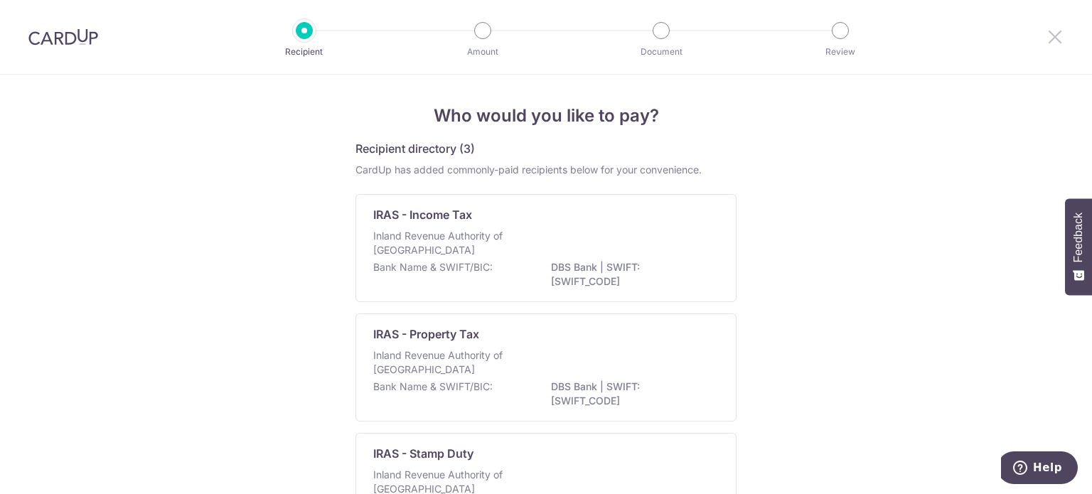
click at [1052, 29] on icon at bounding box center [1055, 37] width 17 height 18
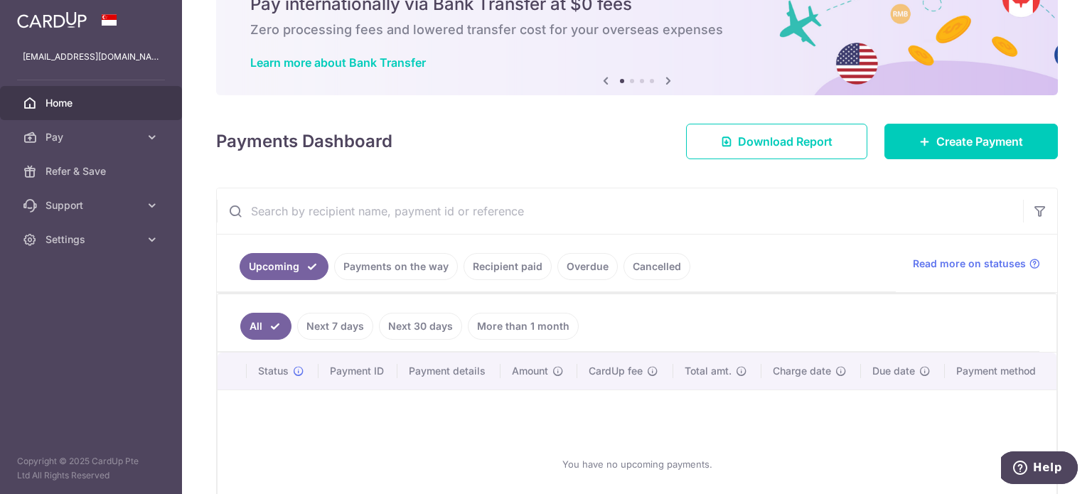
scroll to position [71, 0]
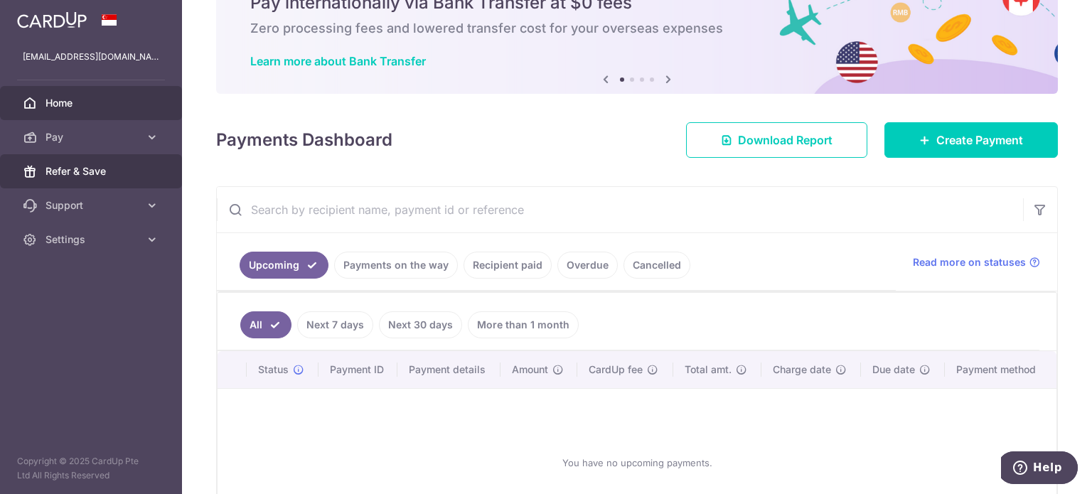
click at [128, 185] on link "Refer & Save" at bounding box center [91, 171] width 182 height 34
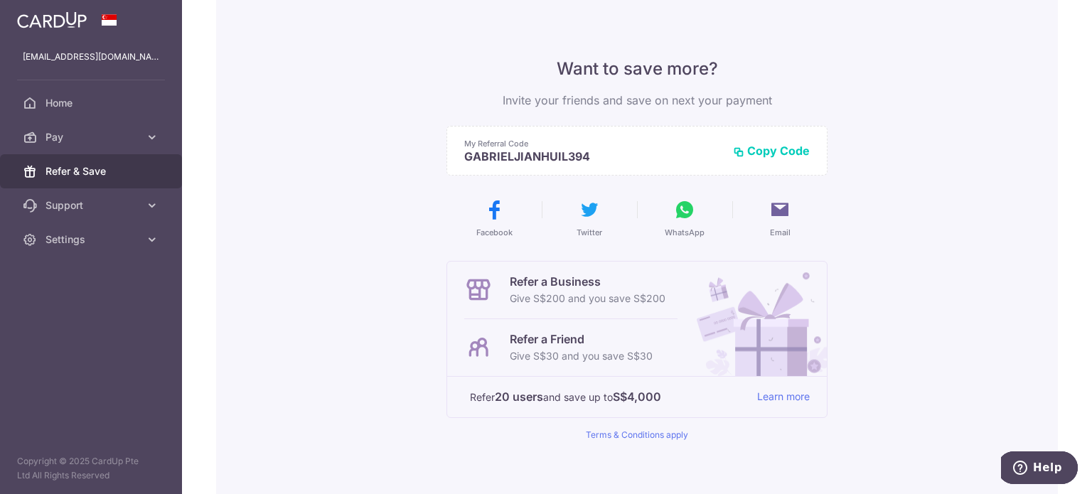
scroll to position [77, 0]
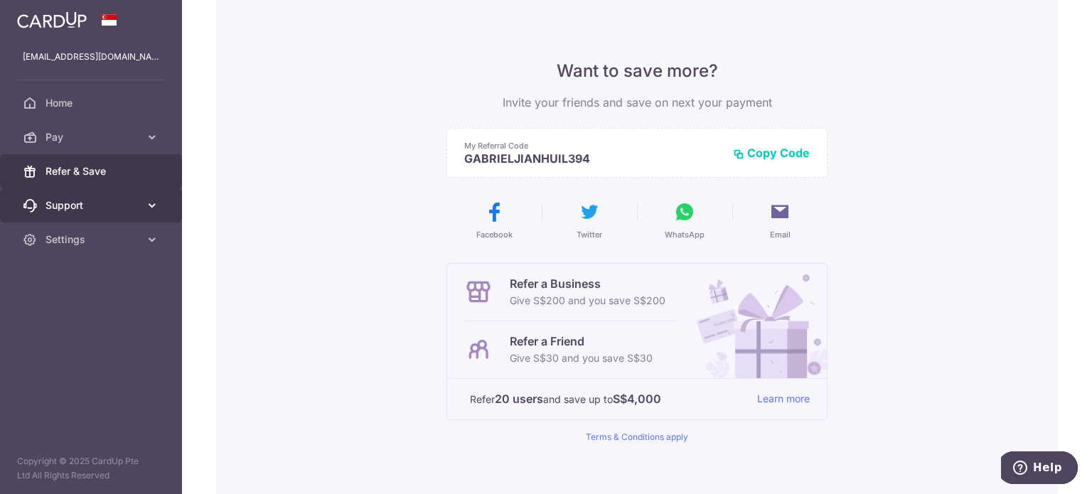
click at [151, 214] on link "Support" at bounding box center [91, 205] width 182 height 34
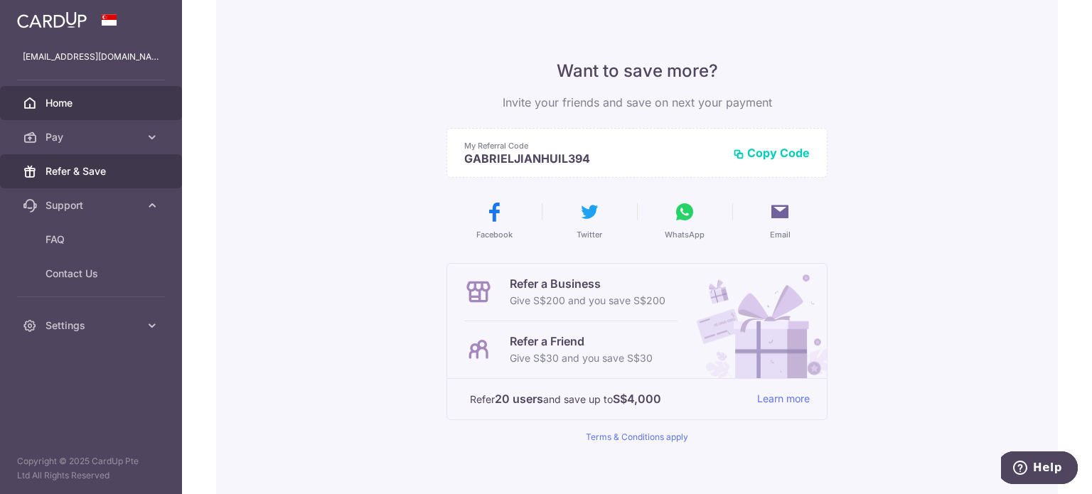
click at [101, 102] on span "Home" at bounding box center [93, 103] width 94 height 14
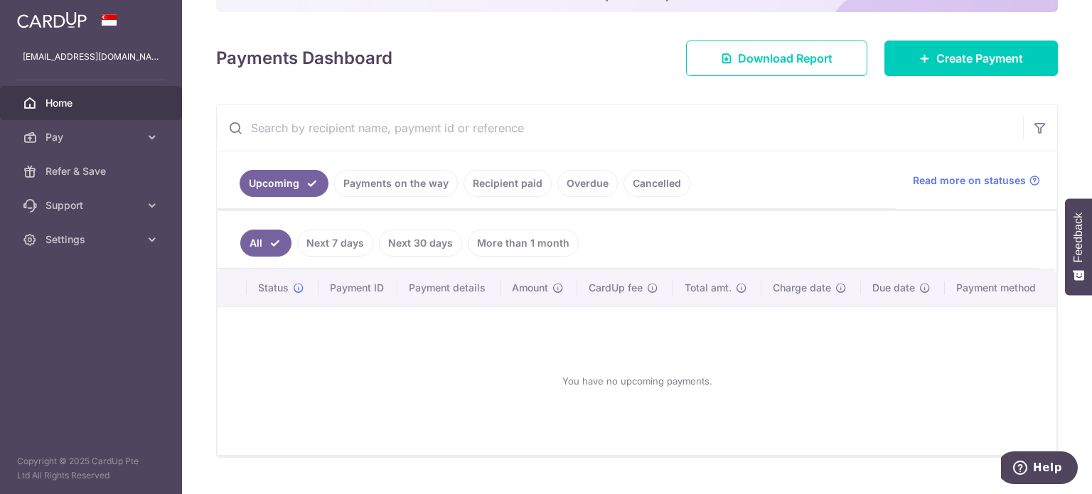
scroll to position [198, 0]
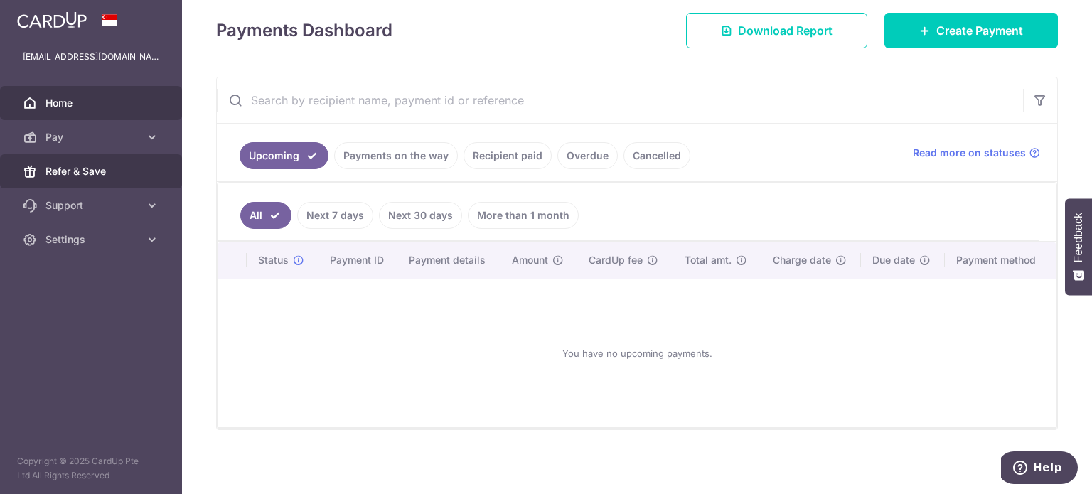
click at [137, 170] on span "Refer & Save" at bounding box center [93, 171] width 94 height 14
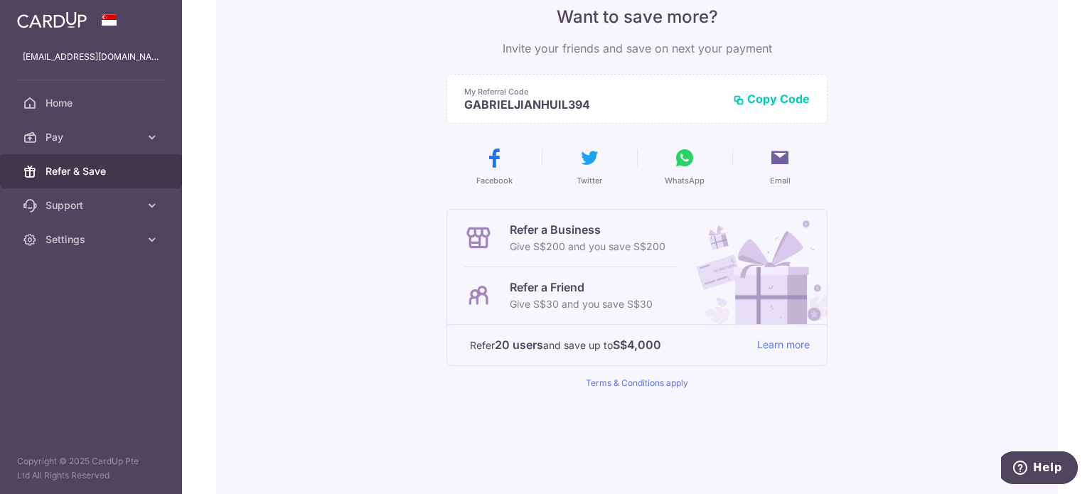
scroll to position [142, 0]
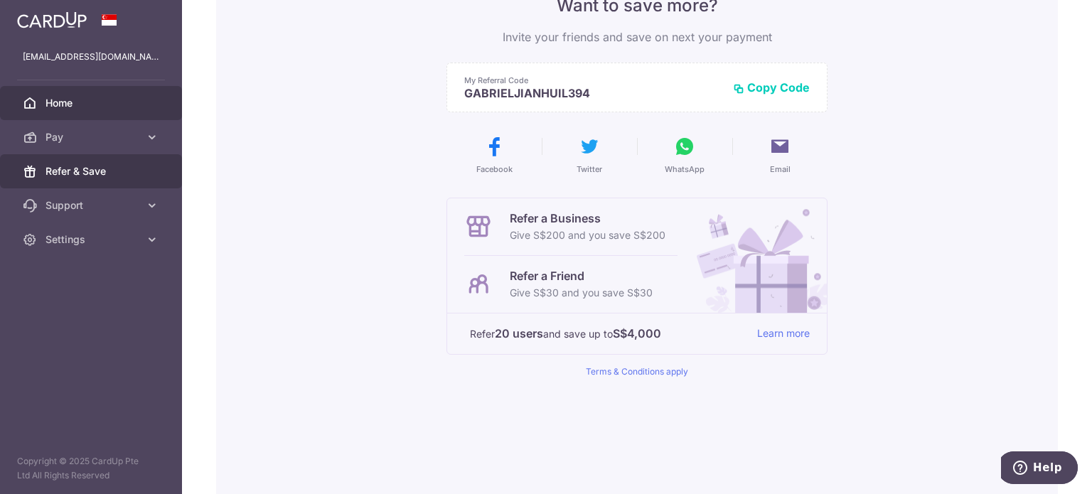
click at [112, 97] on span "Home" at bounding box center [93, 103] width 94 height 14
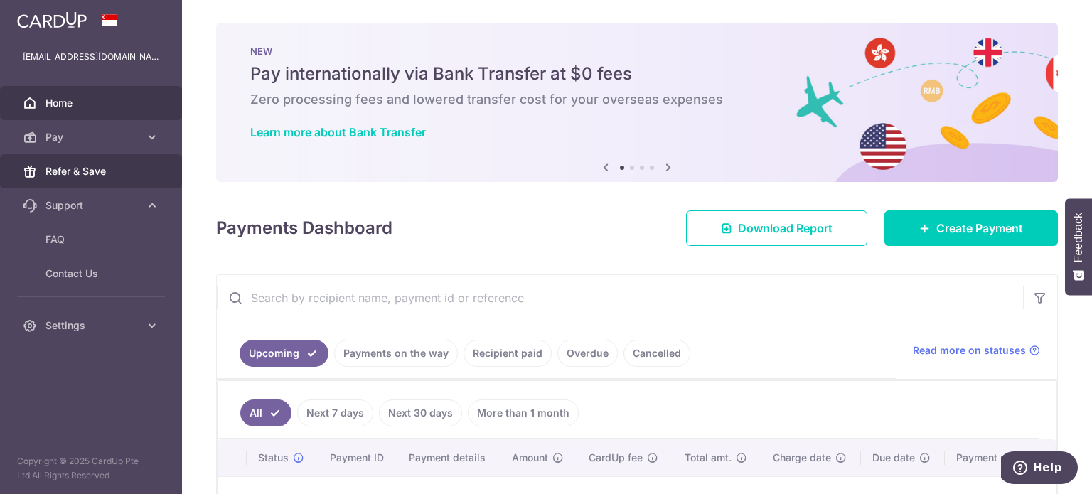
click at [119, 166] on span "Refer & Save" at bounding box center [93, 171] width 94 height 14
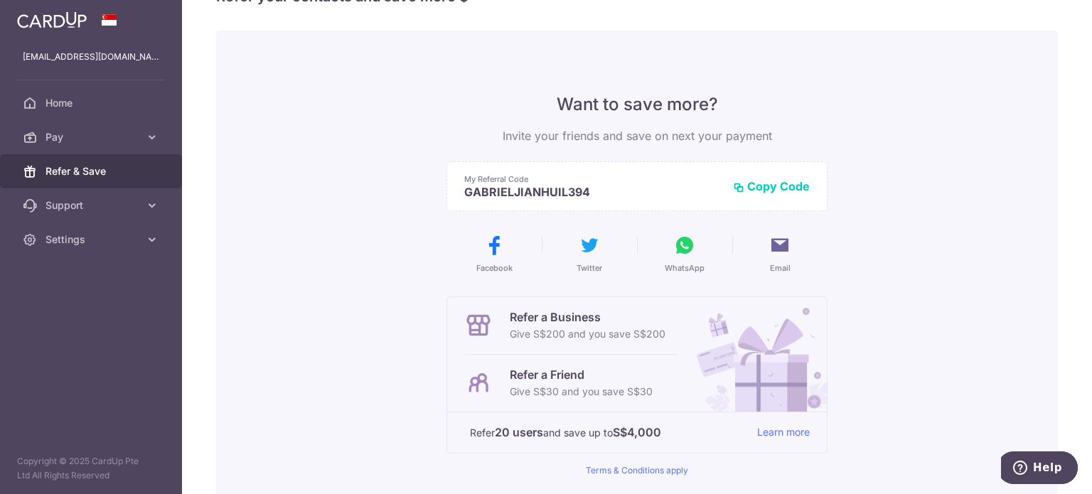
scroll to position [6, 0]
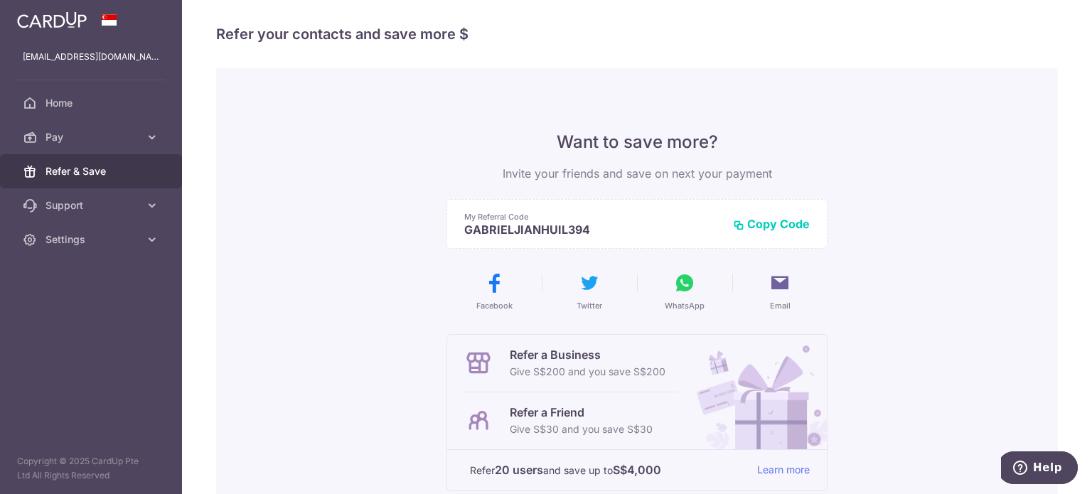
click at [744, 217] on button "Copy Code" at bounding box center [771, 224] width 77 height 14
click at [125, 208] on span "Support" at bounding box center [93, 205] width 94 height 14
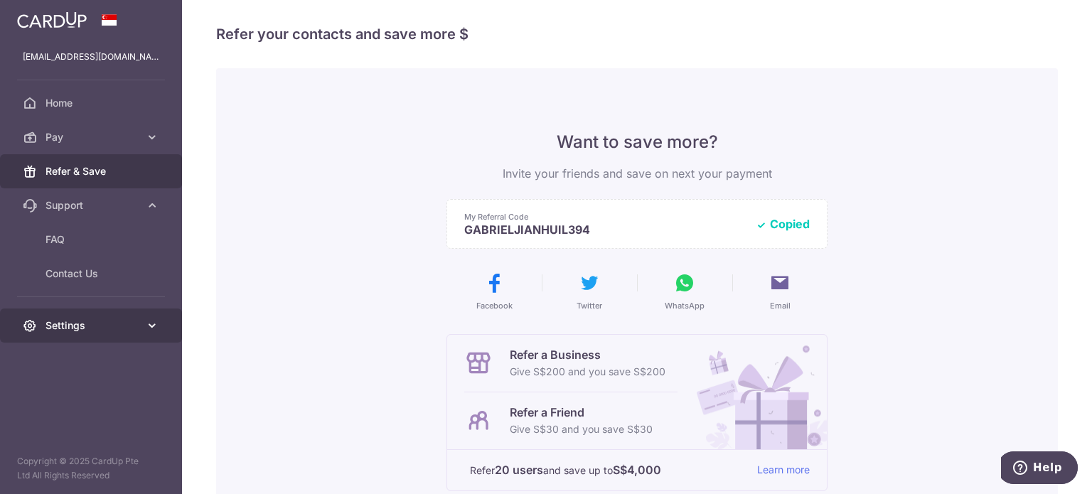
click at [78, 329] on span "Settings" at bounding box center [93, 326] width 94 height 14
click at [95, 172] on span "Refer & Save" at bounding box center [93, 171] width 94 height 14
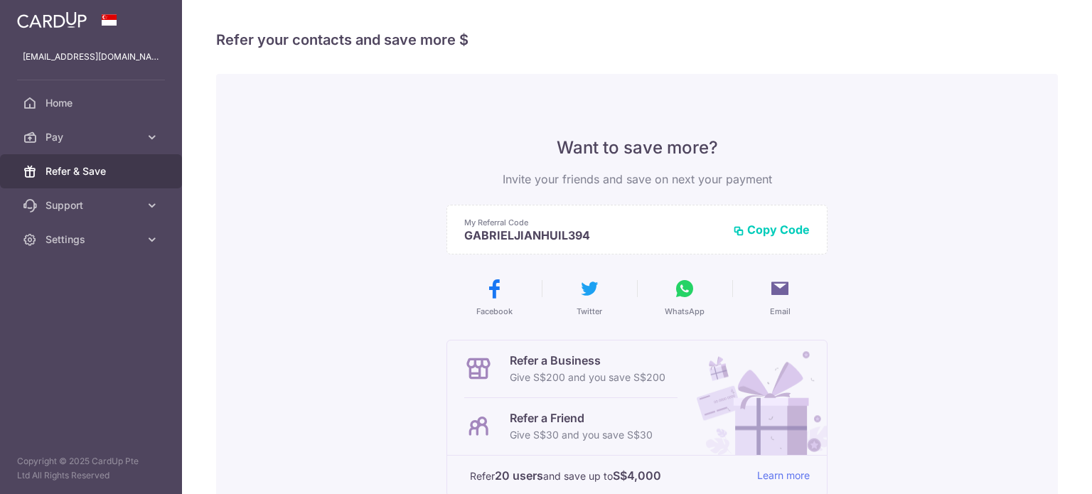
click at [102, 142] on span "Pay" at bounding box center [93, 137] width 94 height 14
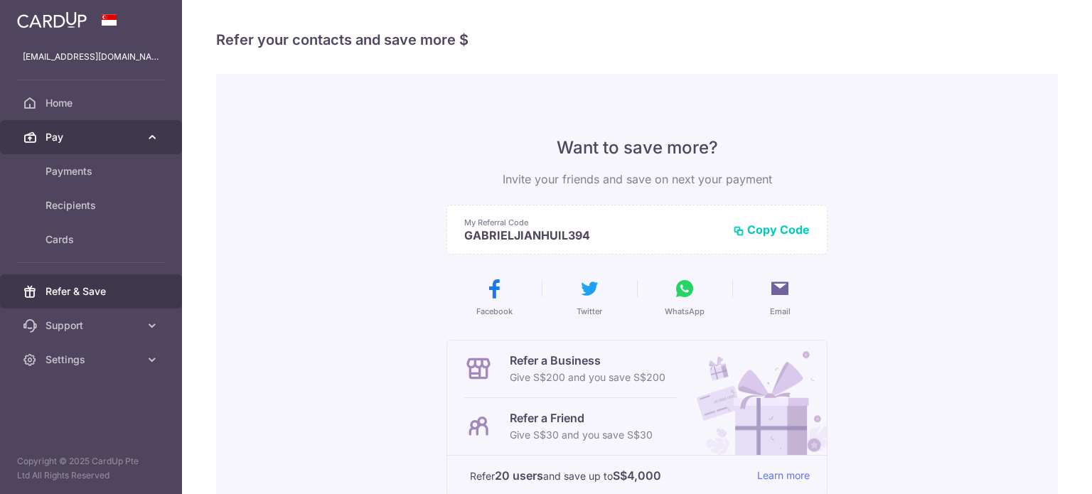
scroll to position [0, 0]
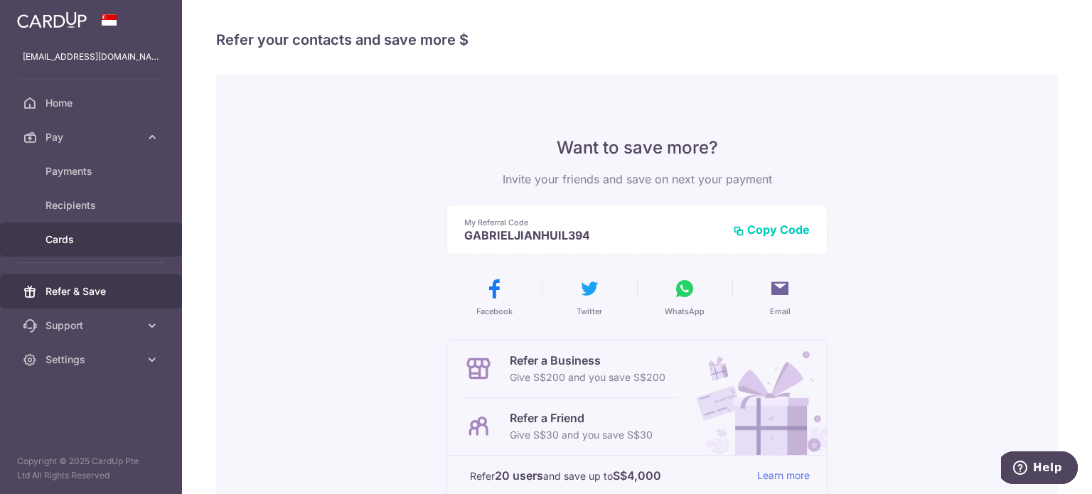
click at [87, 239] on span "Cards" at bounding box center [93, 240] width 94 height 14
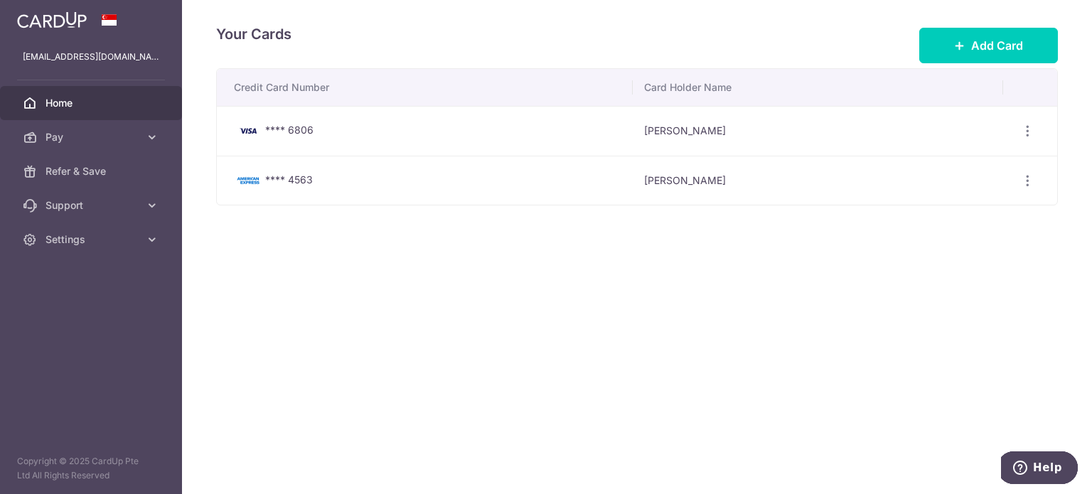
click at [38, 107] on link "Home" at bounding box center [91, 103] width 182 height 34
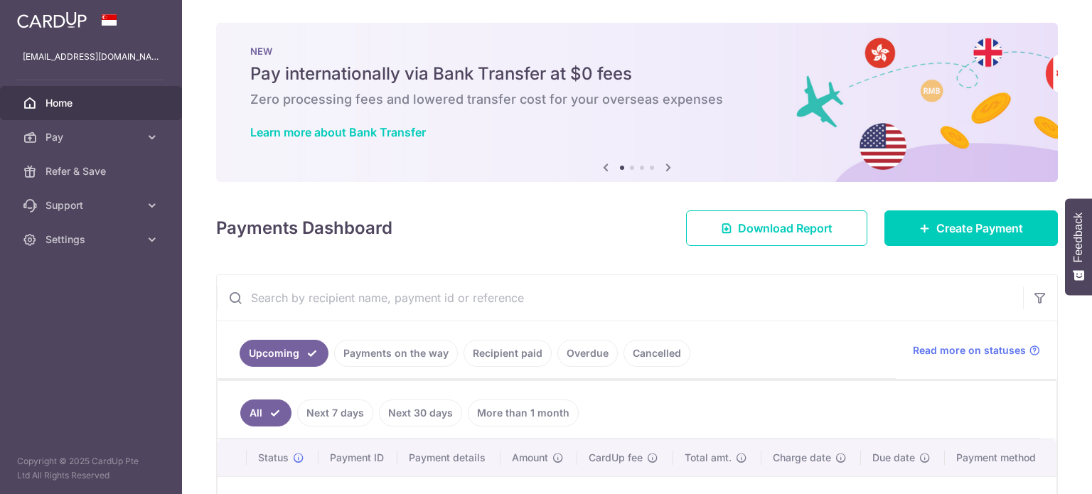
scroll to position [198, 0]
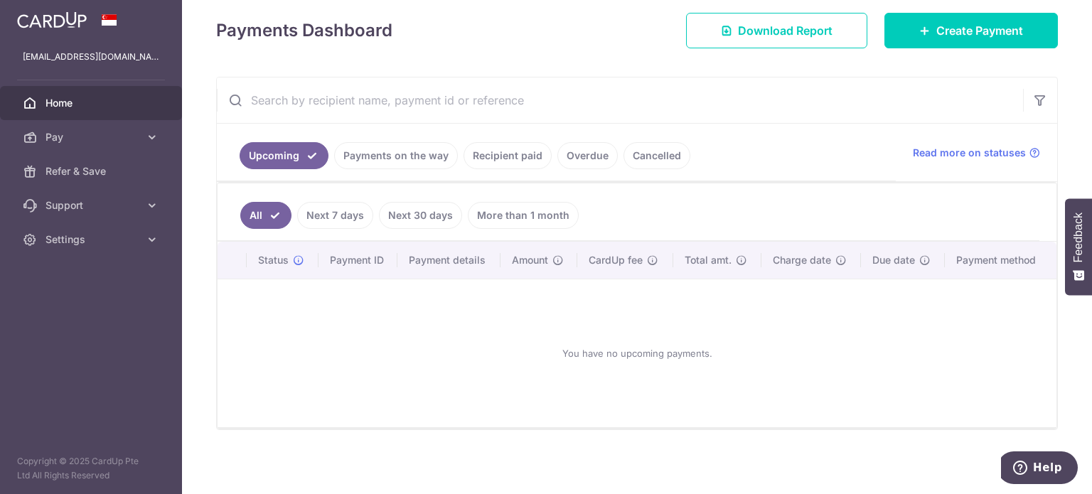
click at [492, 161] on link "Recipient paid" at bounding box center [508, 155] width 88 height 27
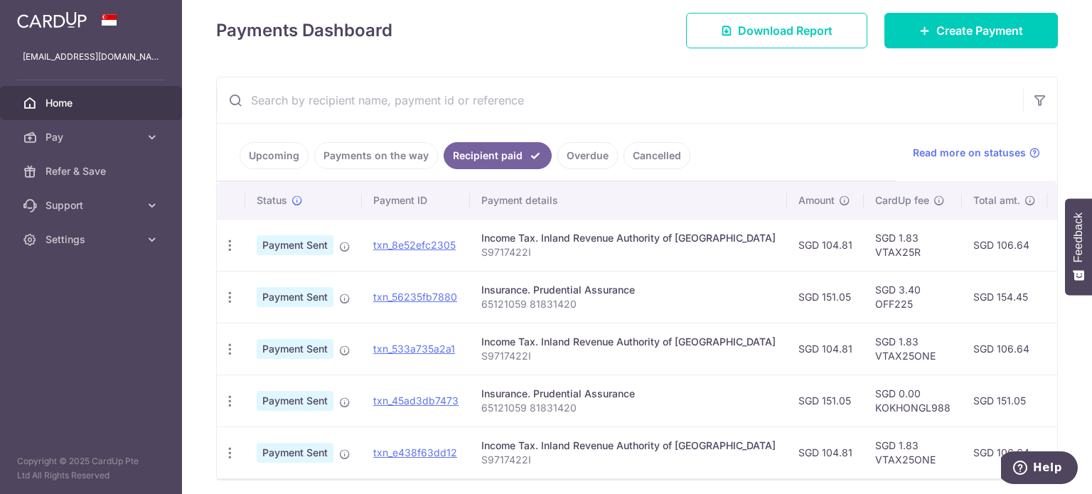
scroll to position [256, 0]
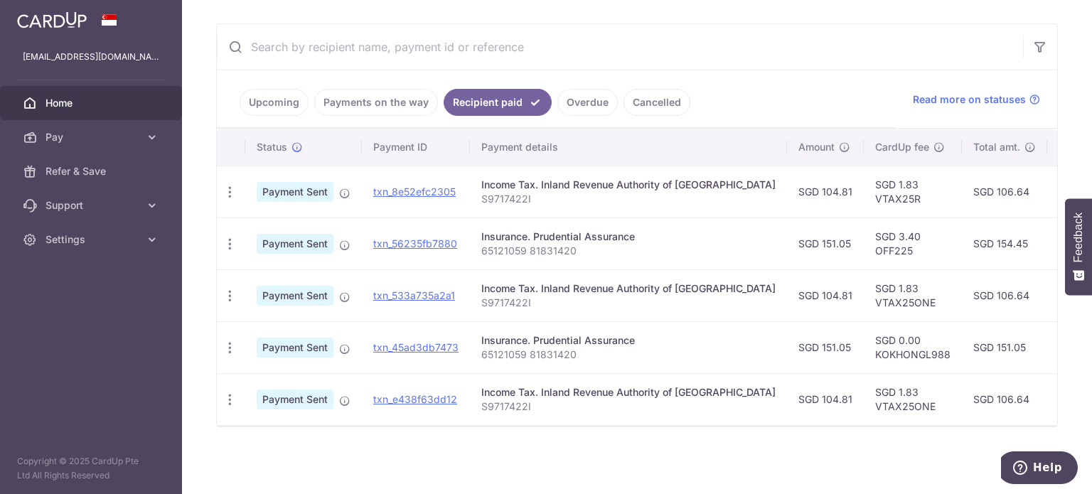
click at [488, 256] on td "Insurance. Prudential Assurance 65121059 81831420" at bounding box center [628, 244] width 317 height 52
click at [500, 244] on p "65121059 81831420" at bounding box center [628, 251] width 294 height 14
copy tr "65121059 81831420"
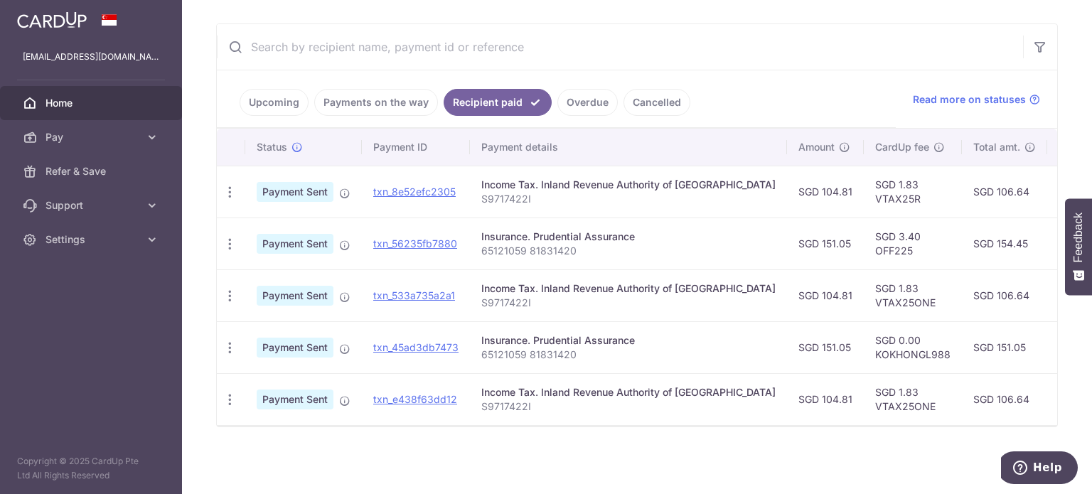
click at [510, 230] on div "Insurance. Prudential Assurance" at bounding box center [628, 237] width 294 height 14
copy td "Insurance. Prudential Assurance"
click at [538, 244] on p "65121059 81831420" at bounding box center [628, 251] width 294 height 14
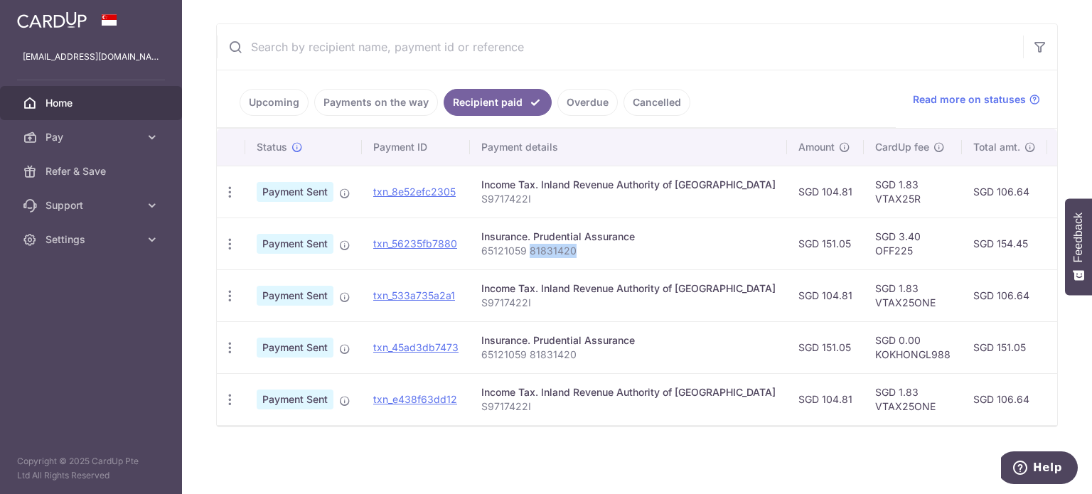
click at [538, 244] on p "65121059 81831420" at bounding box center [628, 251] width 294 height 14
copy tr "65121059 81831420"
click at [787, 235] on td "SGD 151.05" at bounding box center [825, 244] width 77 height 52
drag, startPoint x: 771, startPoint y: 235, endPoint x: 809, endPoint y: 233, distance: 37.8
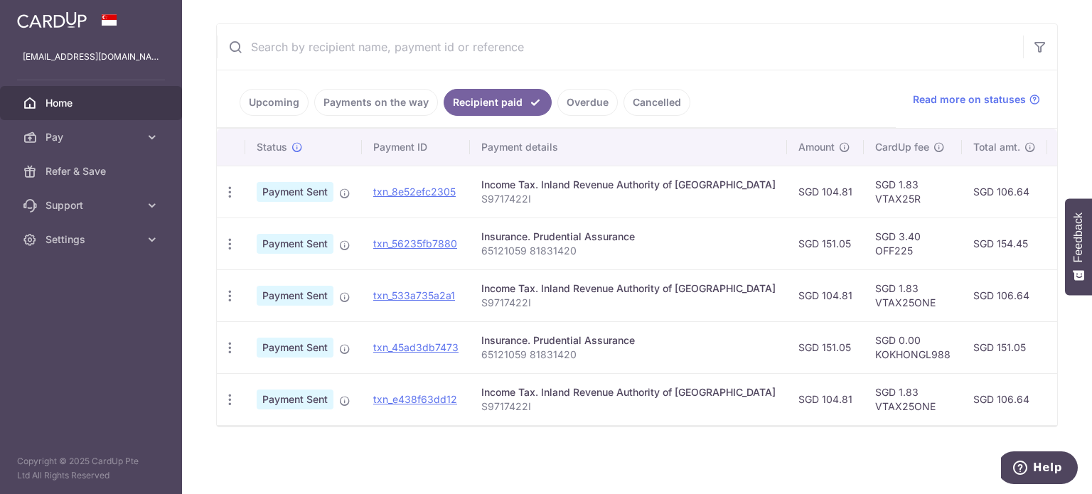
click at [809, 233] on td "SGD 151.05" at bounding box center [825, 244] width 77 height 52
copy td "151.05"
